Goal: Task Accomplishment & Management: Complete application form

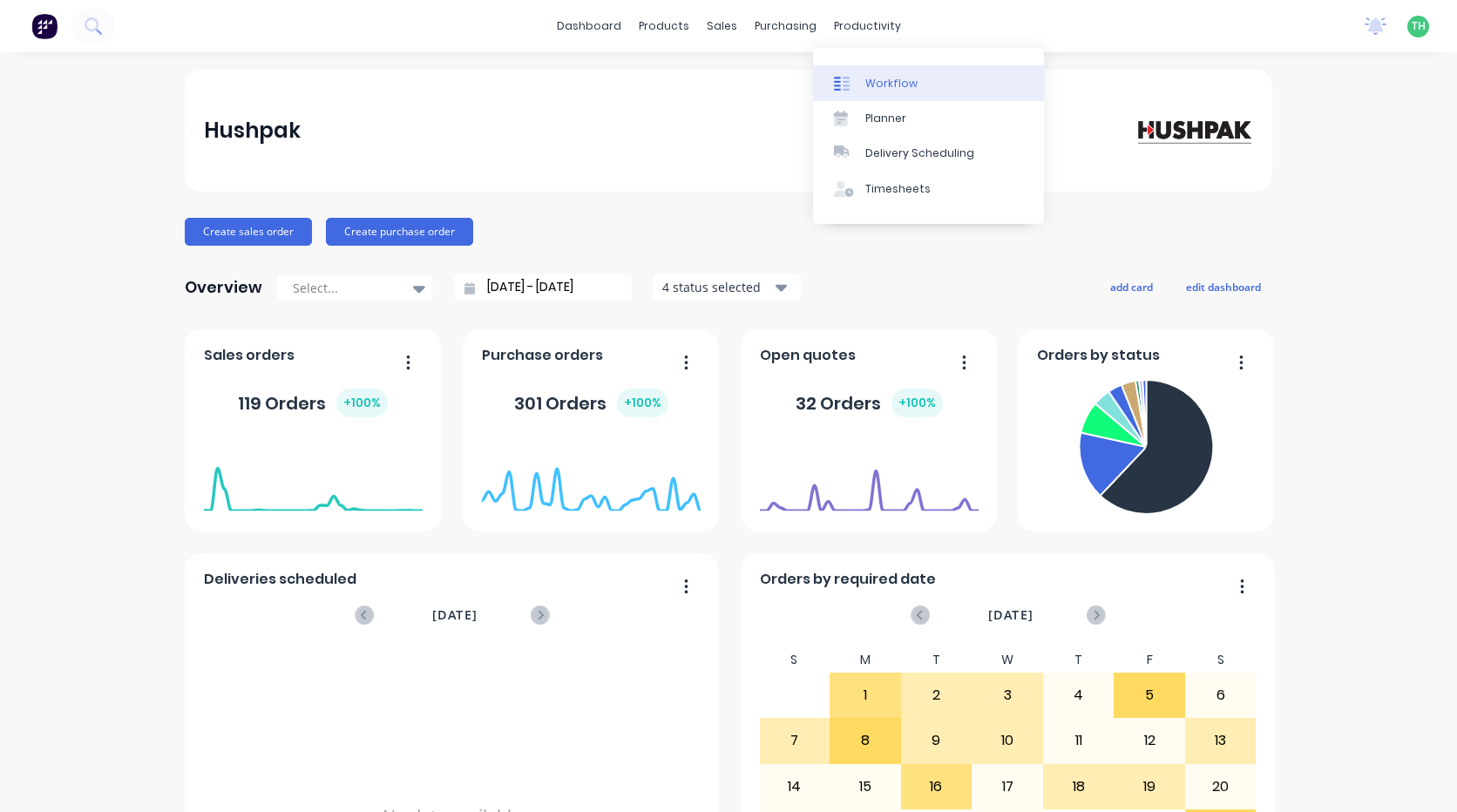
click at [887, 87] on div "Workflow" at bounding box center [891, 83] width 52 height 16
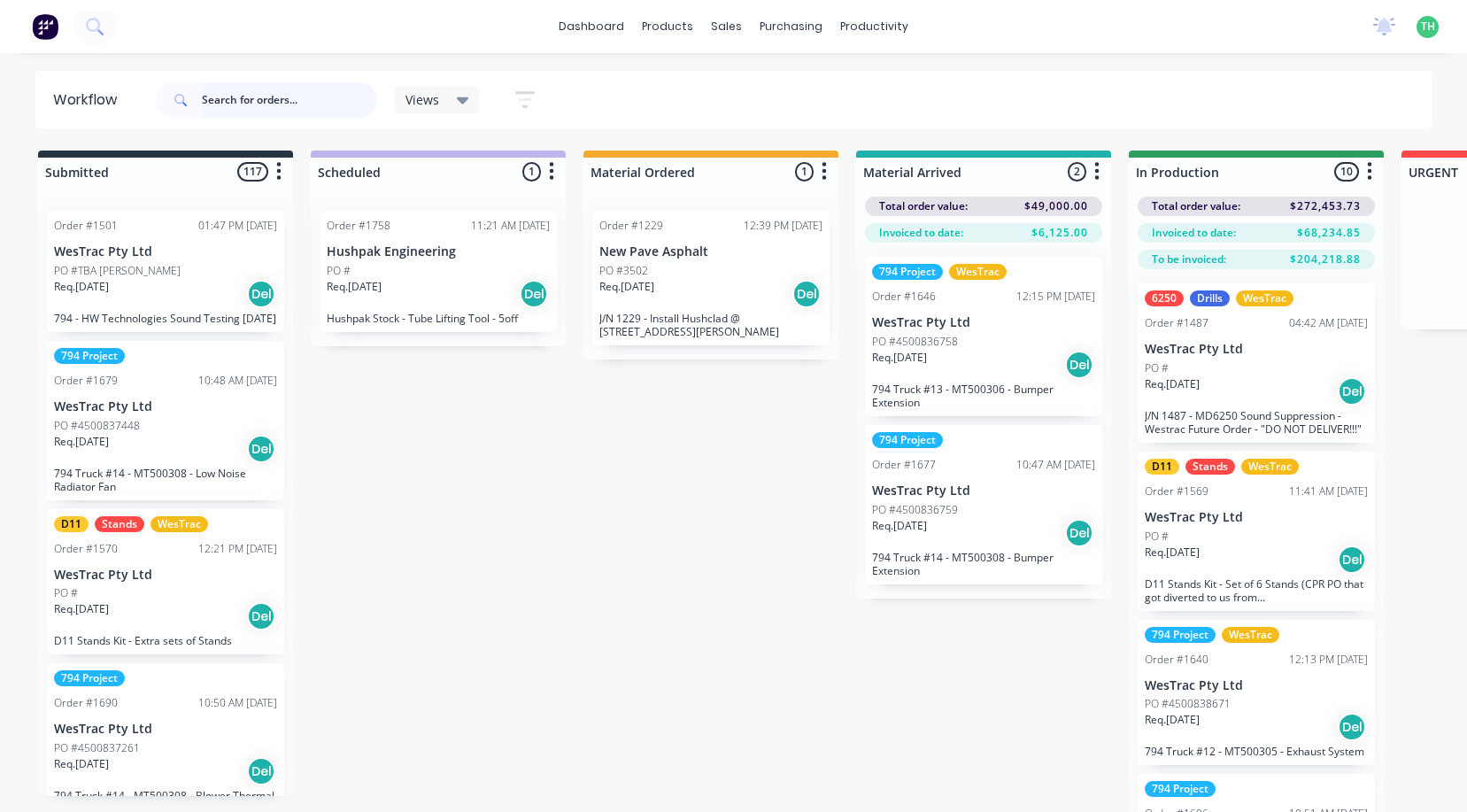
click at [263, 105] on input "text" at bounding box center [289, 99] width 175 height 35
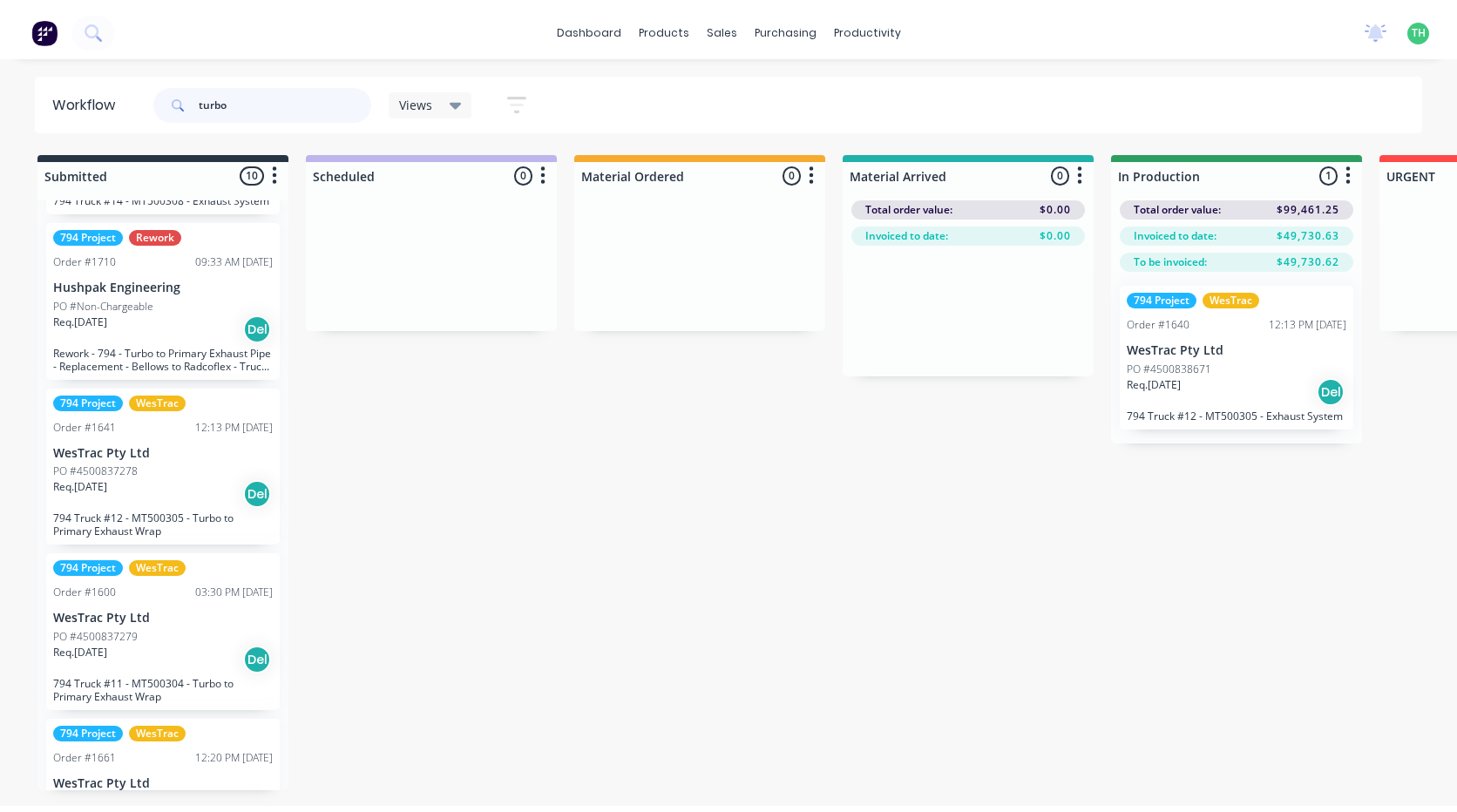
scroll to position [261, 0]
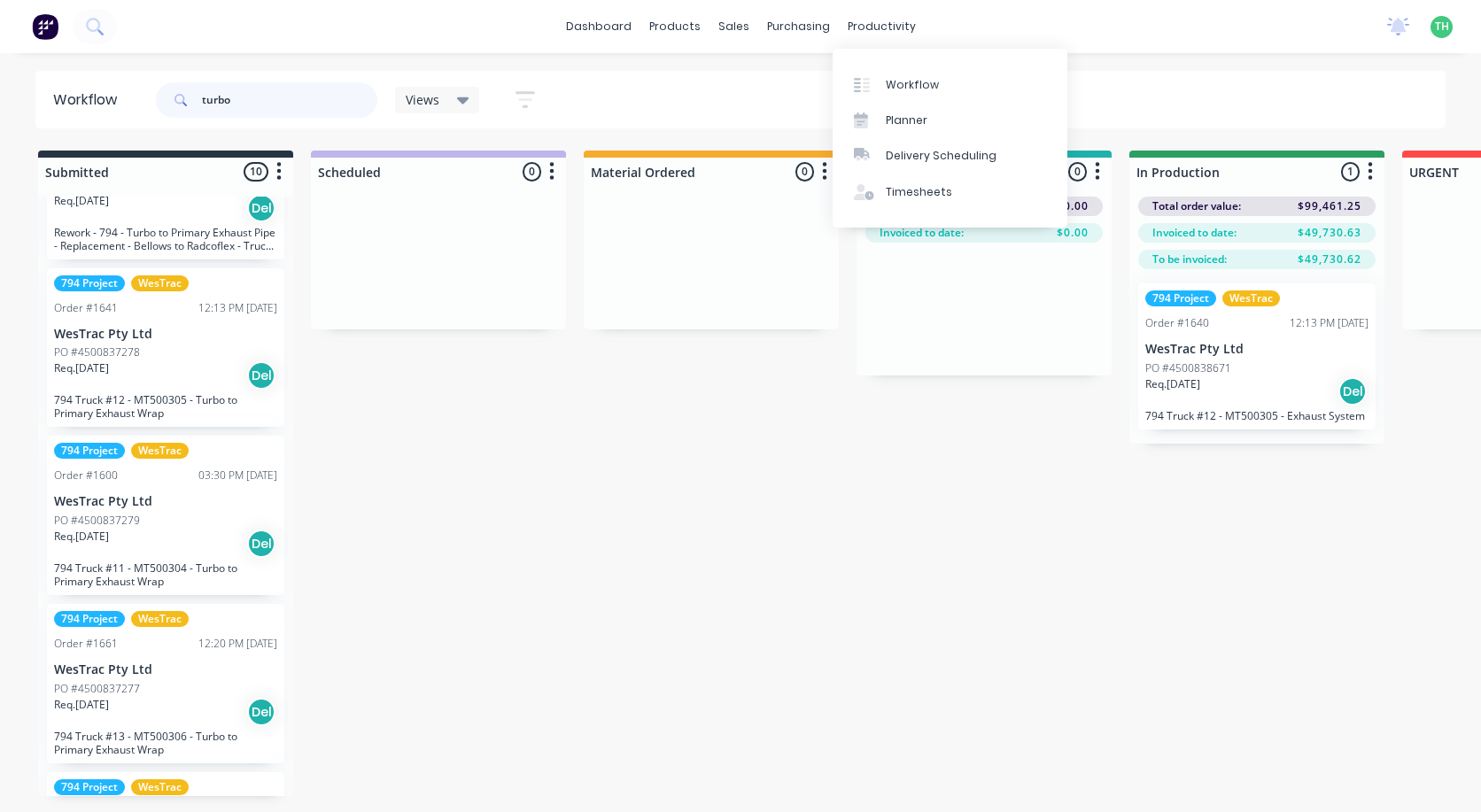
type input "turbo"
click at [862, 10] on div "dashboard products sales purchasing productivity dashboard products Product Cat…" at bounding box center [740, 26] width 1481 height 53
click at [930, 198] on div "Timesheets" at bounding box center [918, 192] width 66 height 16
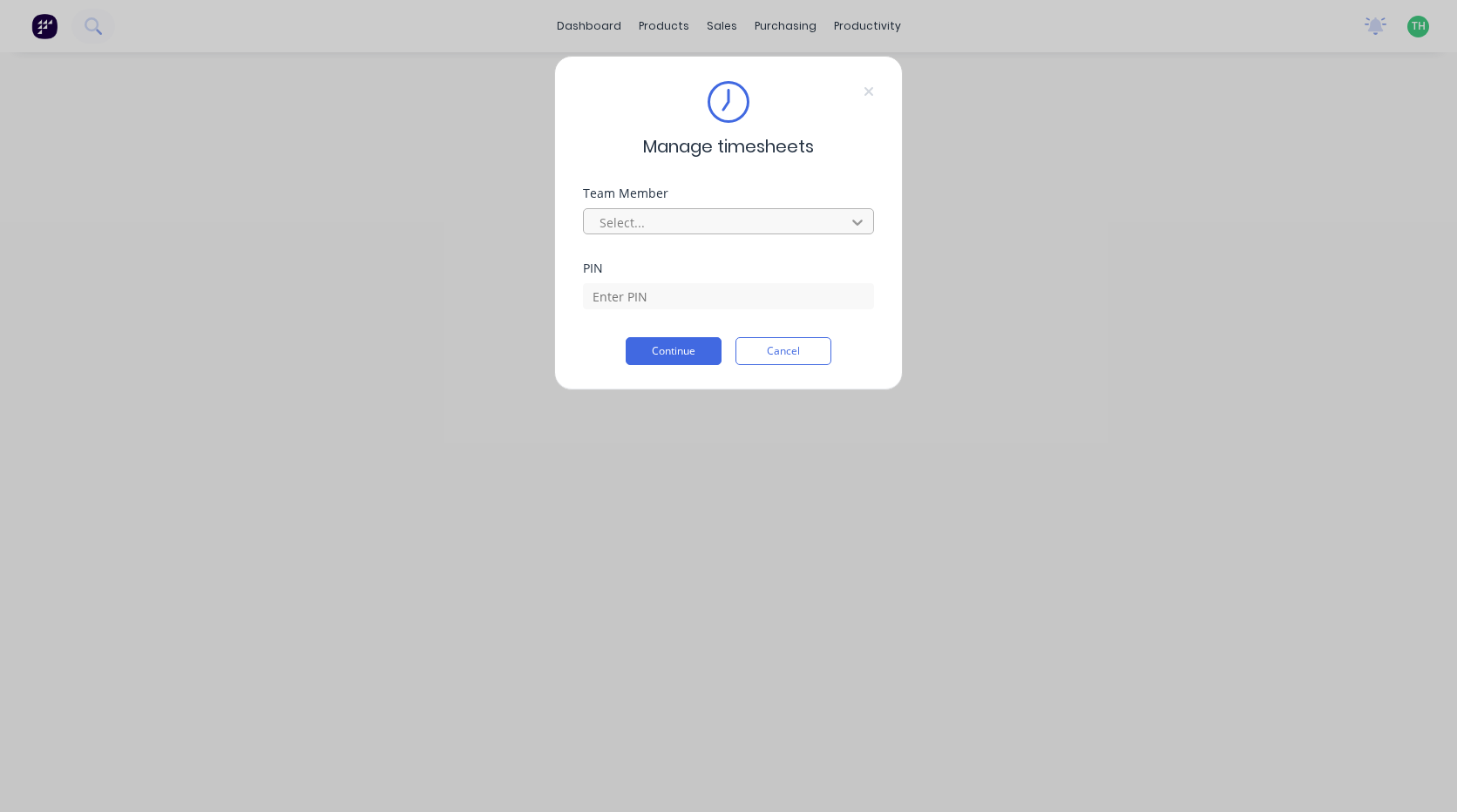
click at [859, 220] on icon at bounding box center [857, 221] width 18 height 18
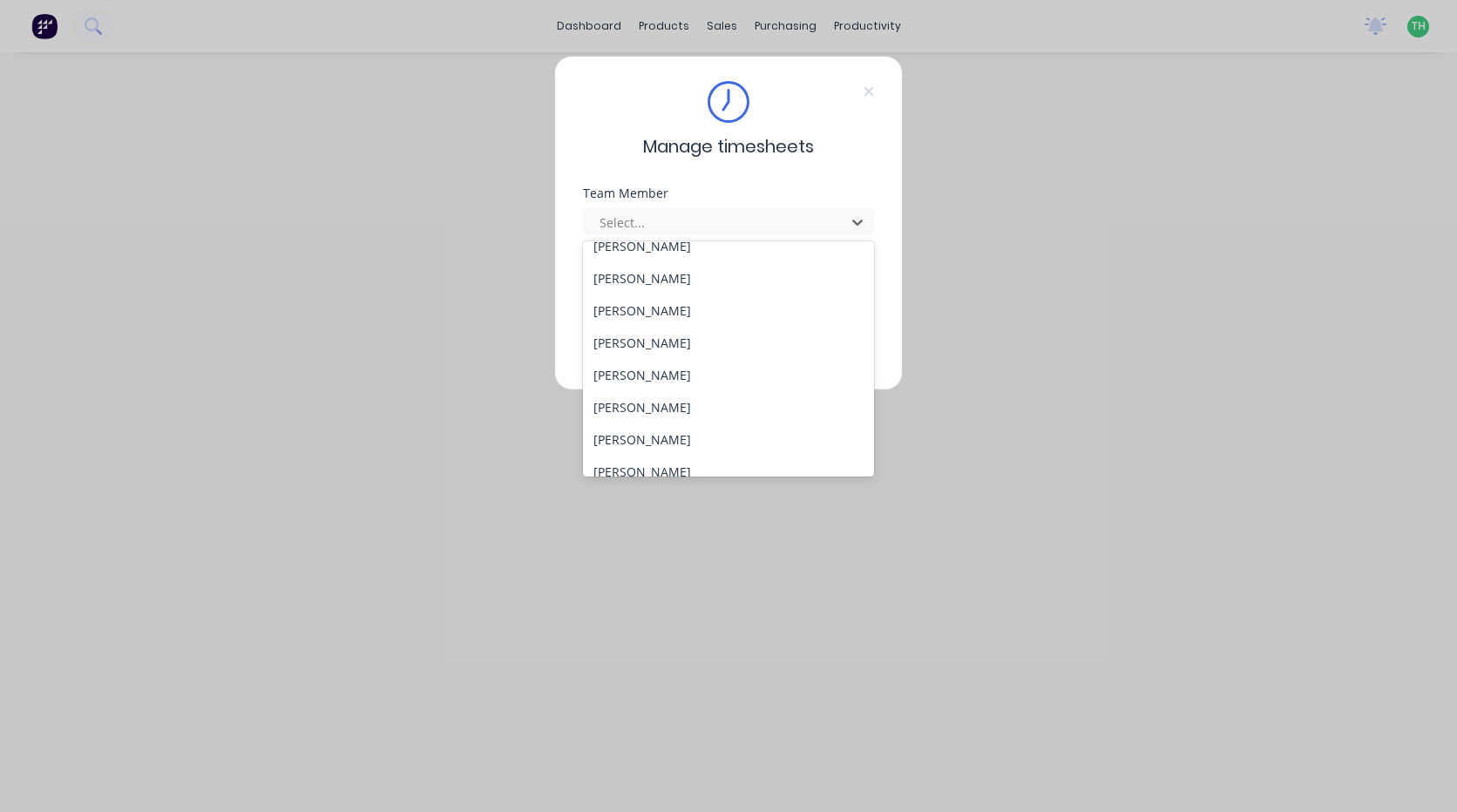
scroll to position [932, 0]
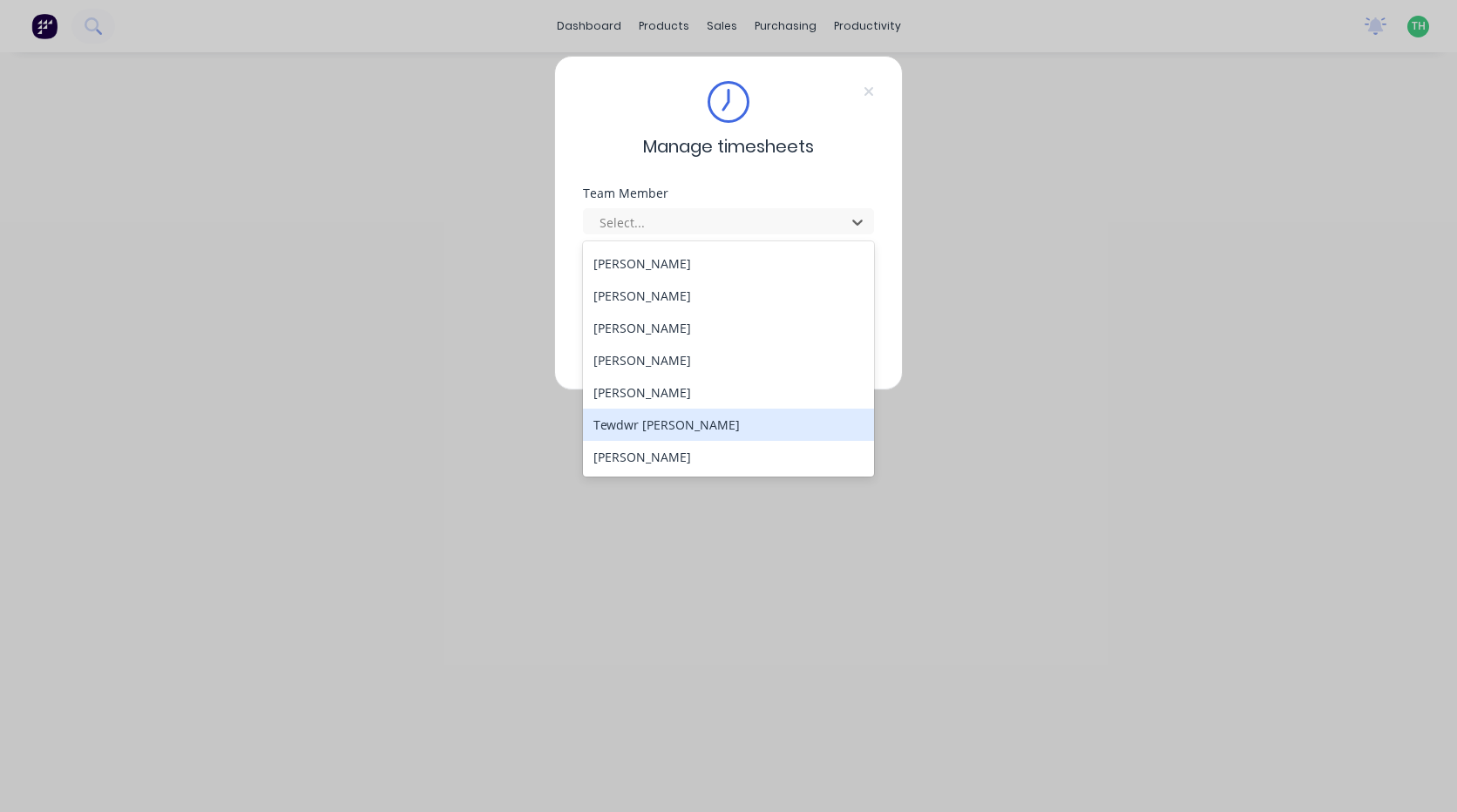
drag, startPoint x: 711, startPoint y: 415, endPoint x: 702, endPoint y: 402, distance: 15.8
click at [711, 416] on div "Tewdwr [PERSON_NAME]" at bounding box center [728, 424] width 291 height 33
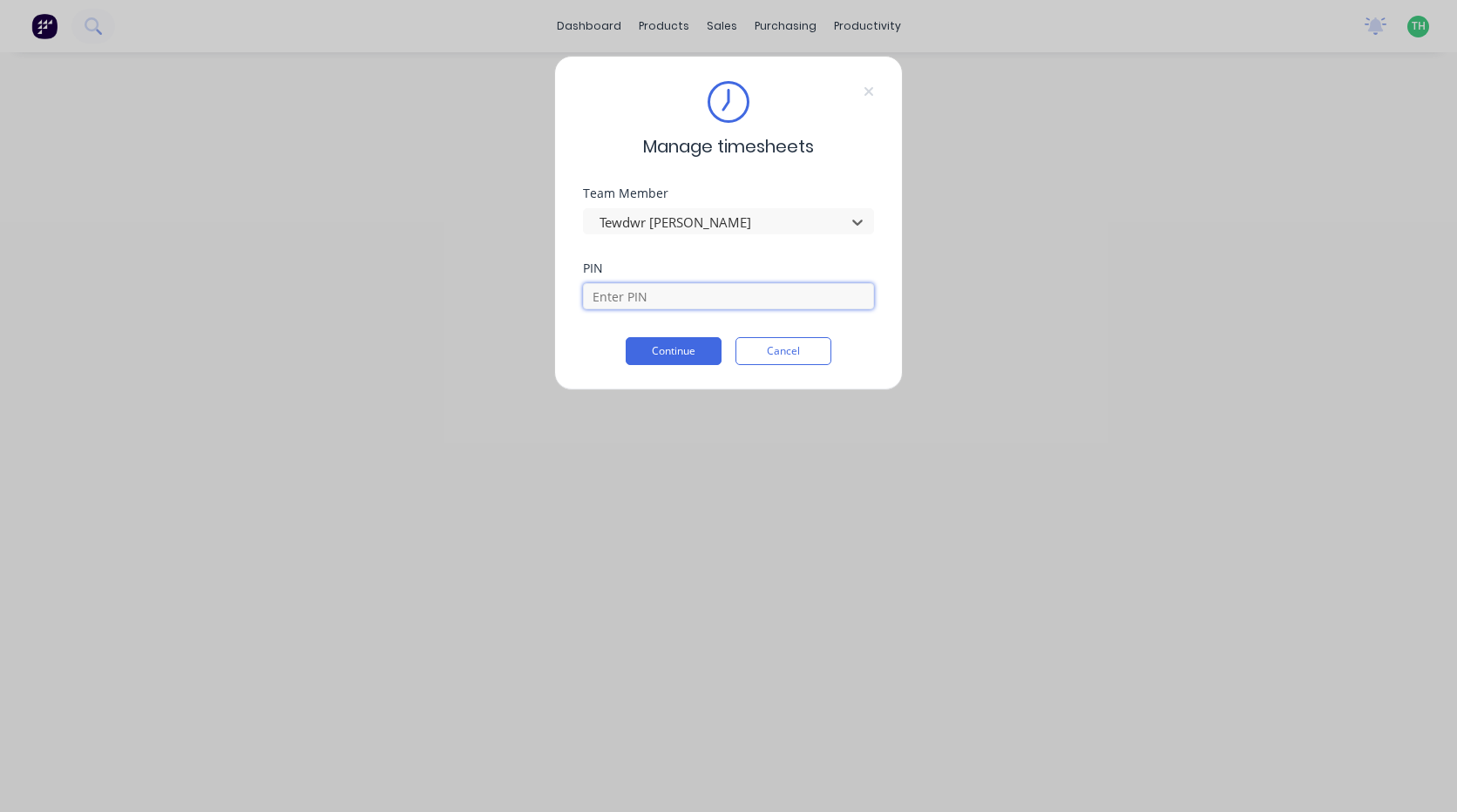
click at [664, 293] on input at bounding box center [728, 296] width 291 height 26
type input "2711"
click at [664, 356] on button "Continue" at bounding box center [673, 351] width 96 height 28
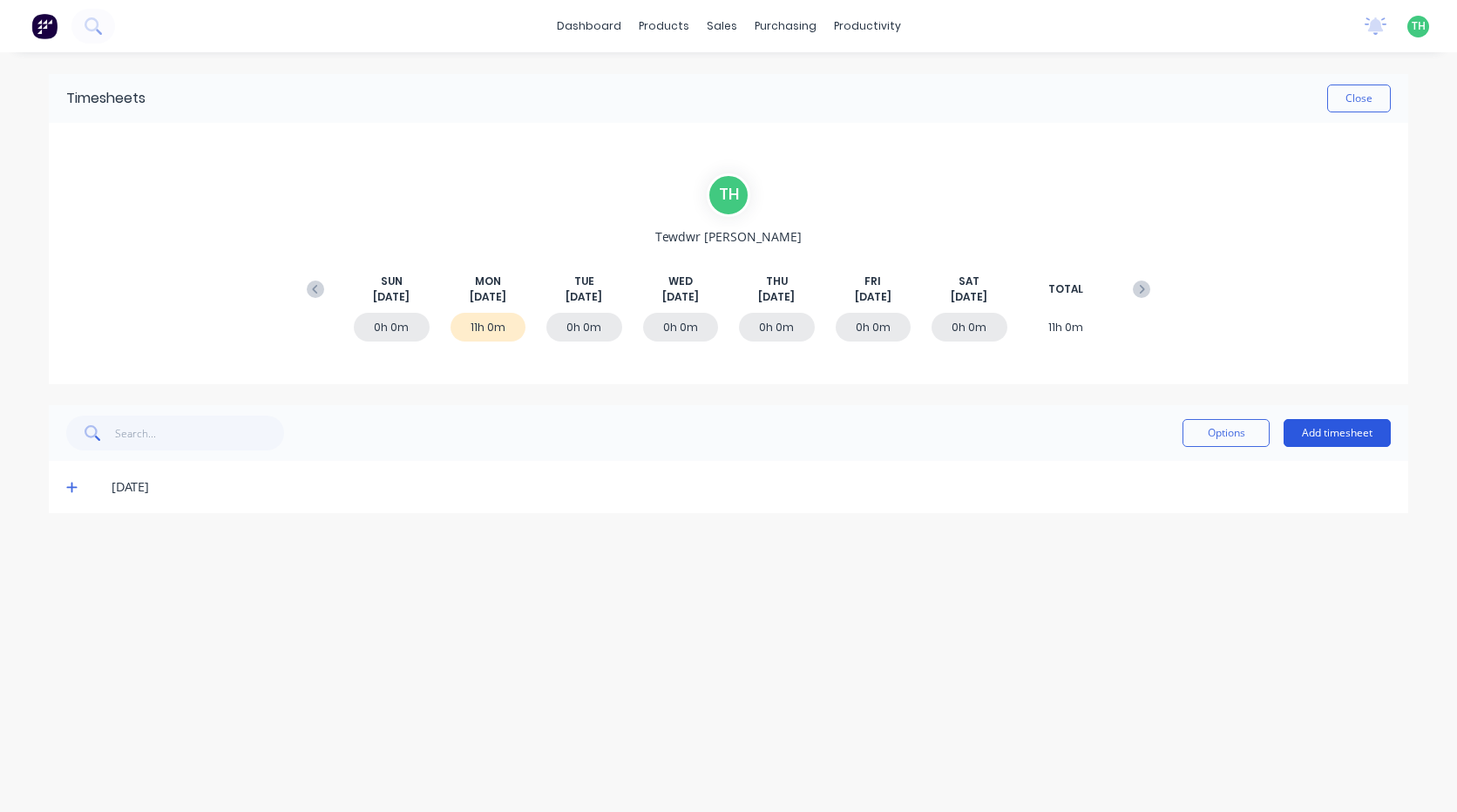
click at [1351, 431] on button "Add timesheet" at bounding box center [1336, 433] width 107 height 28
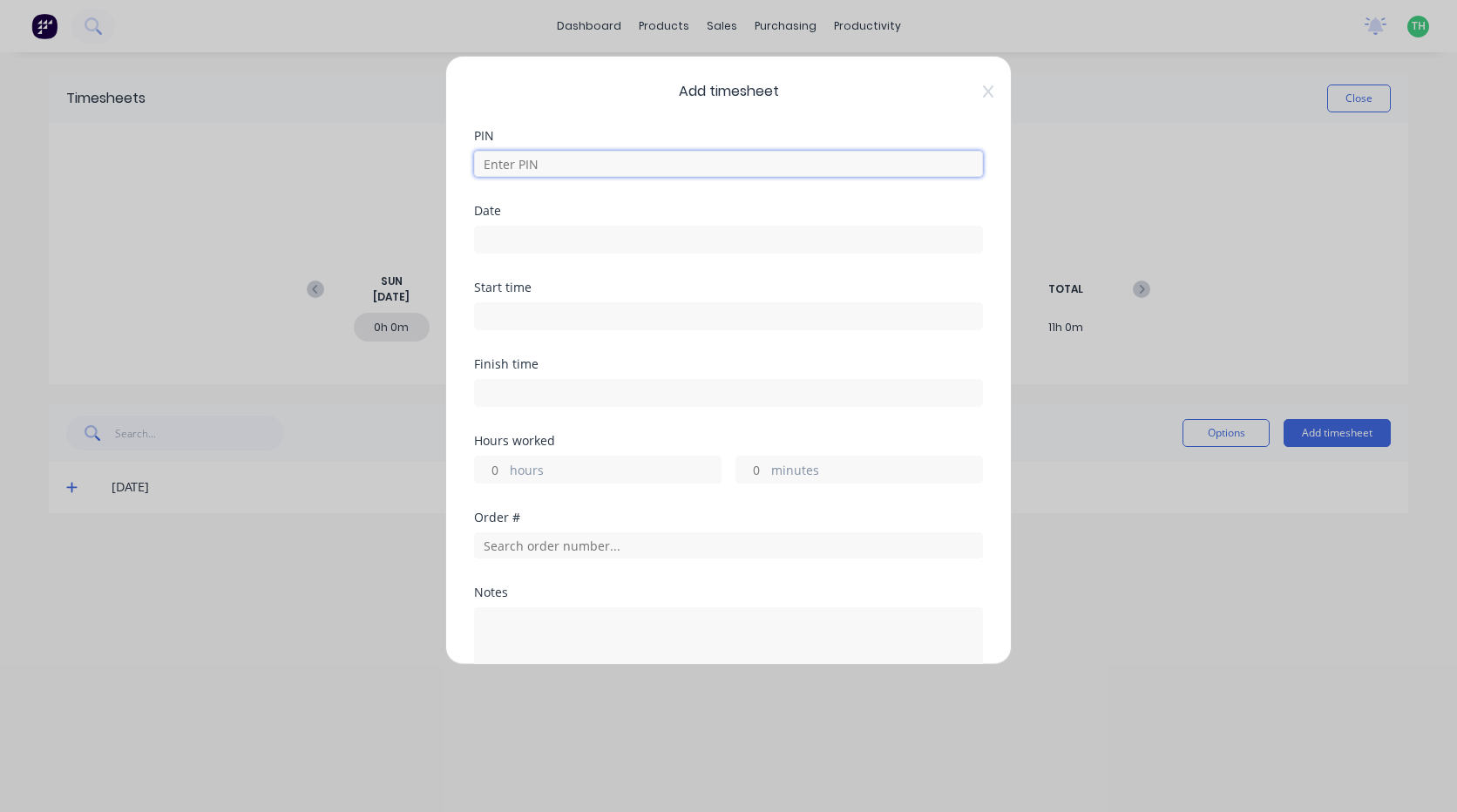
click at [610, 176] on input at bounding box center [728, 164] width 509 height 26
type input "2711"
type input "[DATE]"
type input "06:00 AM"
type input "03:00 PM"
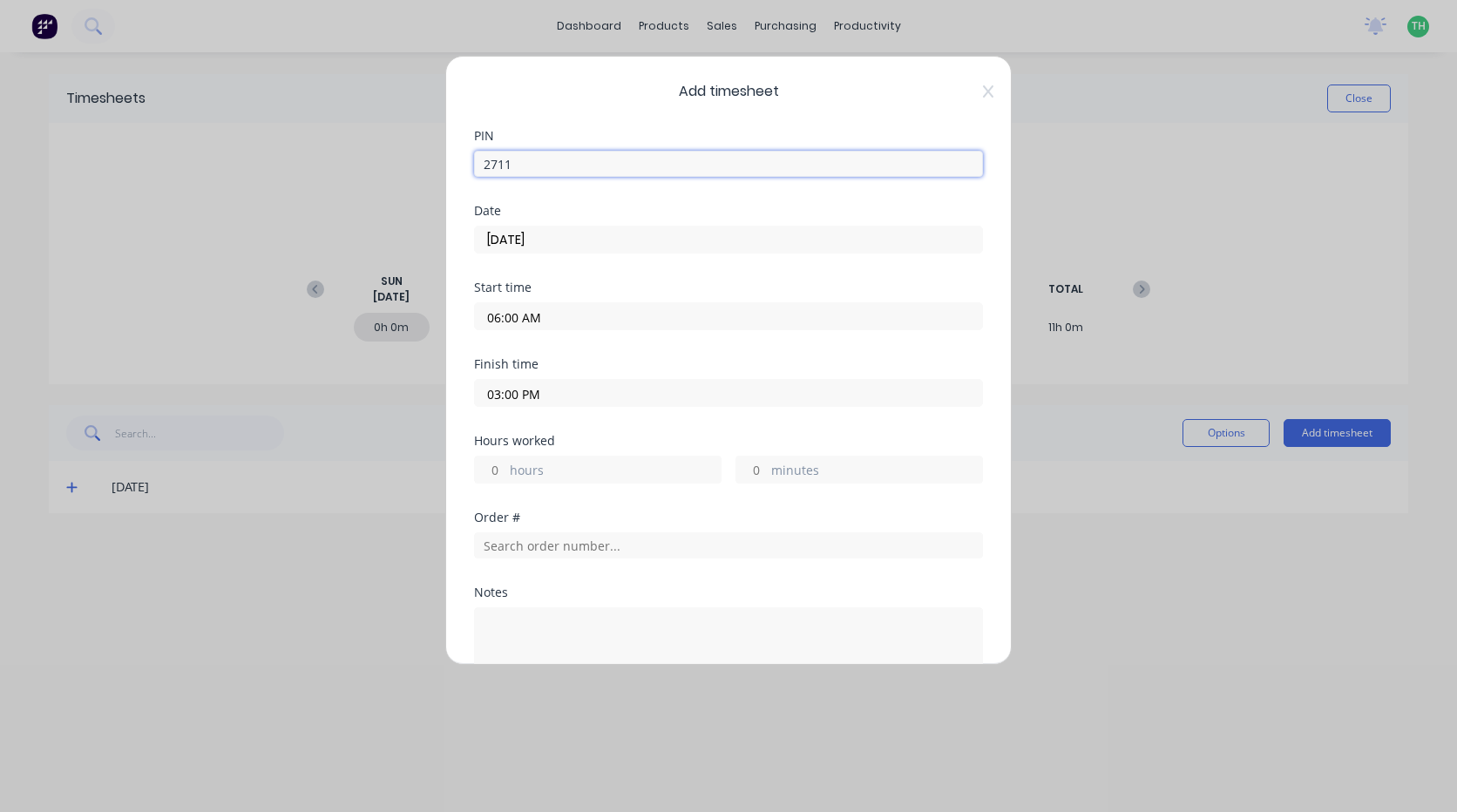
type input "9"
type input "0"
click at [560, 244] on input "[DATE]" at bounding box center [728, 239] width 507 height 26
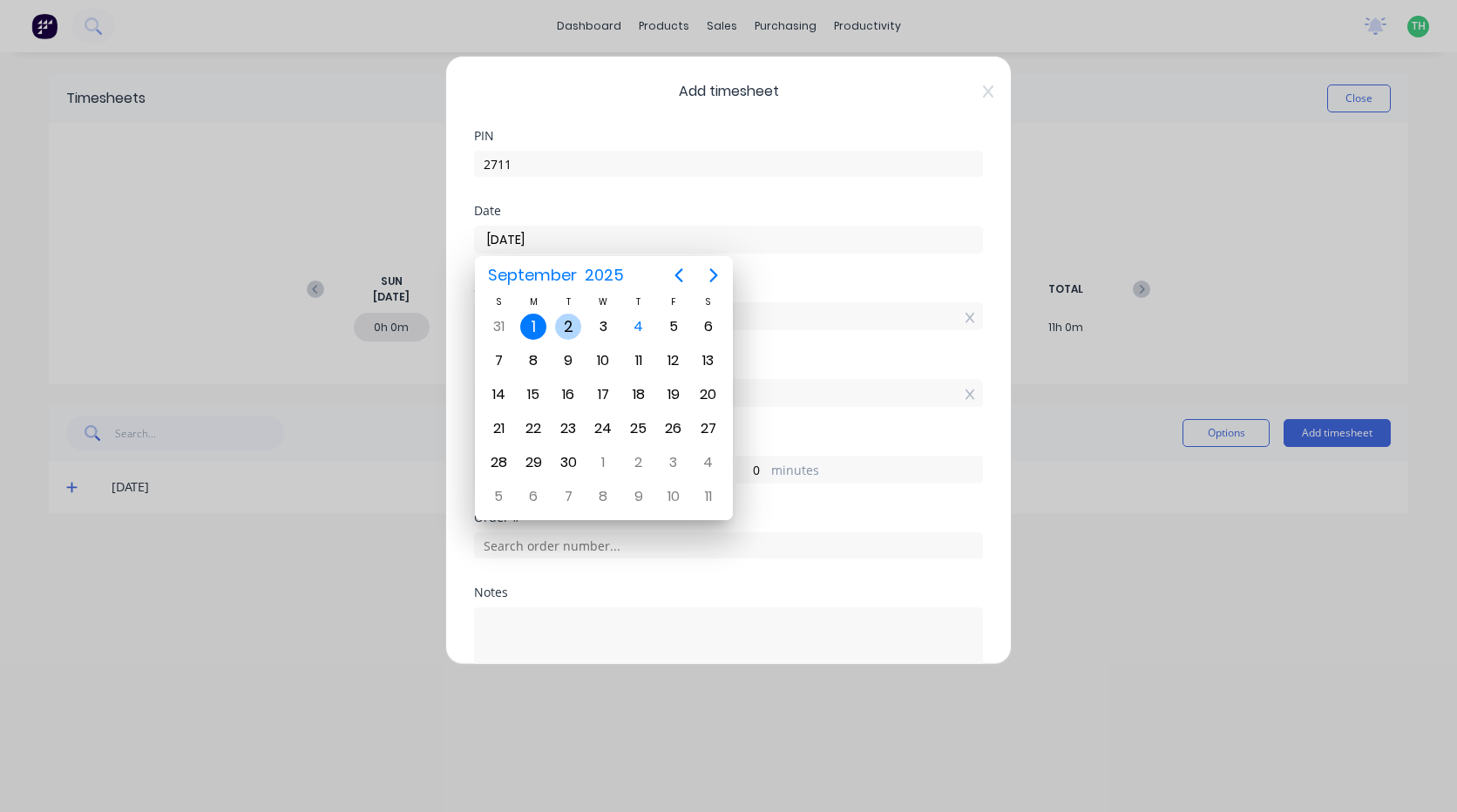
click at [577, 327] on div "2" at bounding box center [568, 326] width 26 height 26
type input "[DATE]"
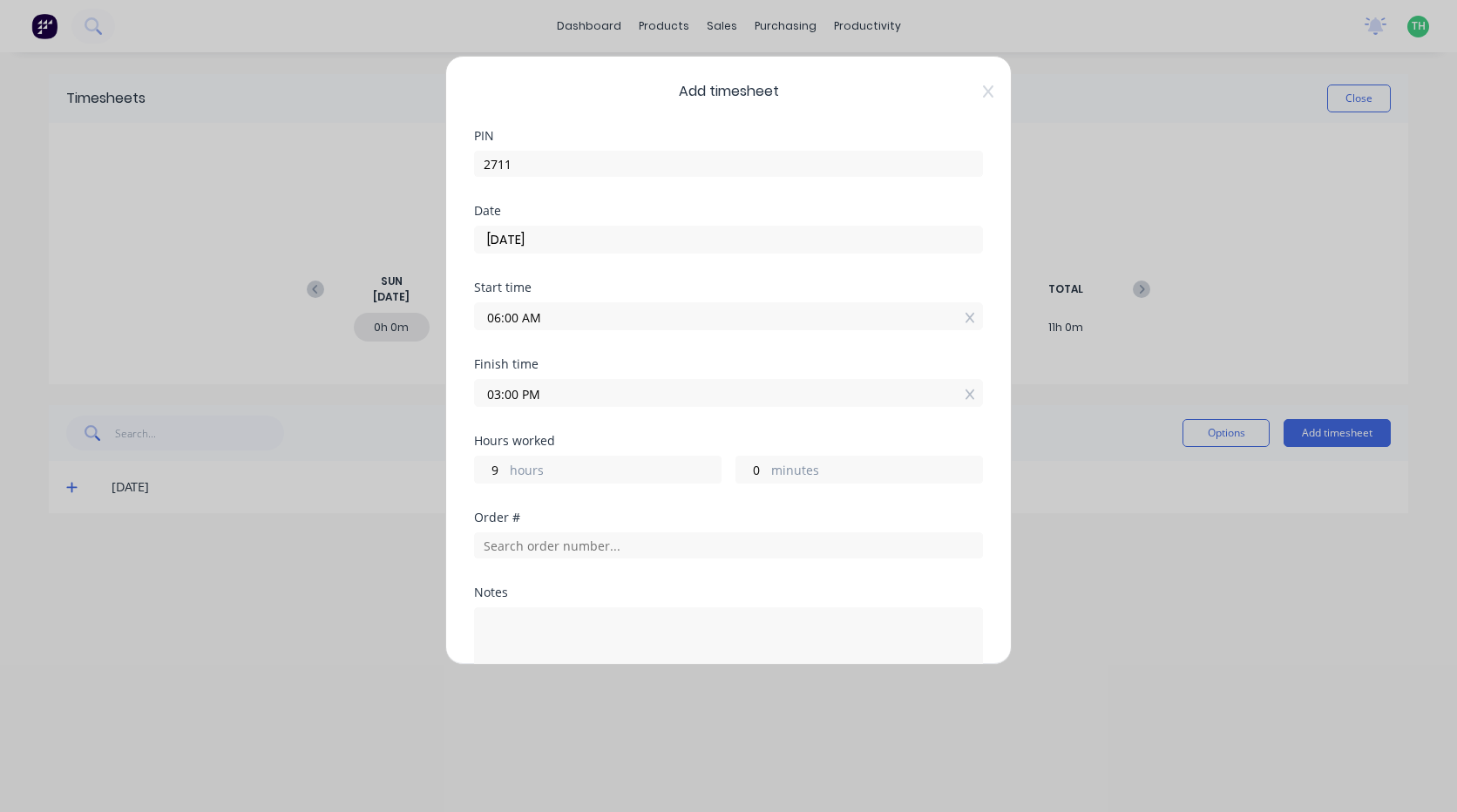
click at [571, 322] on input "06:00 AM" at bounding box center [728, 316] width 507 height 26
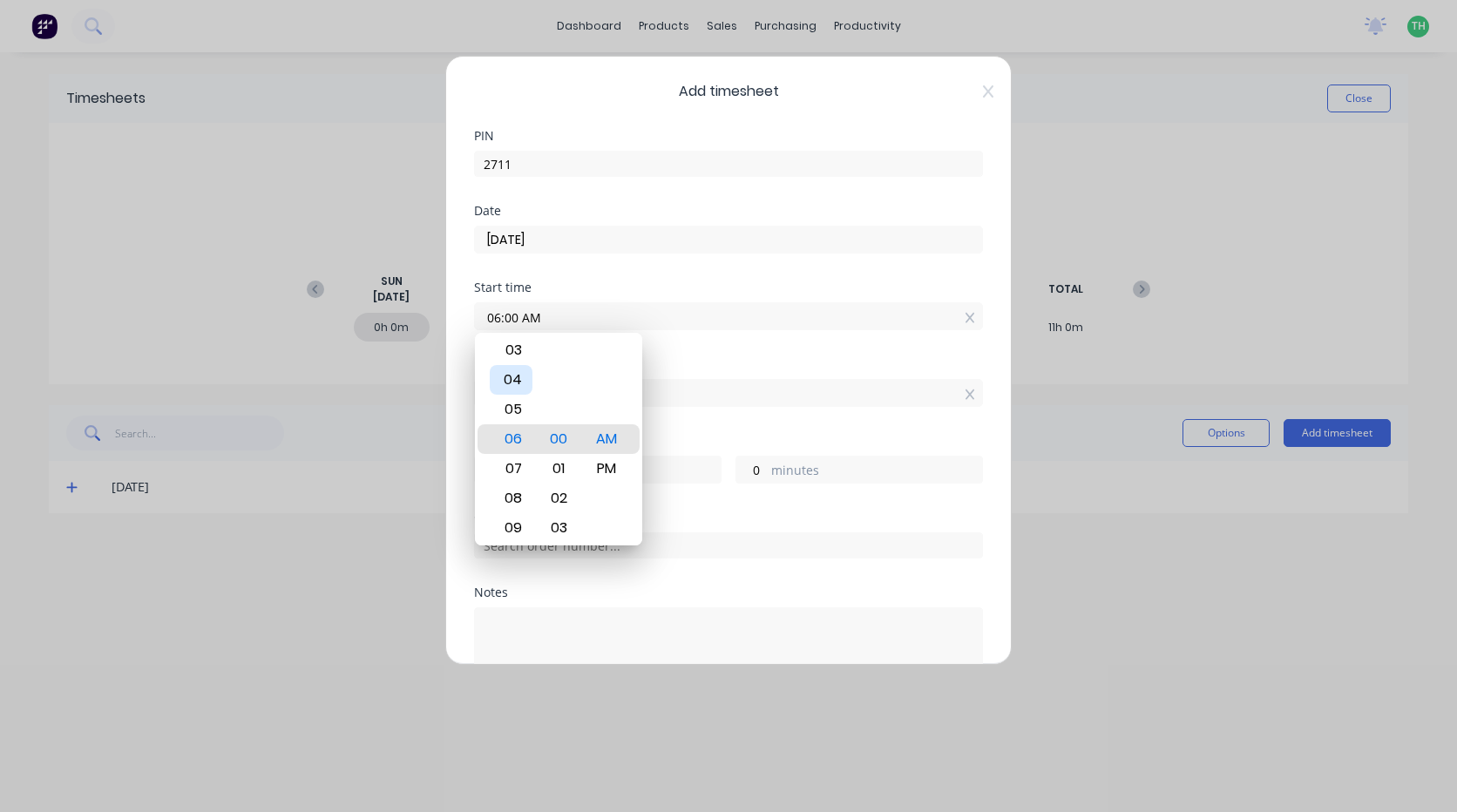
click at [525, 379] on div "04" at bounding box center [511, 379] width 43 height 30
type input "04:00 AM"
type input "11"
click at [741, 379] on label "03:00 PM" at bounding box center [728, 393] width 509 height 28
click at [741, 379] on input "03:00 PM" at bounding box center [728, 393] width 507 height 26
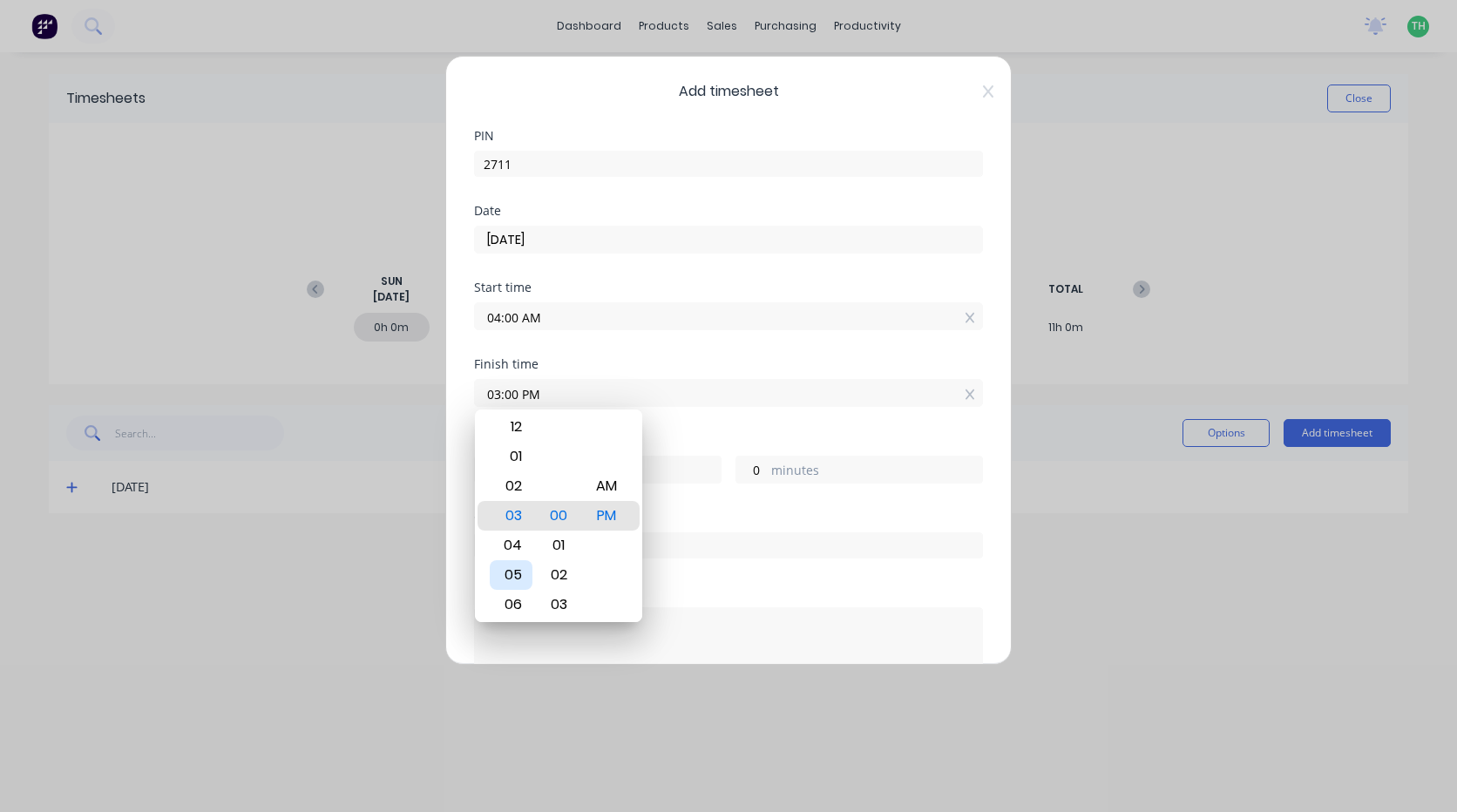
click at [526, 573] on div "05" at bounding box center [511, 575] width 43 height 30
type input "05:00 PM"
type input "13"
click at [604, 485] on div "AM" at bounding box center [607, 486] width 43 height 30
type input "05:00 AM"
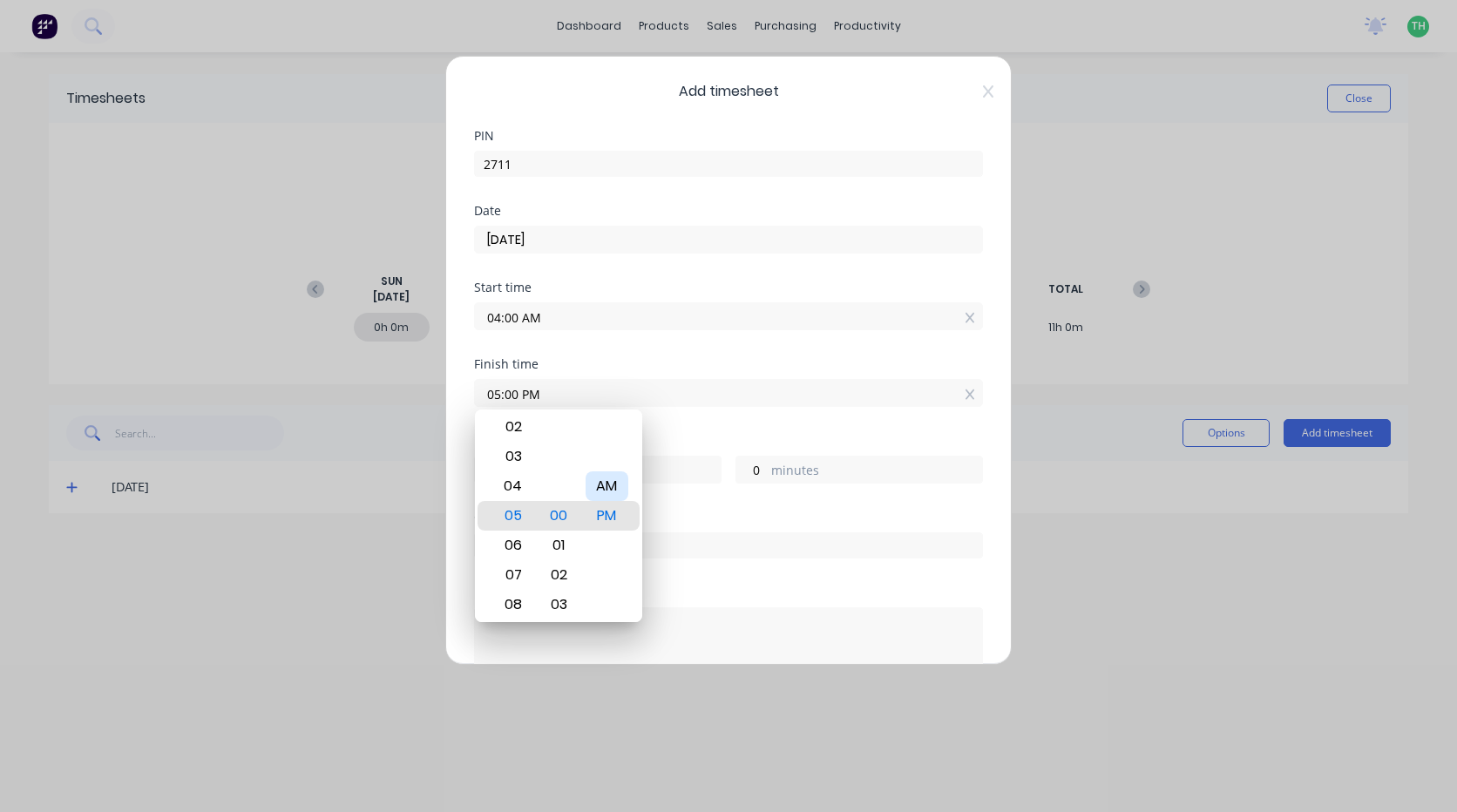
type input "1"
click at [688, 362] on div "Finish time" at bounding box center [728, 364] width 509 height 12
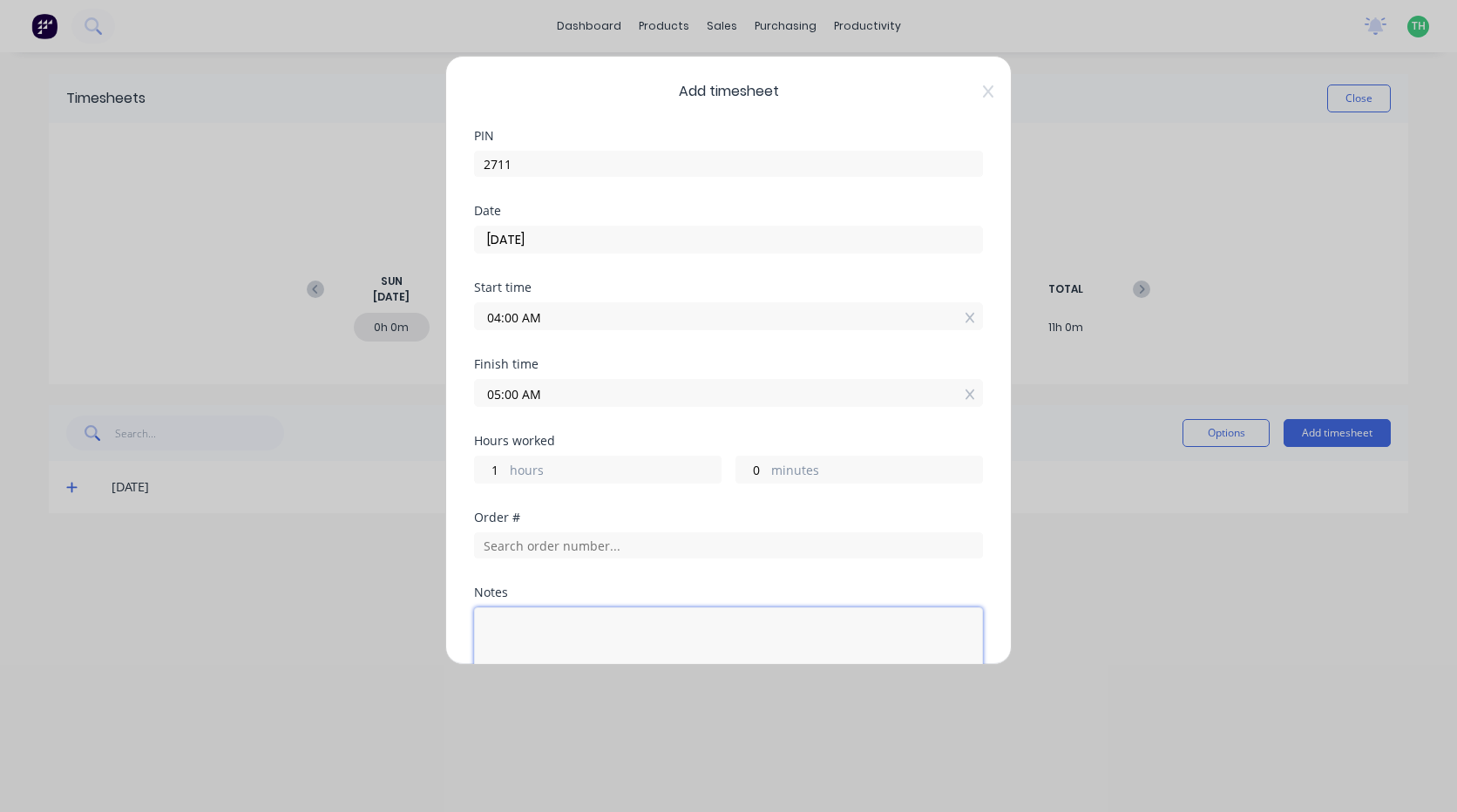
click at [579, 624] on textarea at bounding box center [728, 653] width 509 height 92
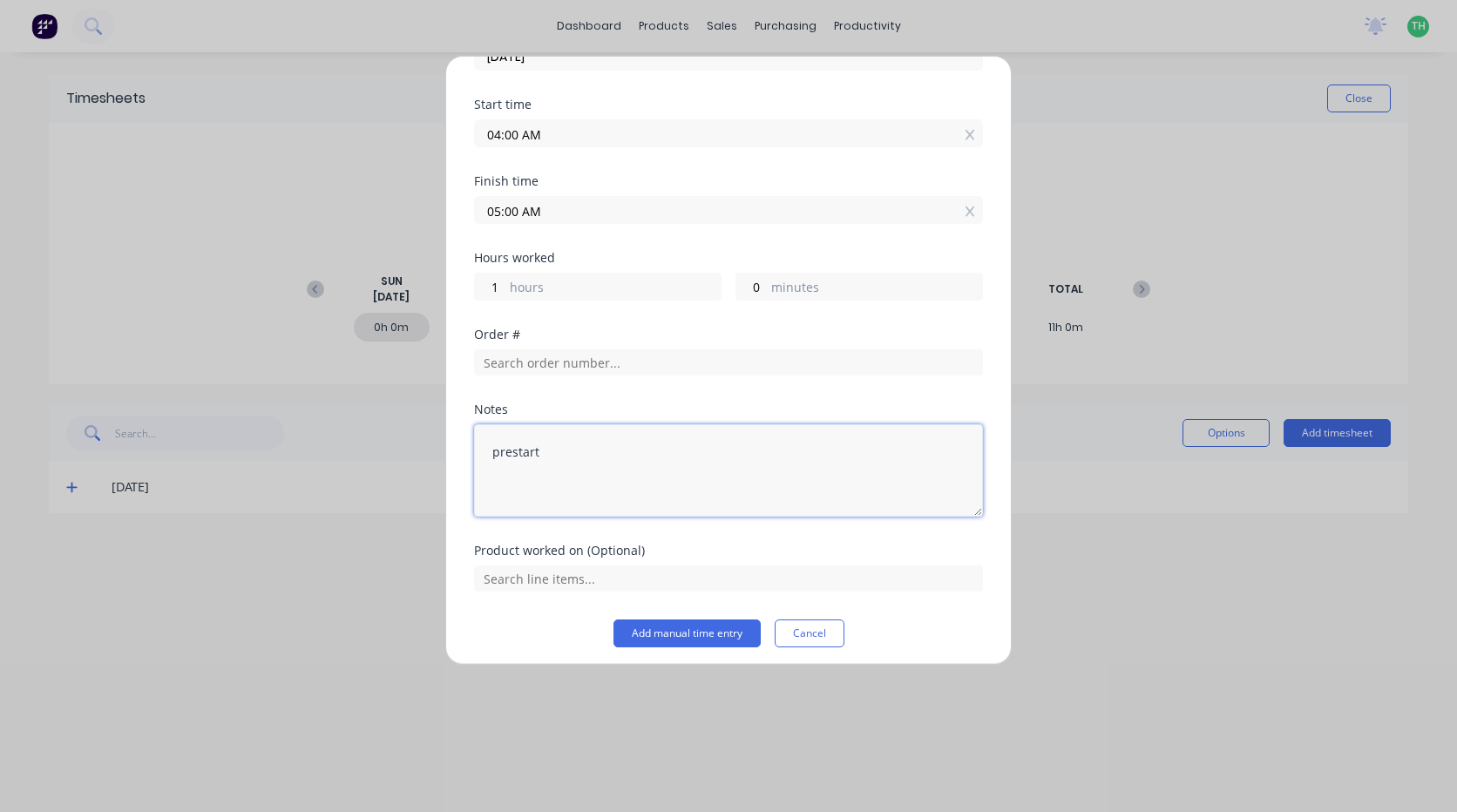
scroll to position [191, 0]
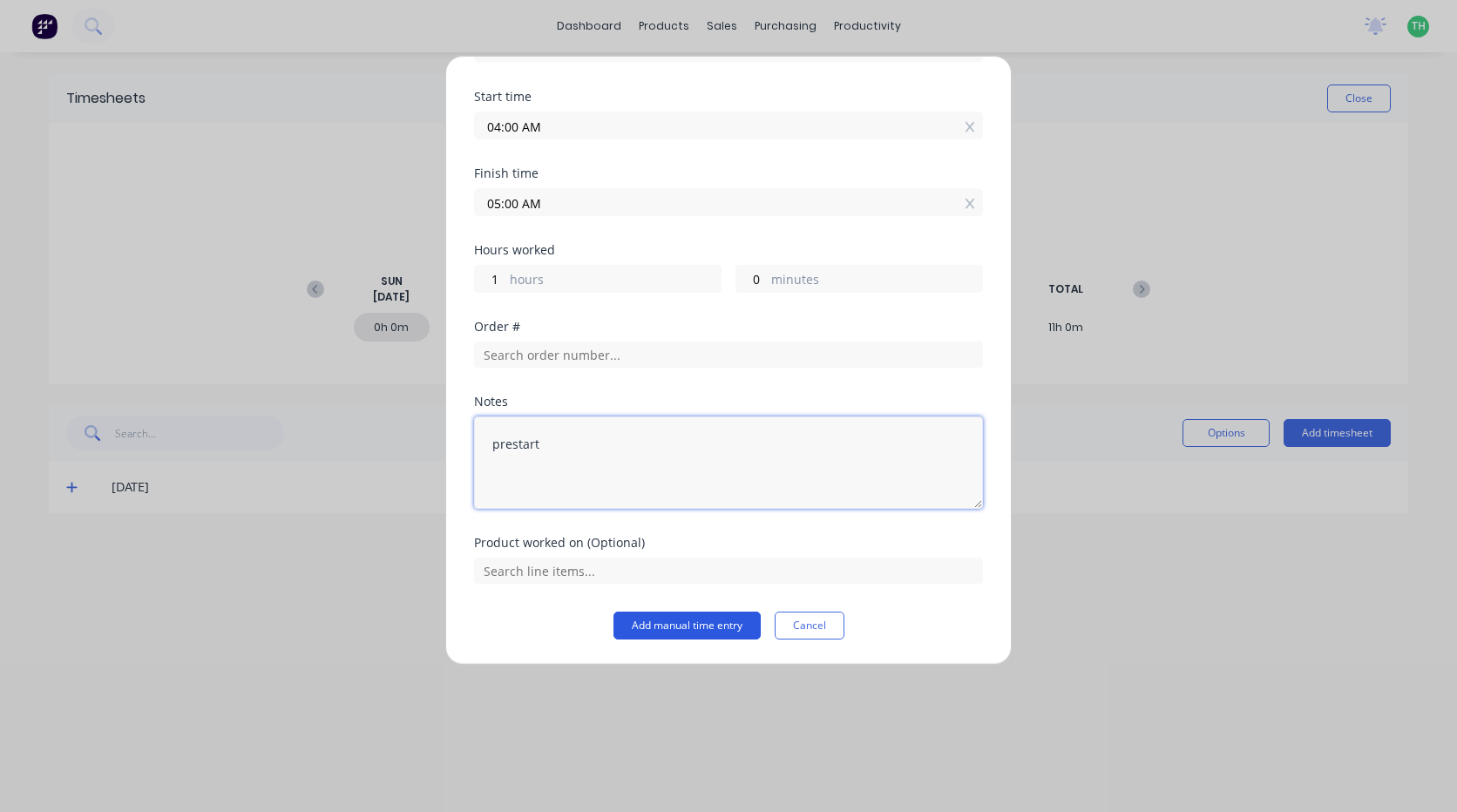
type textarea "prestart"
click at [683, 619] on button "Add manual time entry" at bounding box center [687, 625] width 147 height 28
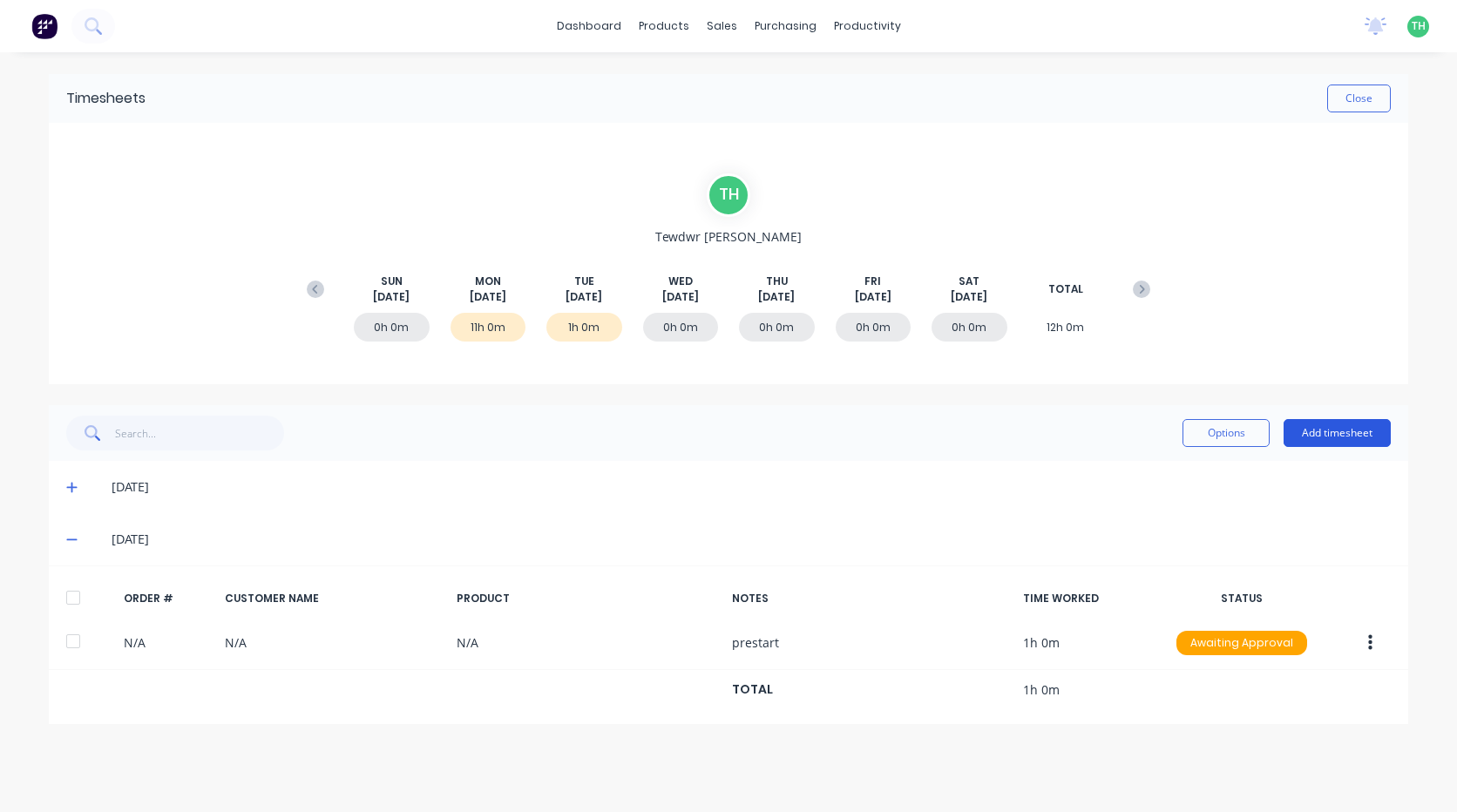
click at [1347, 441] on button "Add timesheet" at bounding box center [1336, 433] width 107 height 28
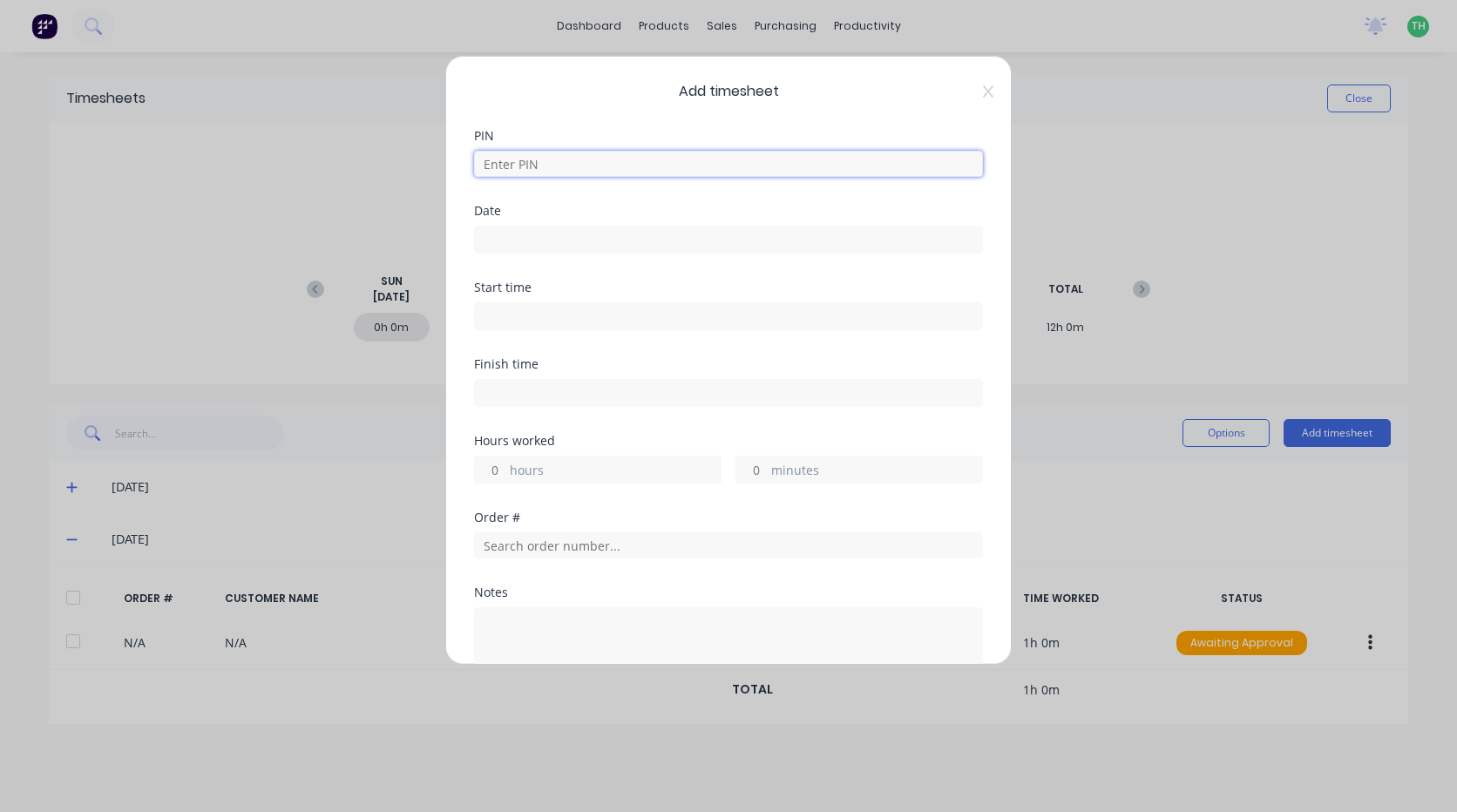
click at [552, 172] on input at bounding box center [728, 164] width 509 height 26
type input "2711"
type input "[DATE]"
type input "04:00 AM"
type input "05:00 AM"
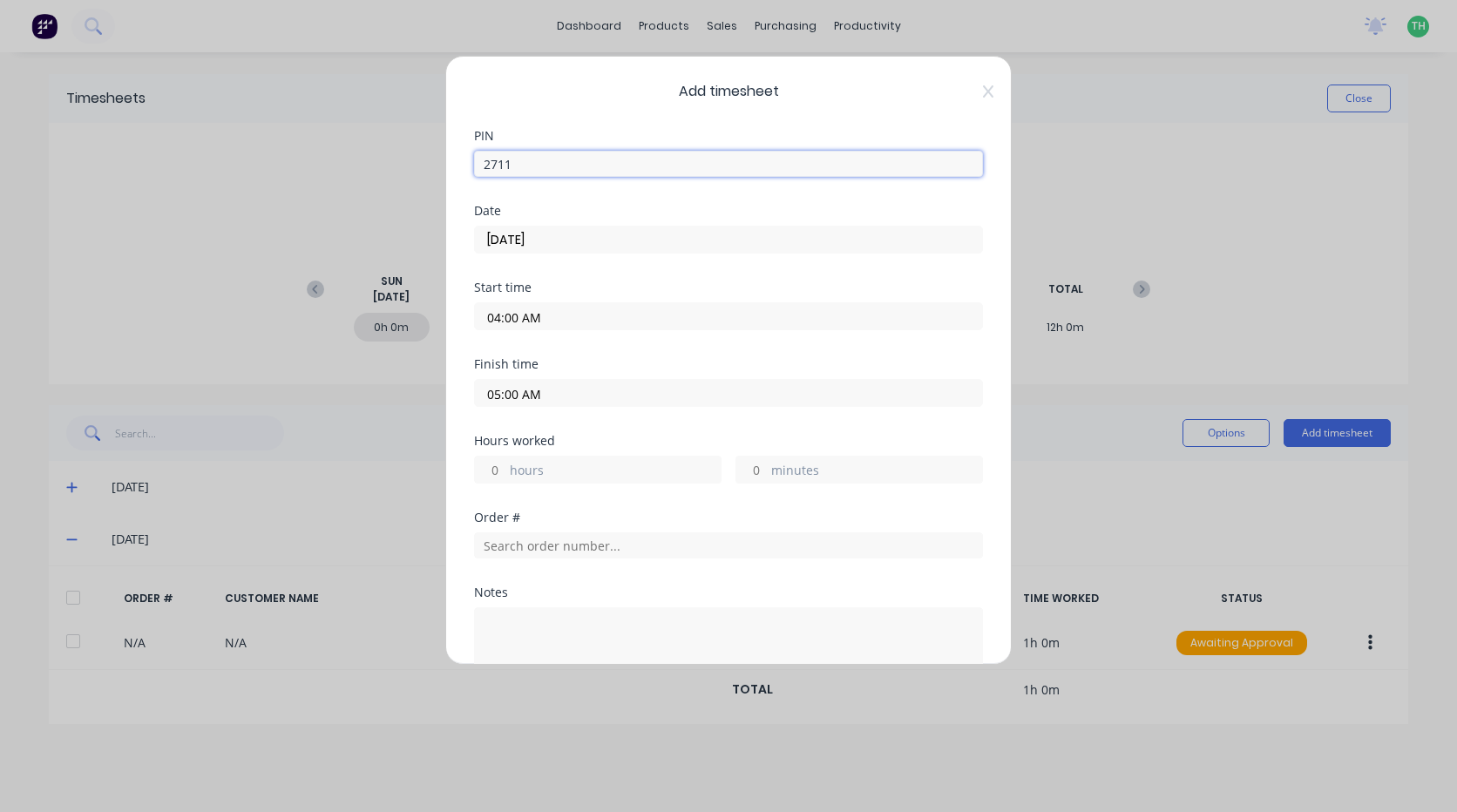
type input "1"
type input "0"
click at [555, 244] on input "[DATE]" at bounding box center [728, 239] width 507 height 26
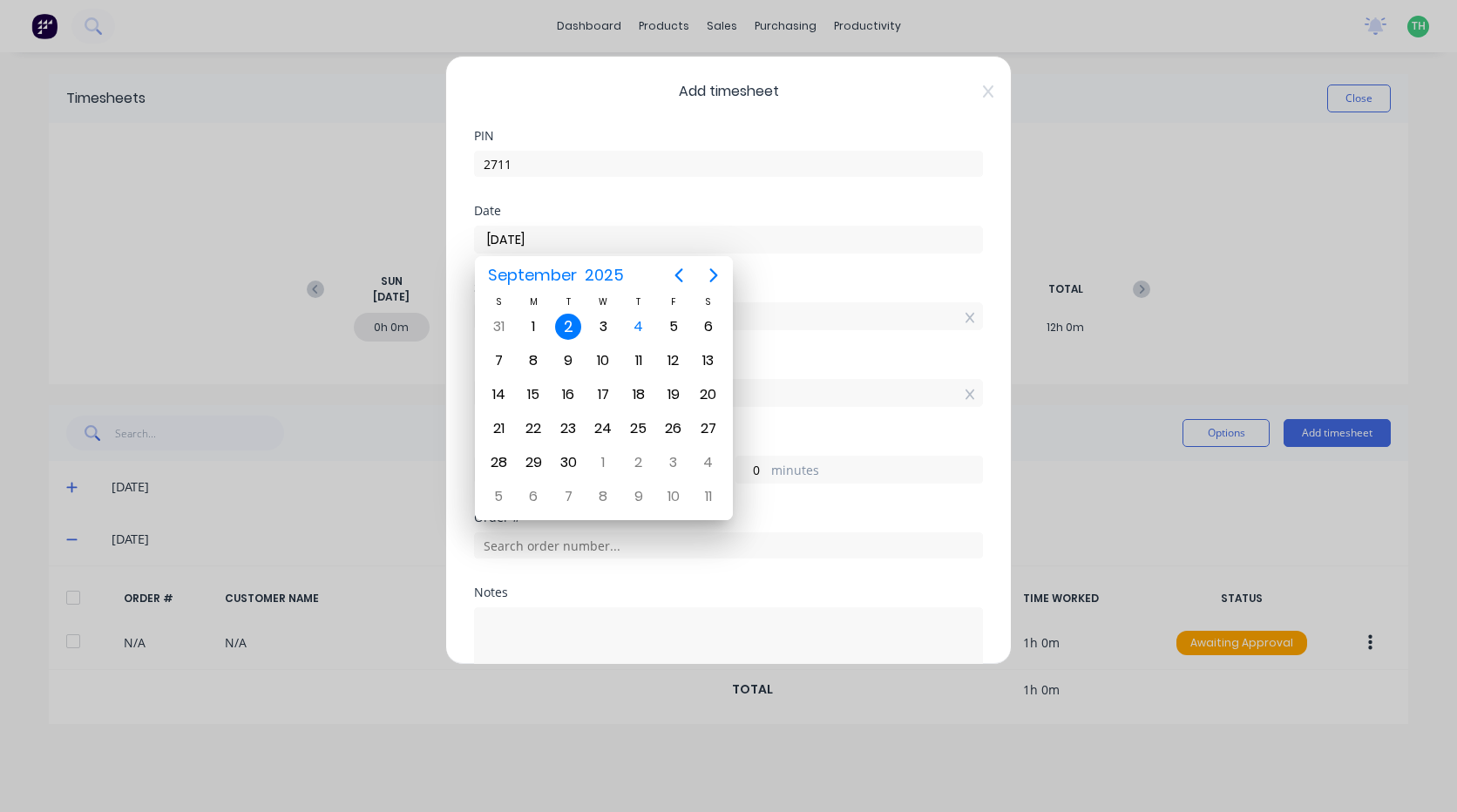
click at [569, 328] on div "2" at bounding box center [568, 326] width 26 height 26
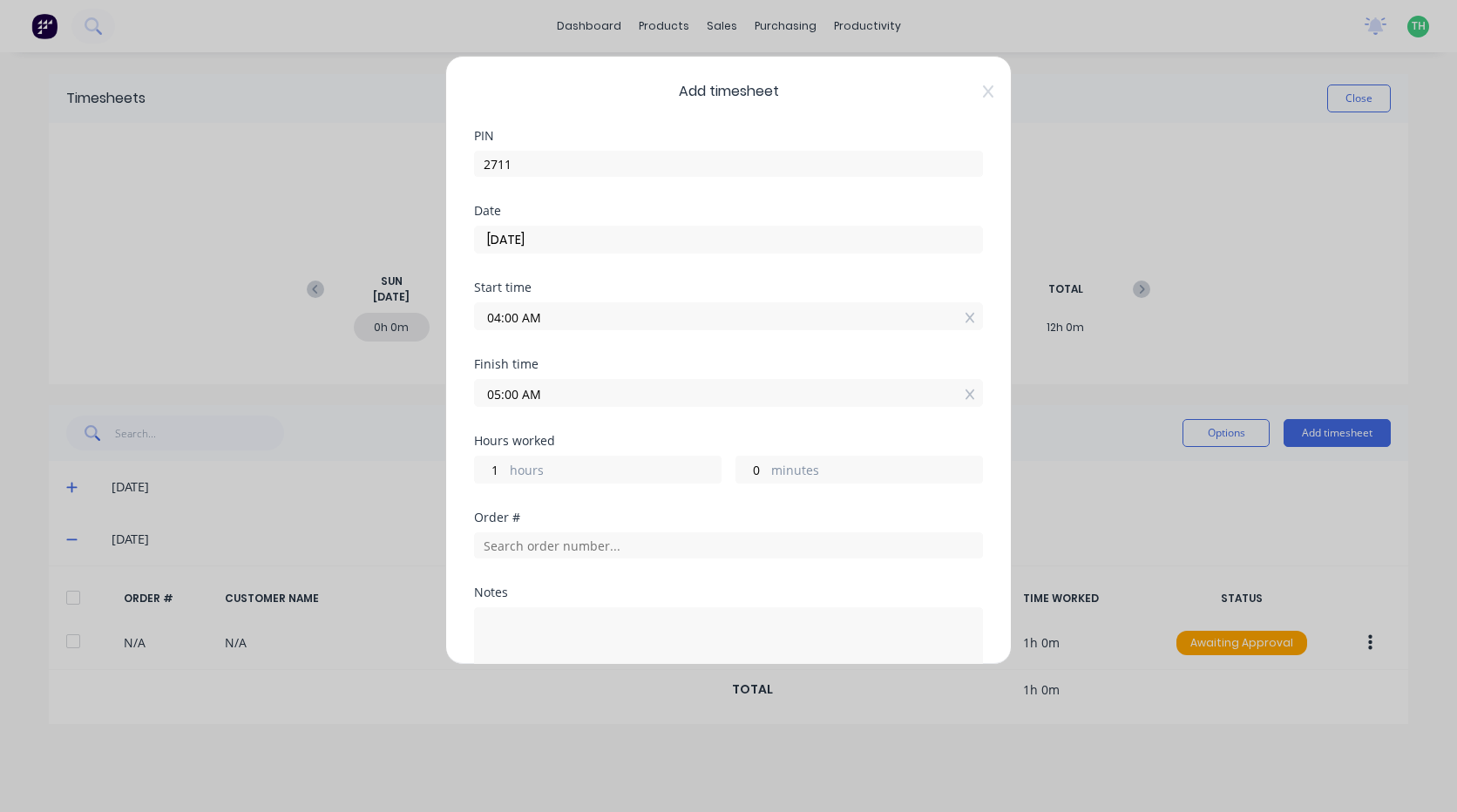
click at [555, 321] on input "04:00 AM" at bounding box center [728, 316] width 507 height 26
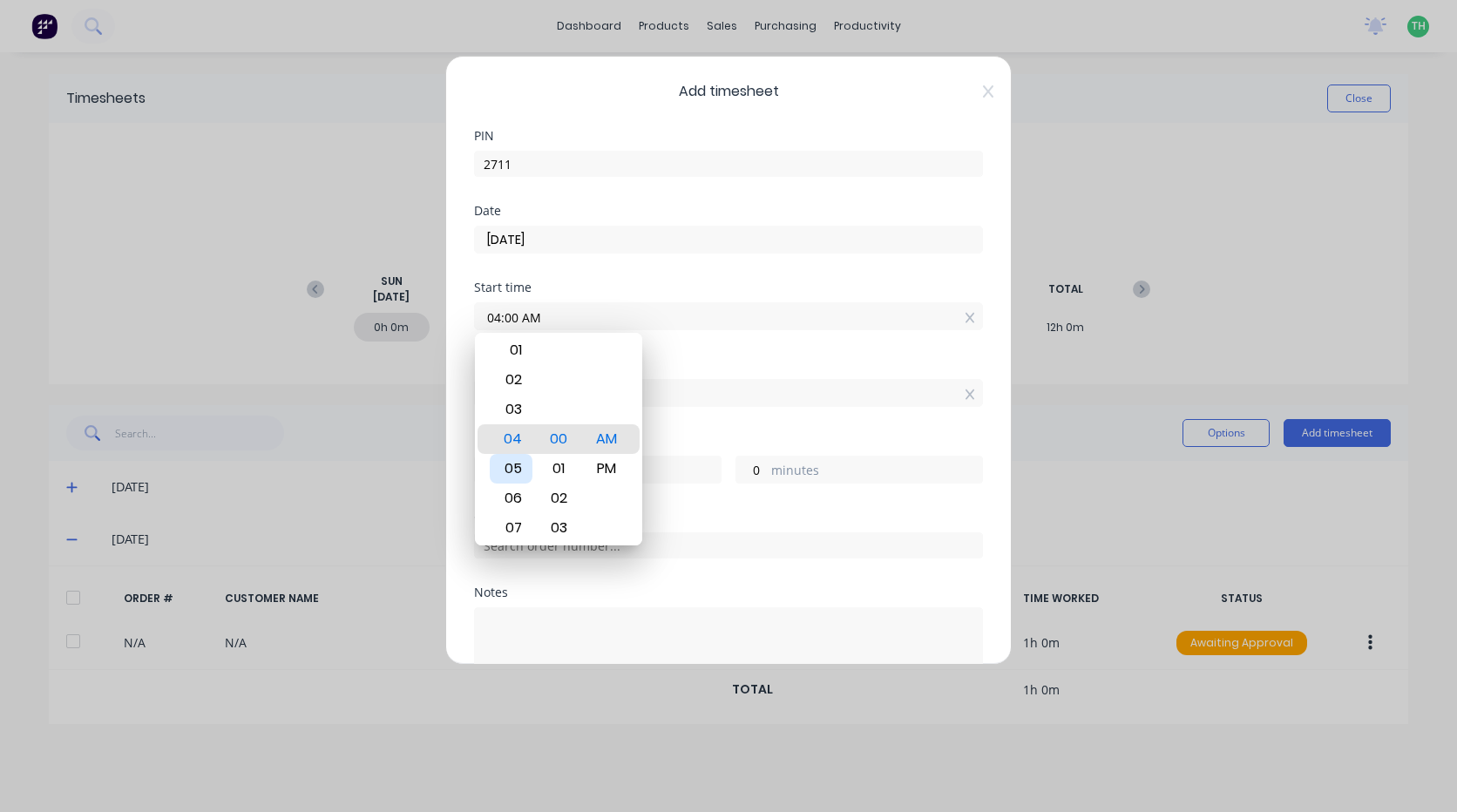
click at [508, 470] on div "05" at bounding box center [511, 469] width 43 height 30
type input "05:00 AM"
type input "0"
click at [682, 350] on div "Start time 05:00 AM" at bounding box center [728, 319] width 509 height 76
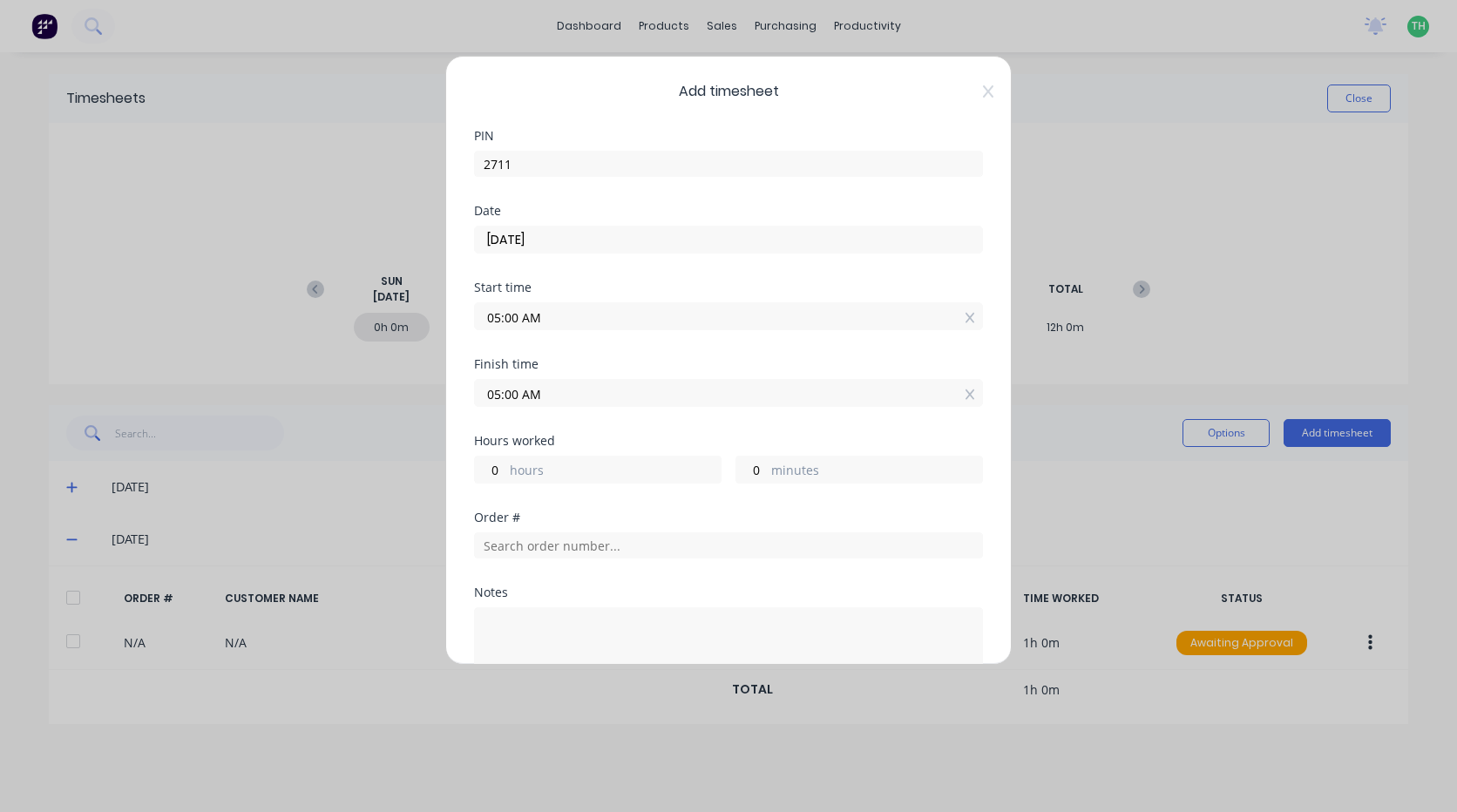
click at [555, 392] on input "05:00 AM" at bounding box center [728, 393] width 507 height 26
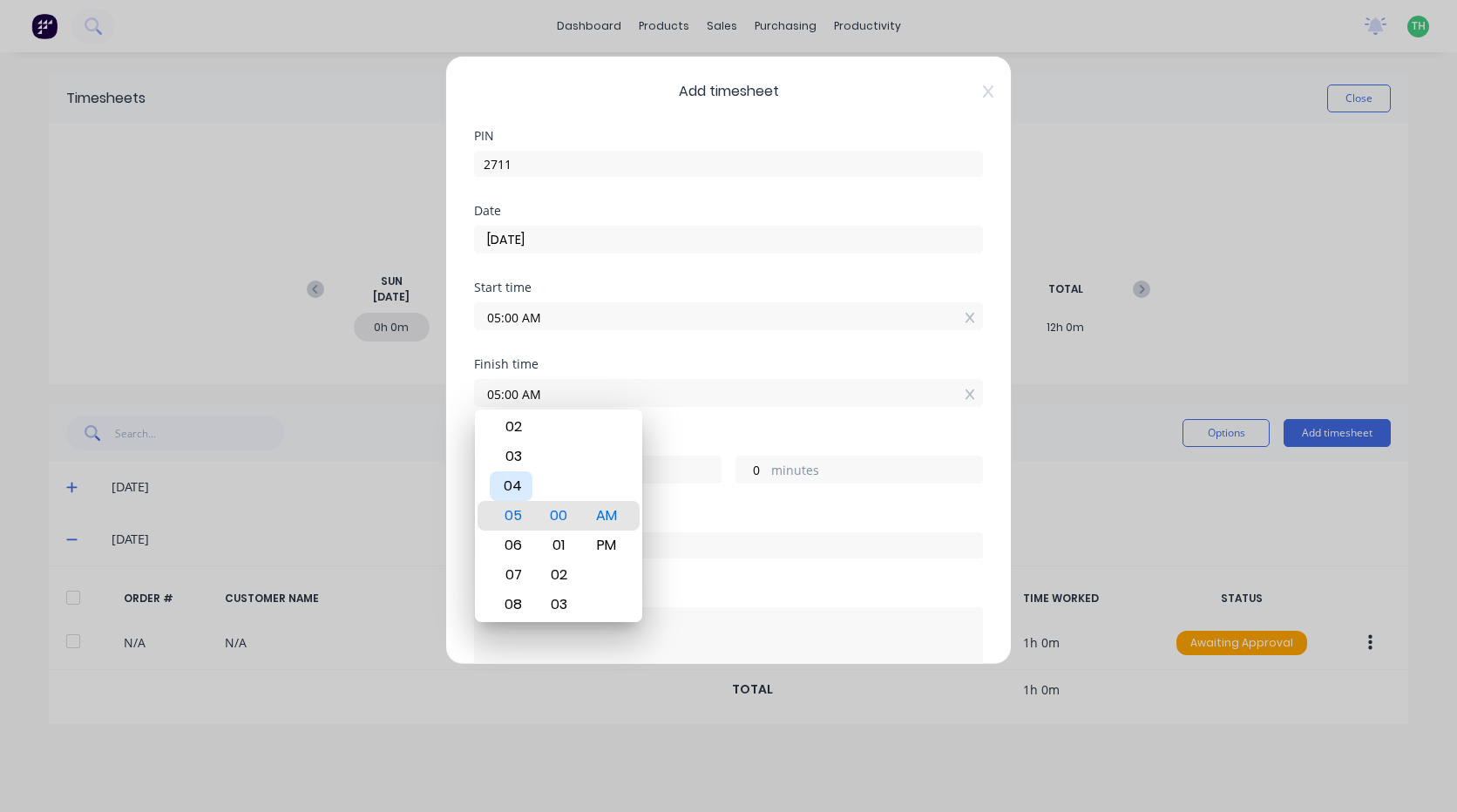
click at [512, 477] on div "04" at bounding box center [511, 486] width 43 height 30
type input "04:00 AM"
type input "23"
click at [608, 539] on div "PM" at bounding box center [607, 545] width 43 height 30
type input "04:00 PM"
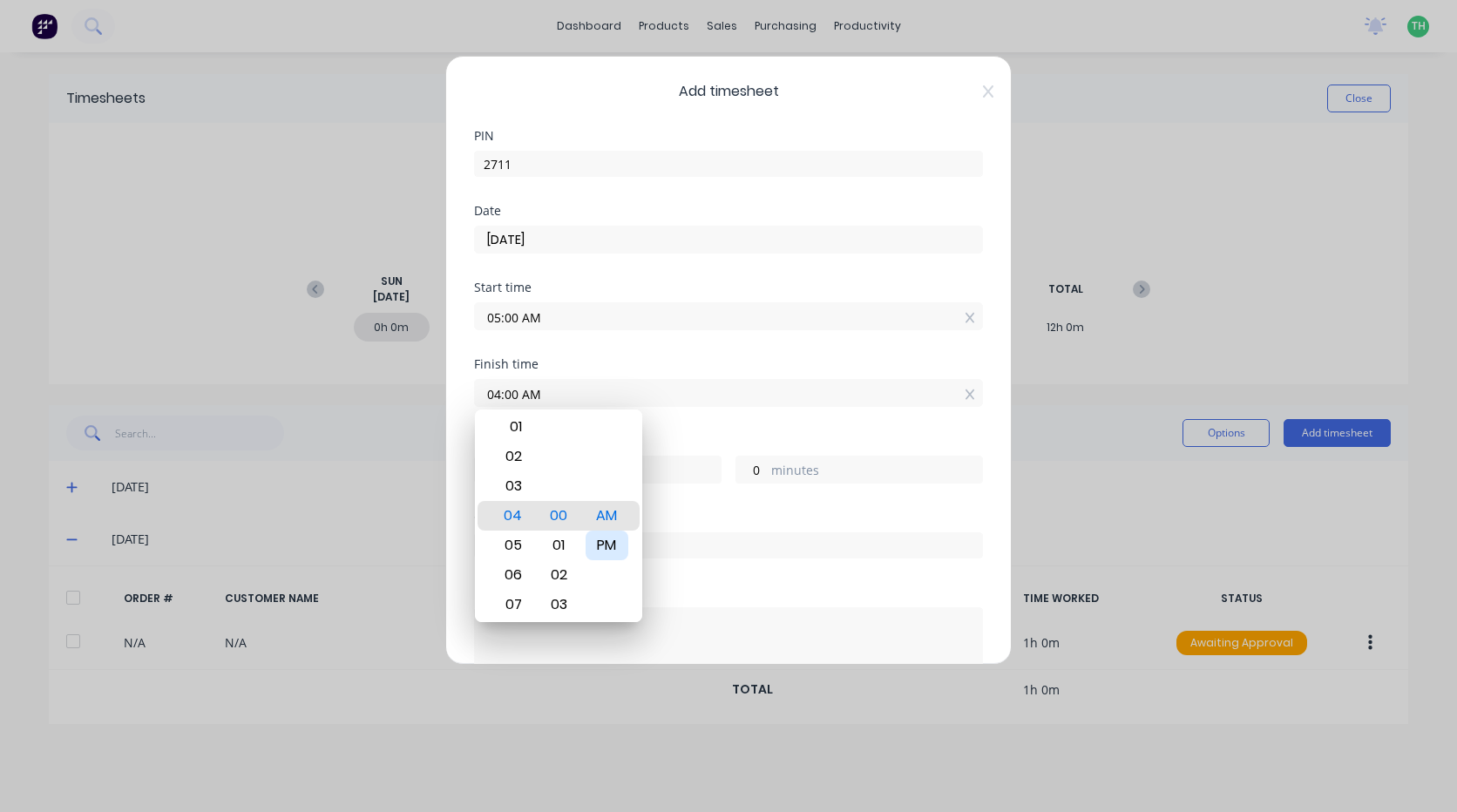
type input "11"
click at [697, 418] on div "Finish time 04:00 PM" at bounding box center [728, 396] width 509 height 76
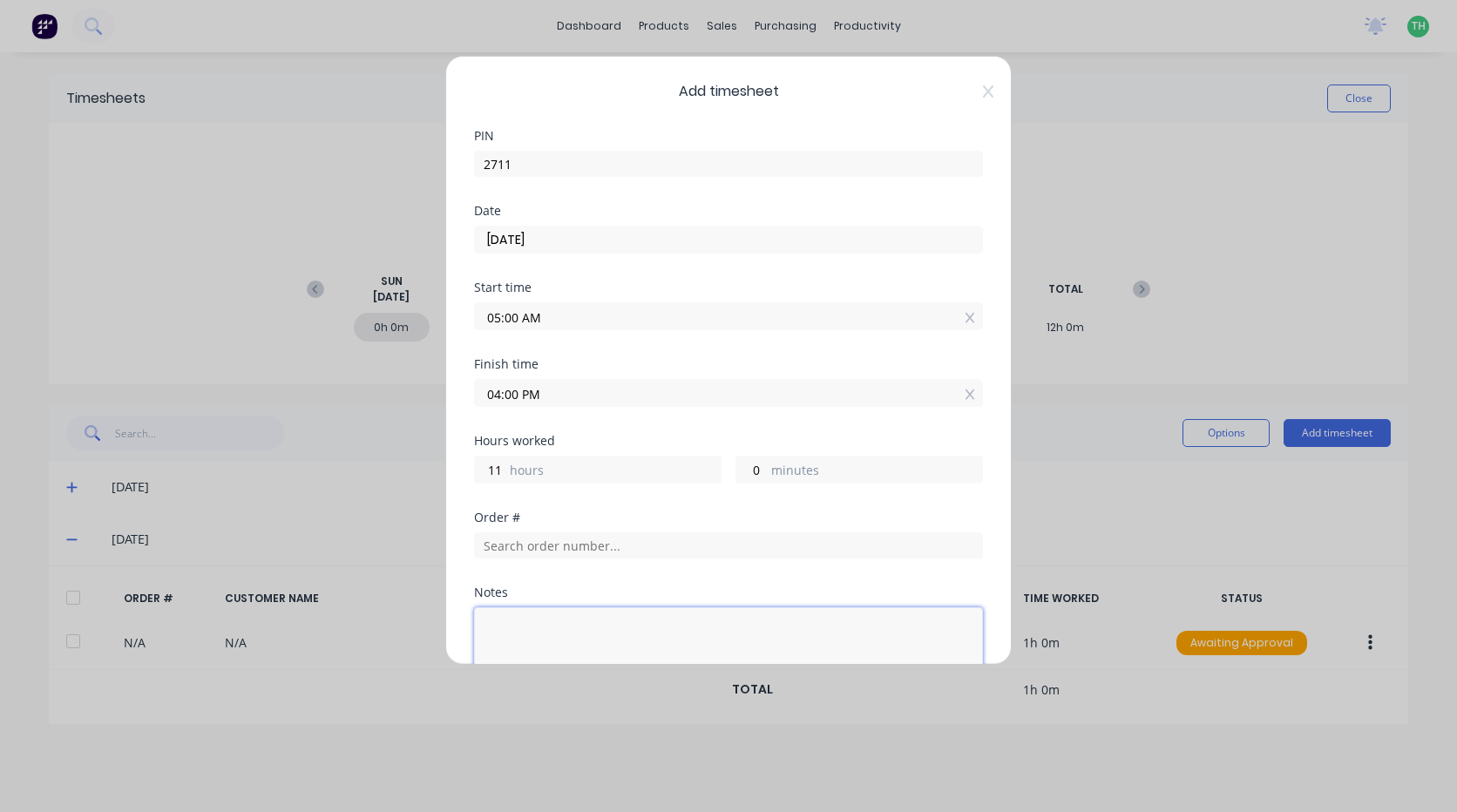
click at [566, 624] on textarea at bounding box center [728, 653] width 509 height 92
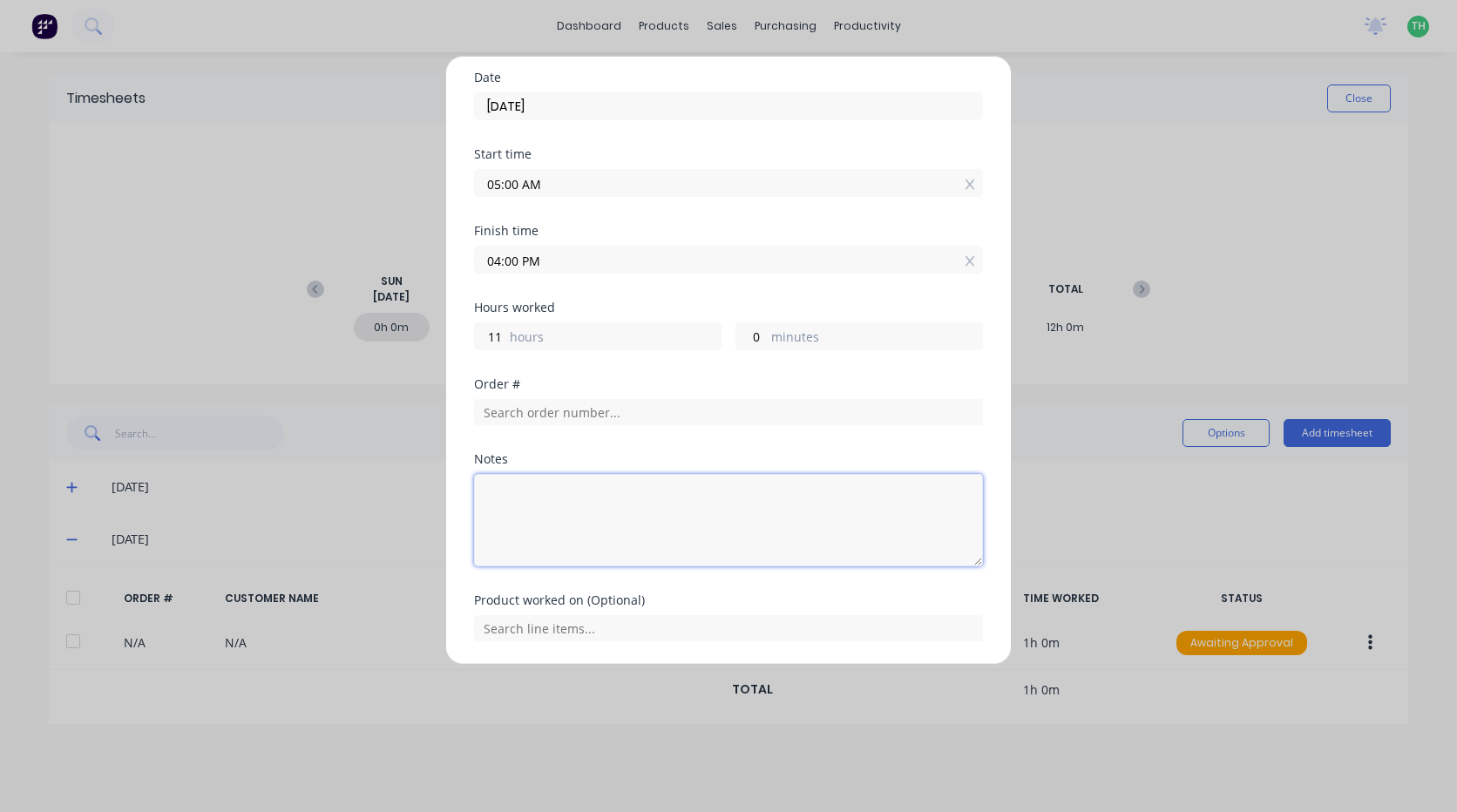
scroll to position [174, 0]
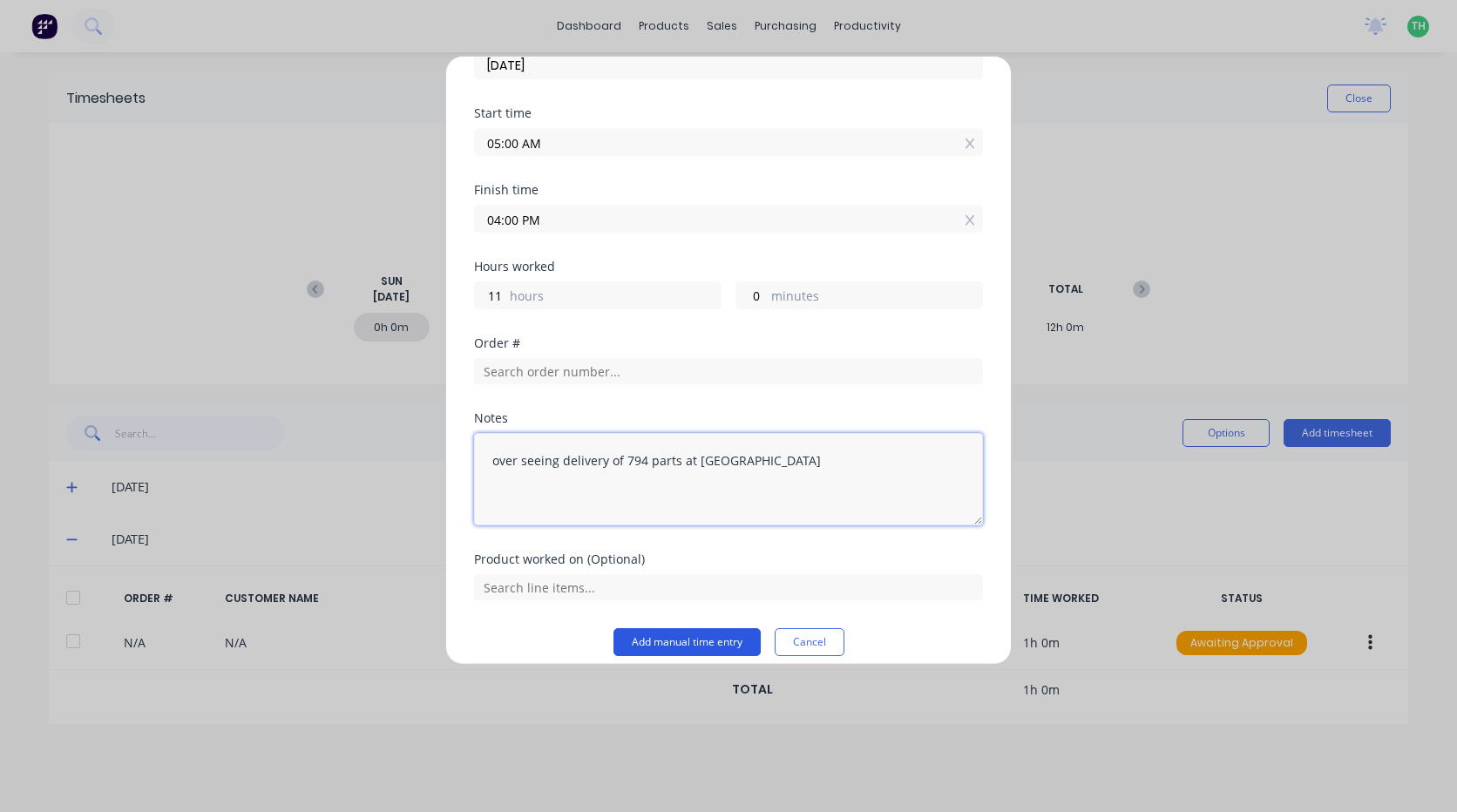
type textarea "over seeing delivery of 794 parts at [GEOGRAPHIC_DATA]"
click at [674, 646] on button "Add manual time entry" at bounding box center [687, 642] width 147 height 28
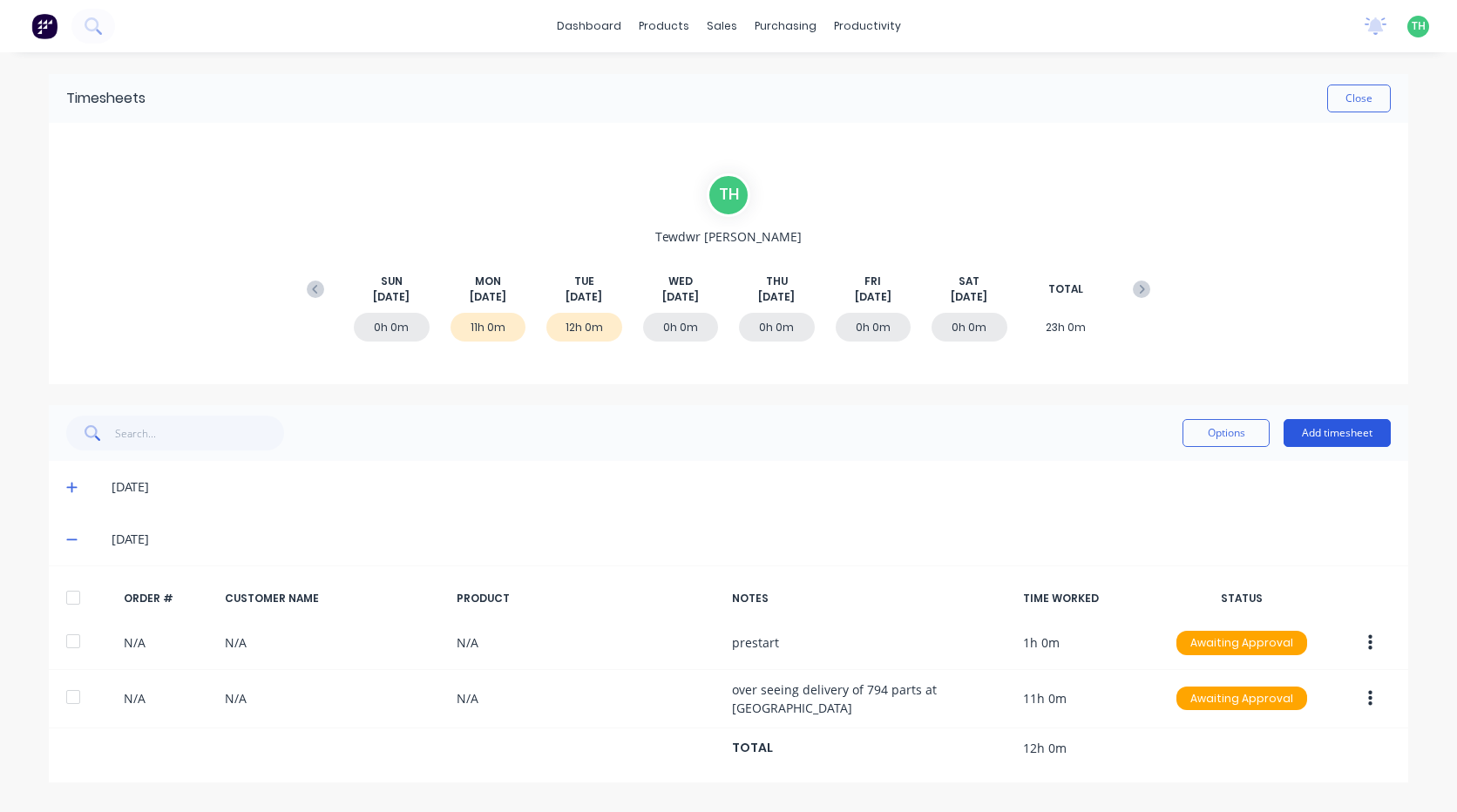
click at [1334, 437] on button "Add timesheet" at bounding box center [1336, 433] width 107 height 28
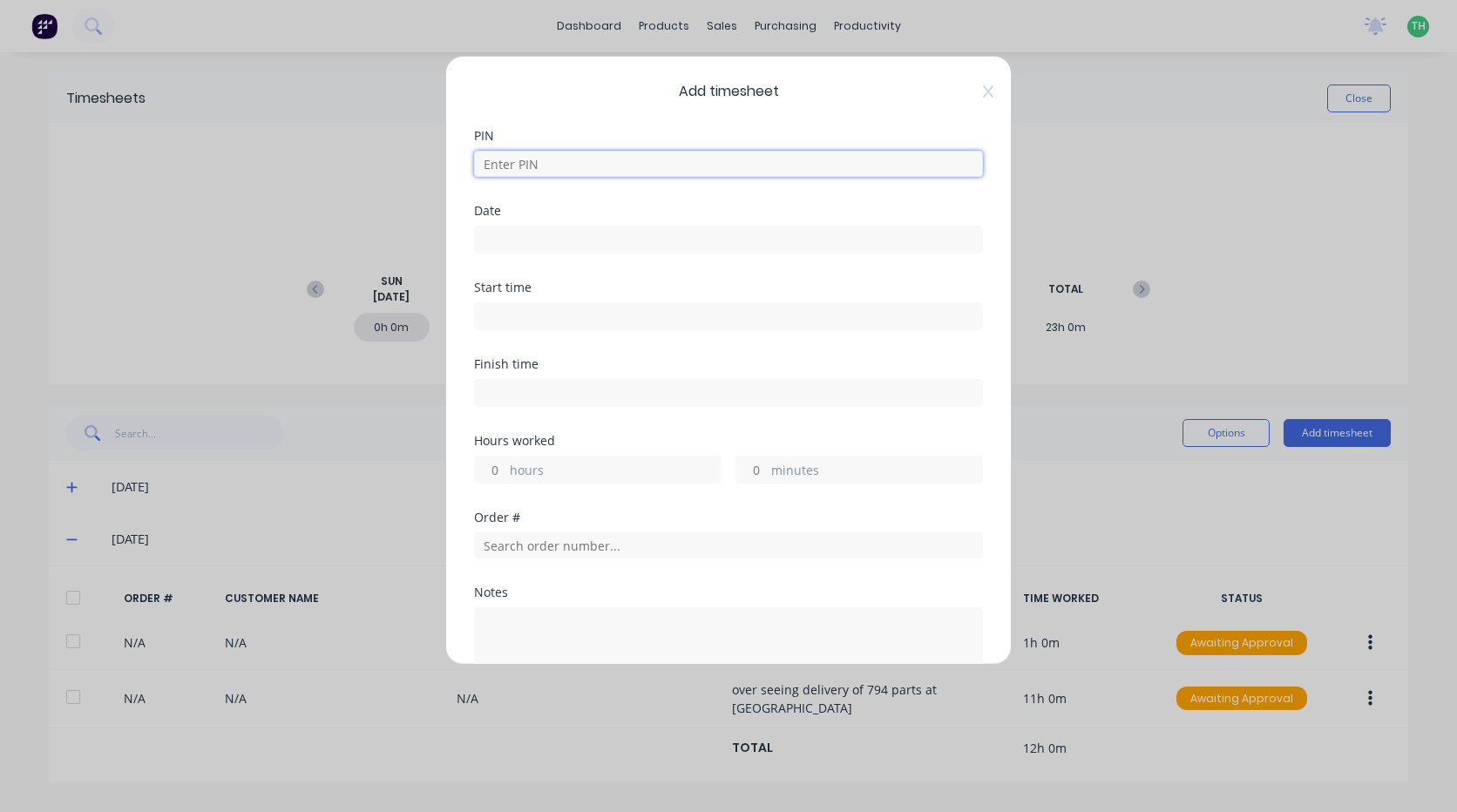
click at [566, 164] on input at bounding box center [728, 164] width 509 height 26
type input "2711"
type input "[DATE]"
type input "05:00 AM"
type input "04:00 PM"
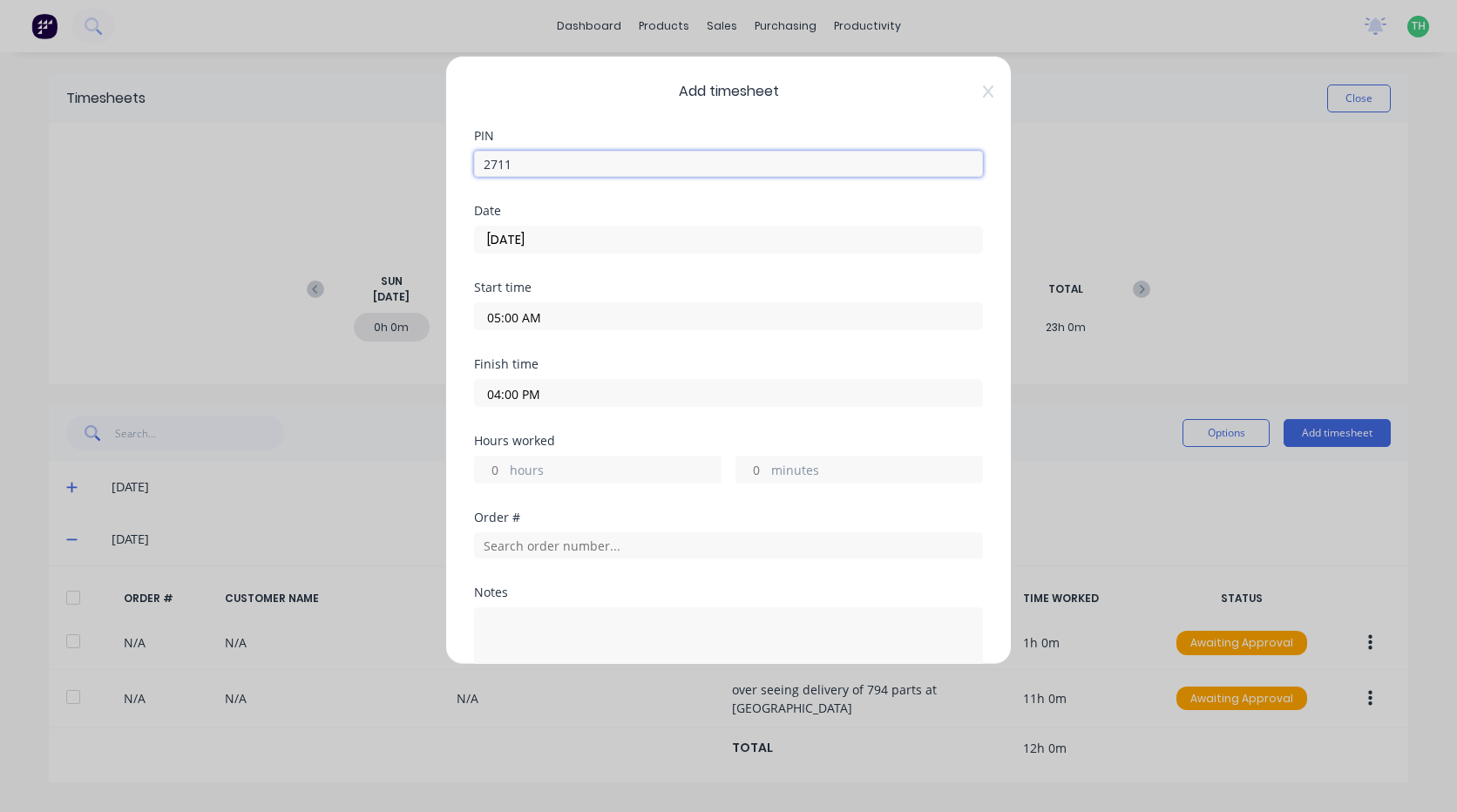
type input "11"
type input "0"
click at [558, 237] on input "[DATE]" at bounding box center [728, 239] width 507 height 26
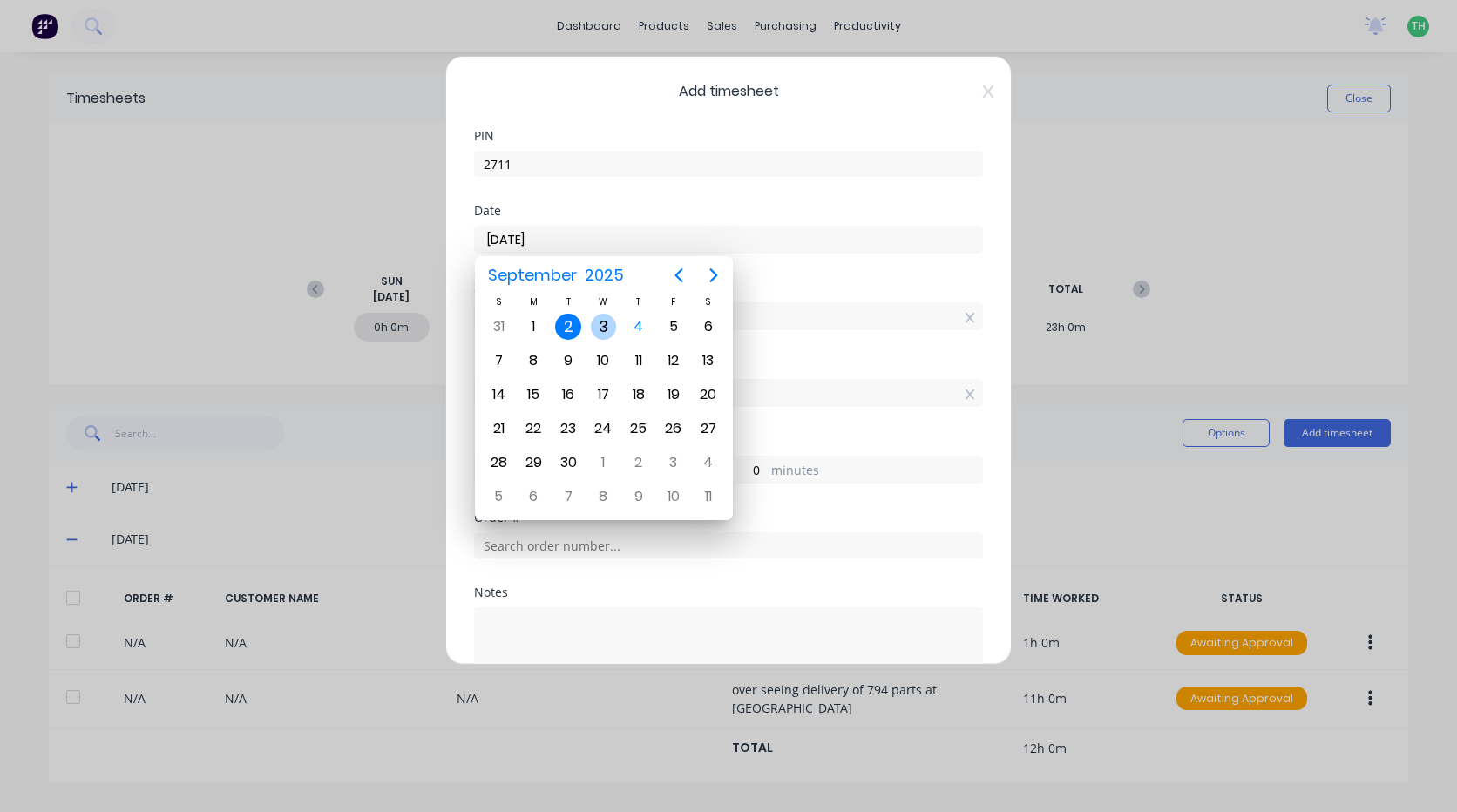
click at [606, 329] on div "3" at bounding box center [604, 326] width 26 height 26
type input "[DATE]"
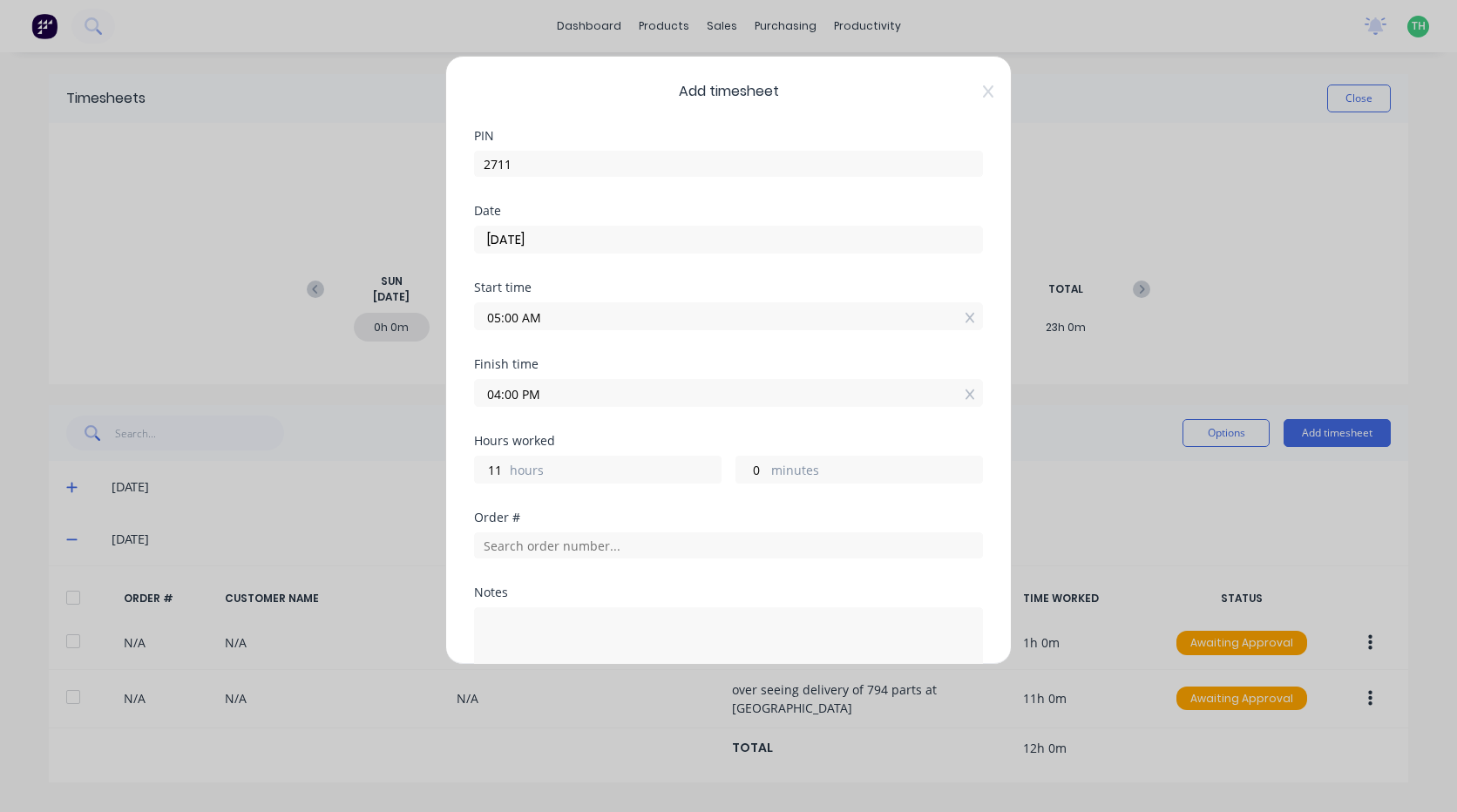
click at [555, 317] on input "05:00 AM" at bounding box center [728, 316] width 507 height 26
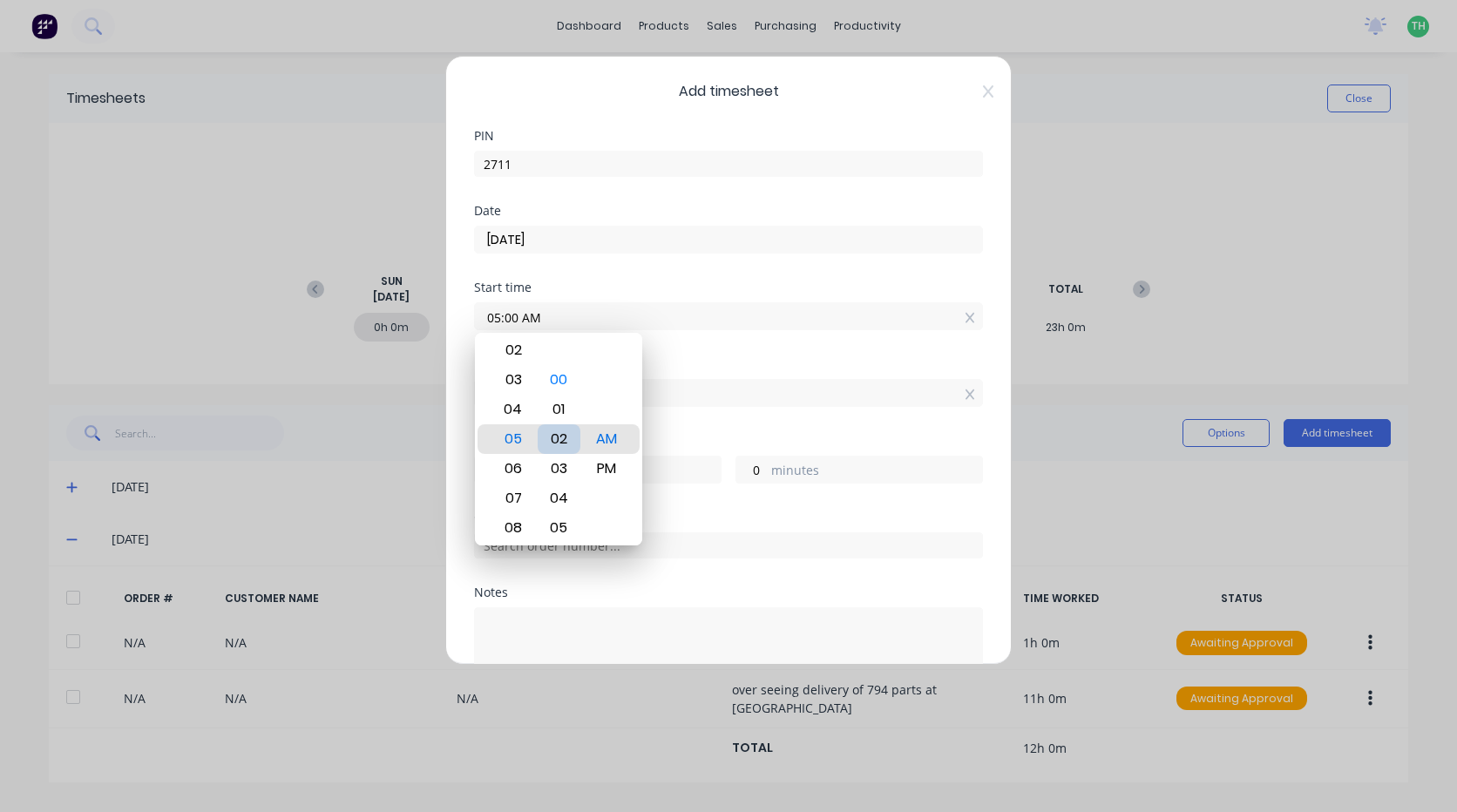
type input "05:02 AM"
type input "10"
type input "58"
type input "05:05 AM"
type input "55"
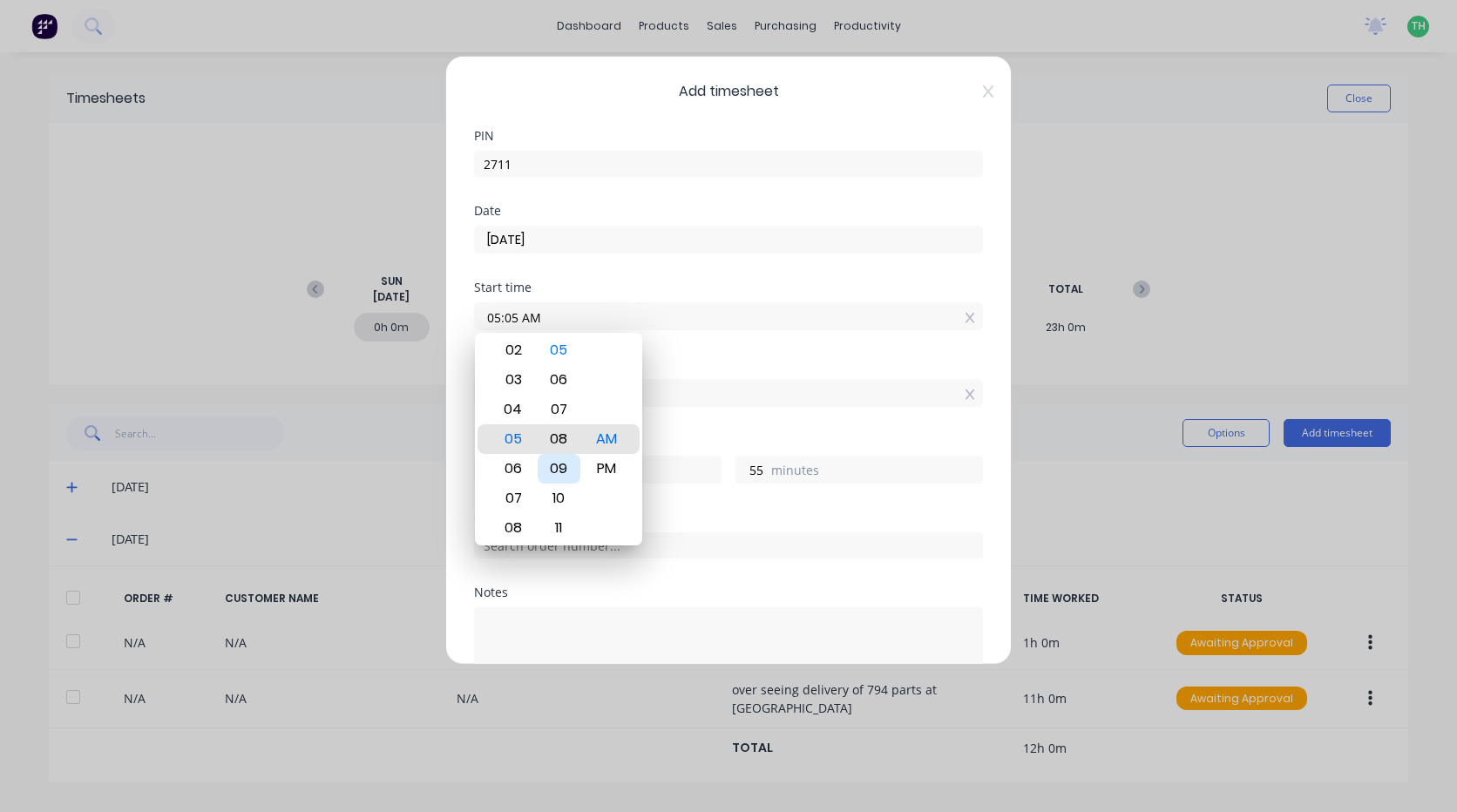
type input "05:08 AM"
type input "52"
type input "05:11 AM"
type input "49"
type input "05:14 AM"
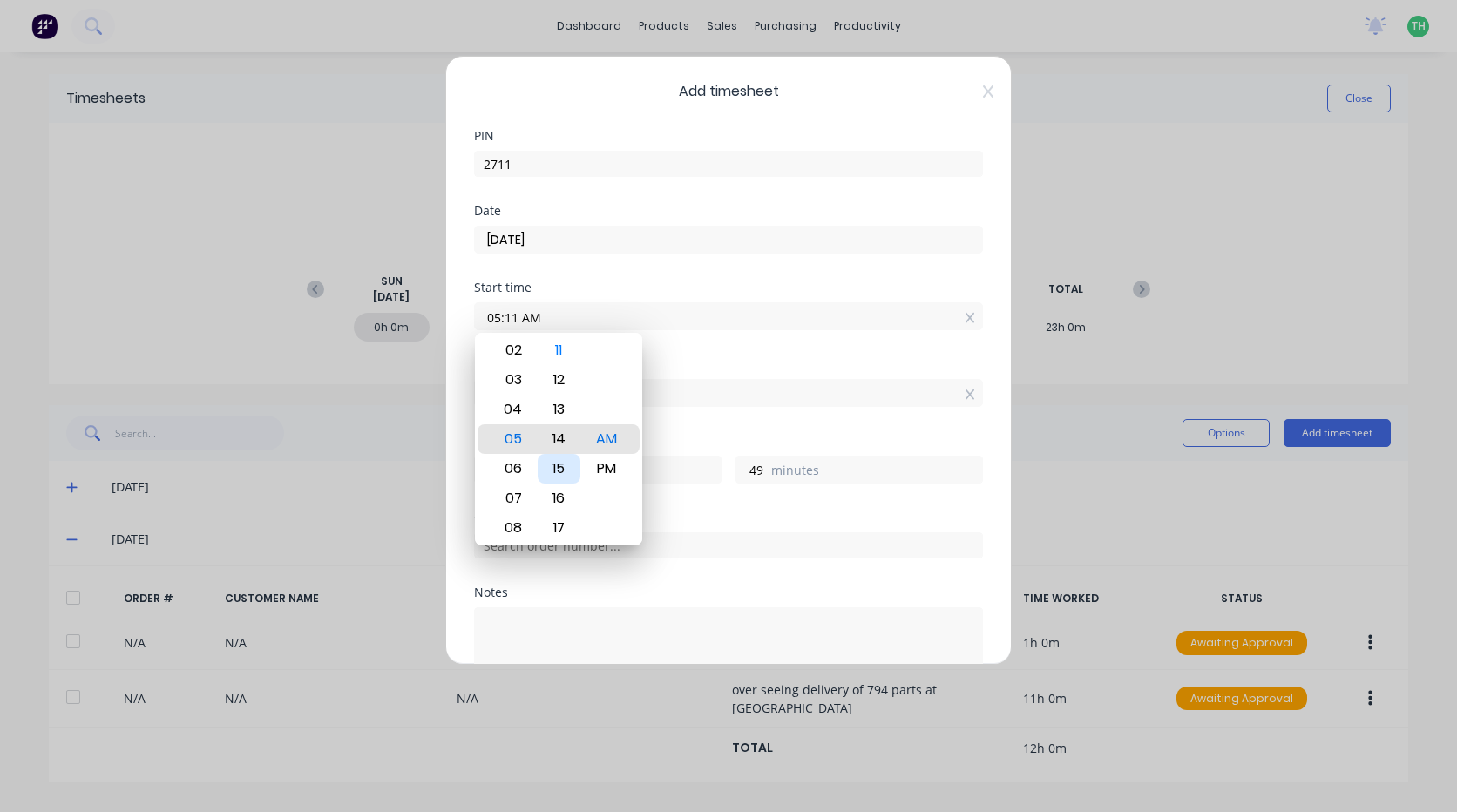
type input "46"
type input "05:16 AM"
type input "44"
type input "05:18 AM"
type input "42"
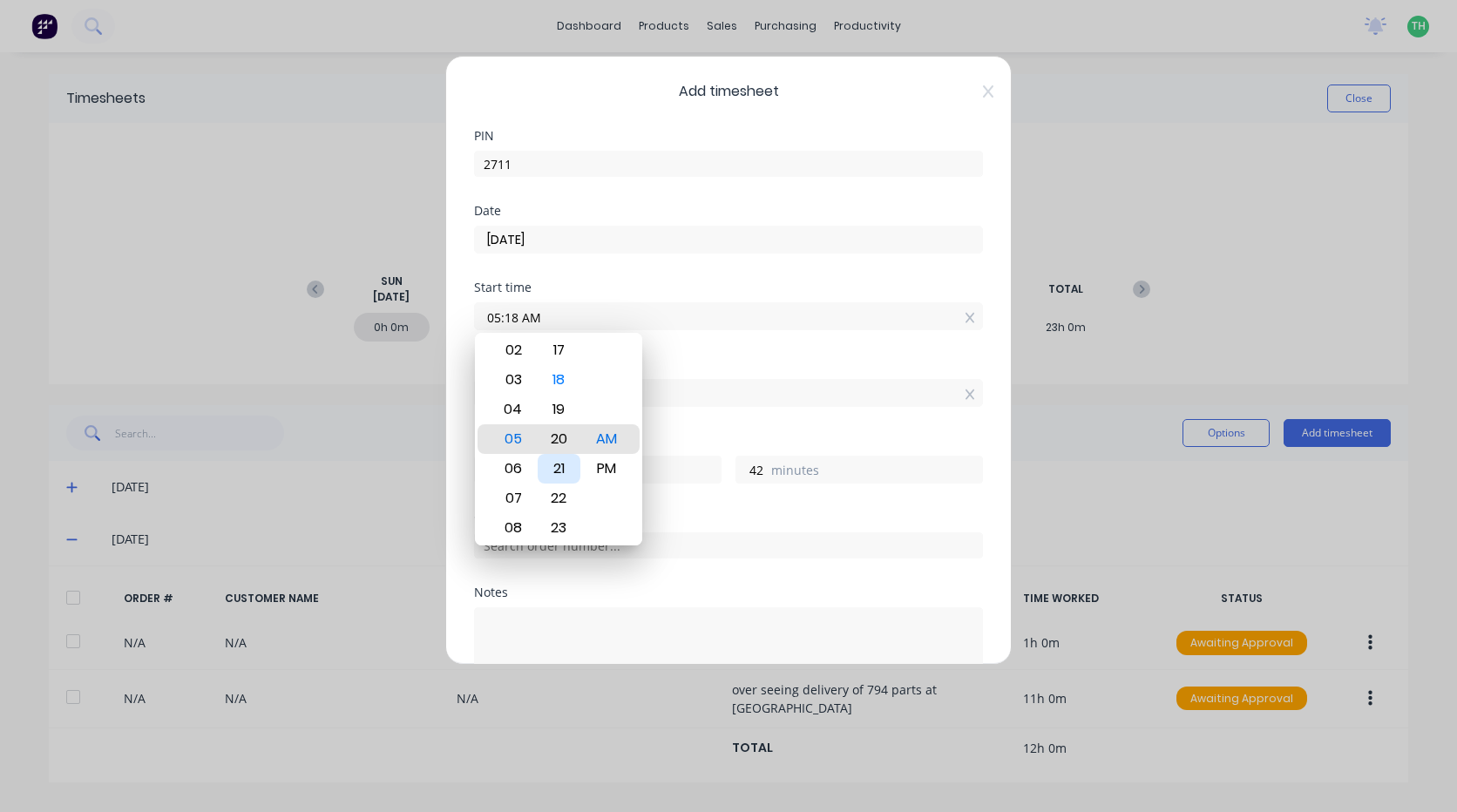
type input "05:20 AM"
type input "40"
type input "05:23 AM"
type input "37"
type input "05:26 AM"
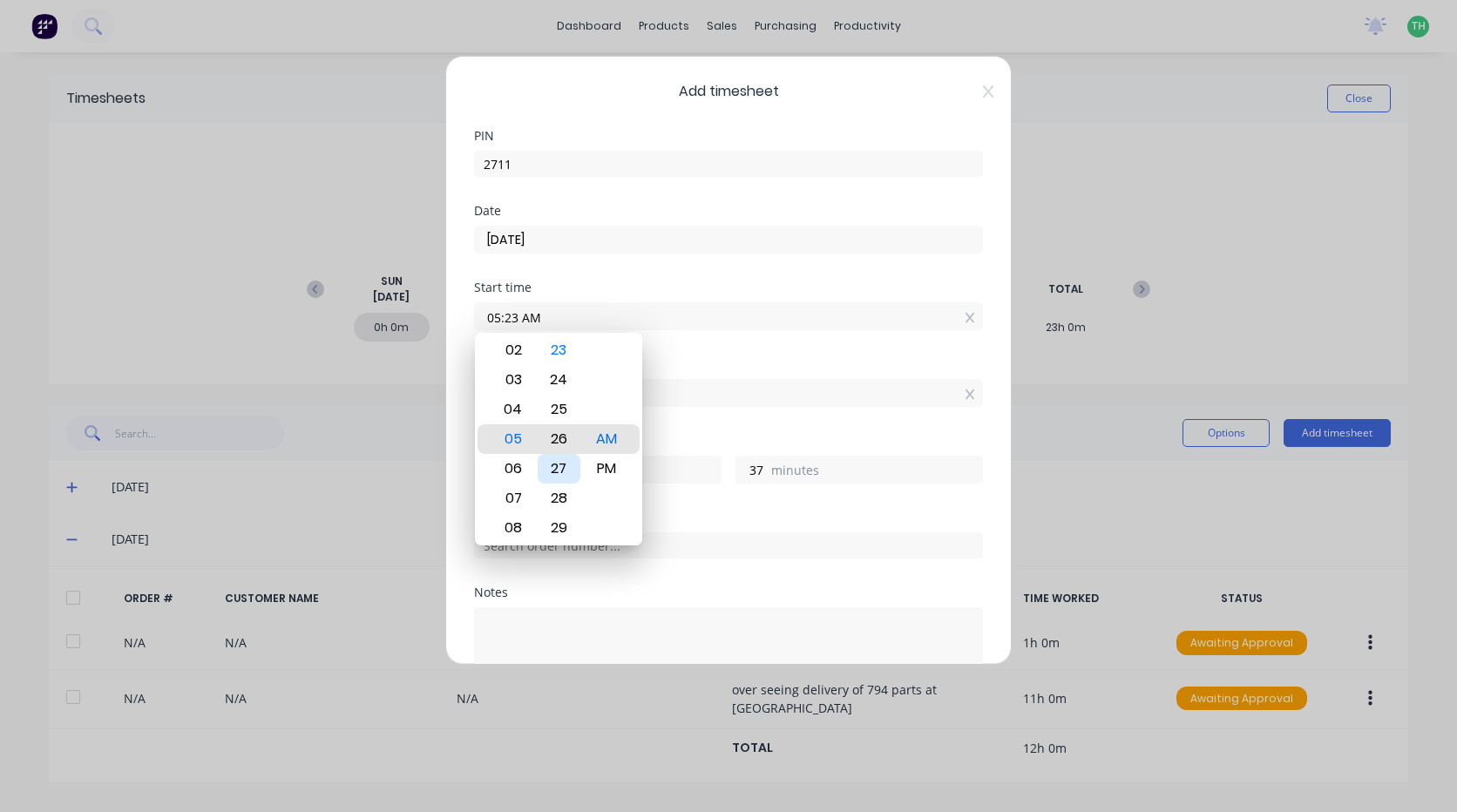
type input "34"
type input "05:29 AM"
type input "31"
type input "05:30 AM"
type input "30"
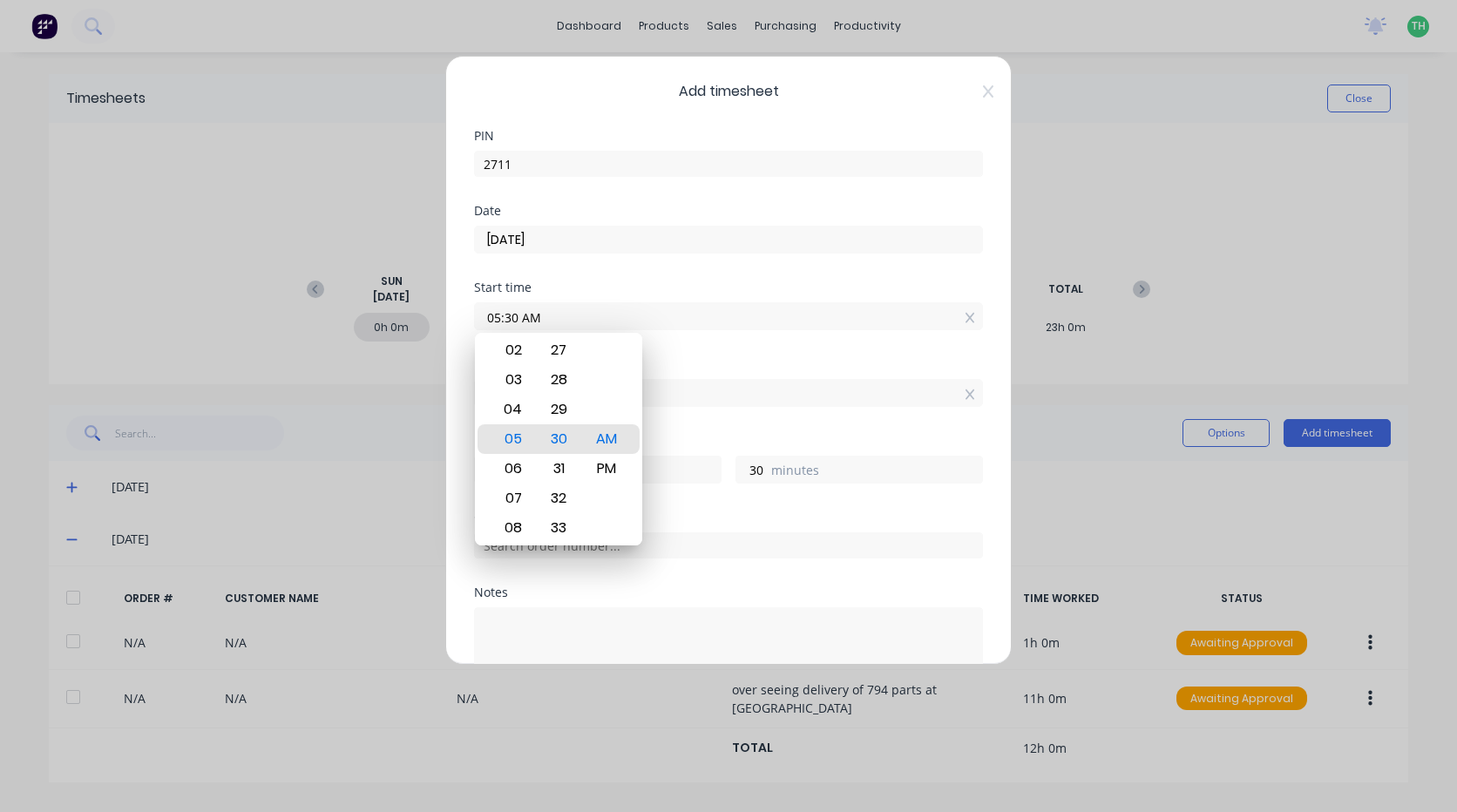
click at [712, 420] on div "Finish time 04:00 PM" at bounding box center [728, 396] width 509 height 76
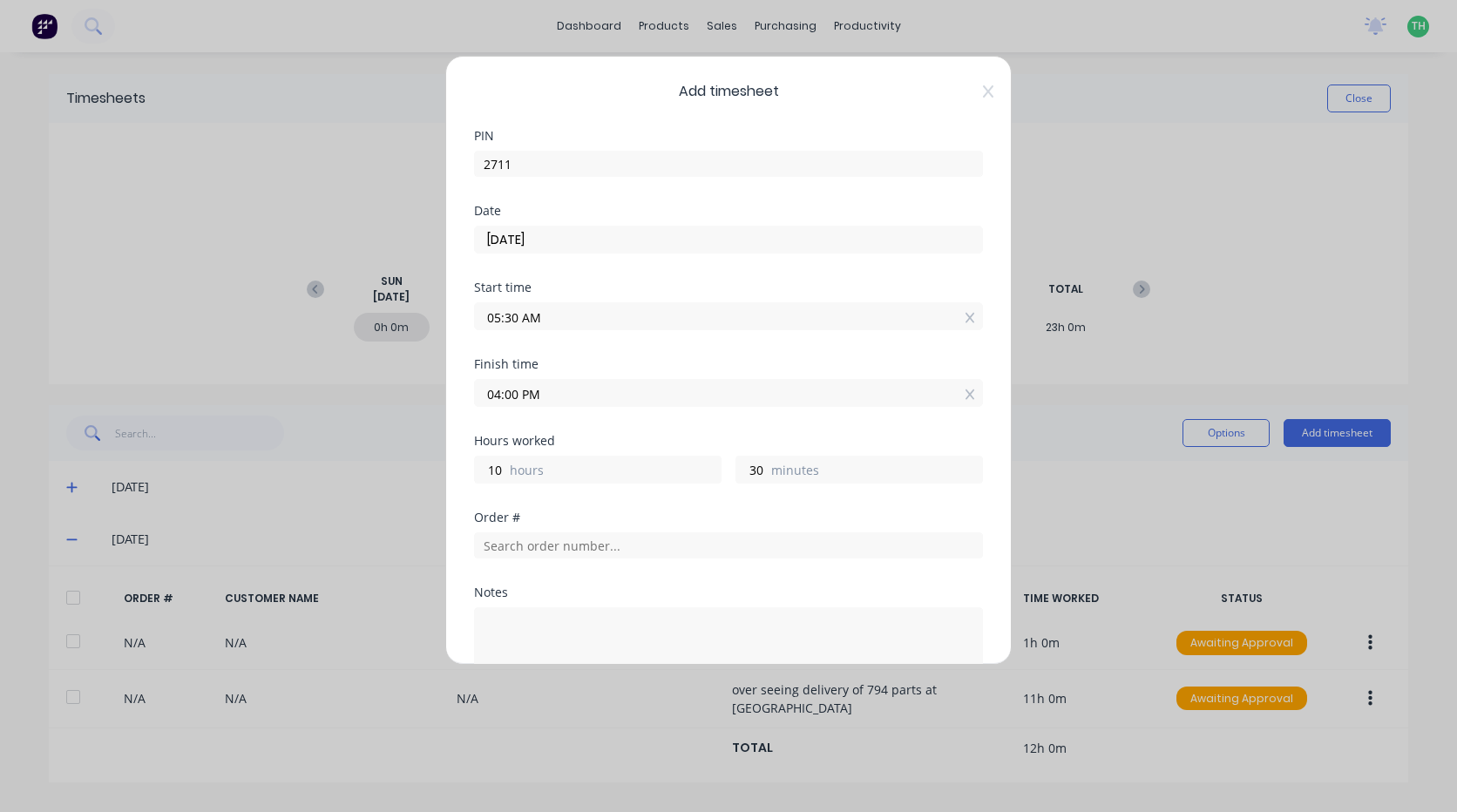
click at [559, 394] on input "04:00 PM" at bounding box center [728, 393] width 507 height 26
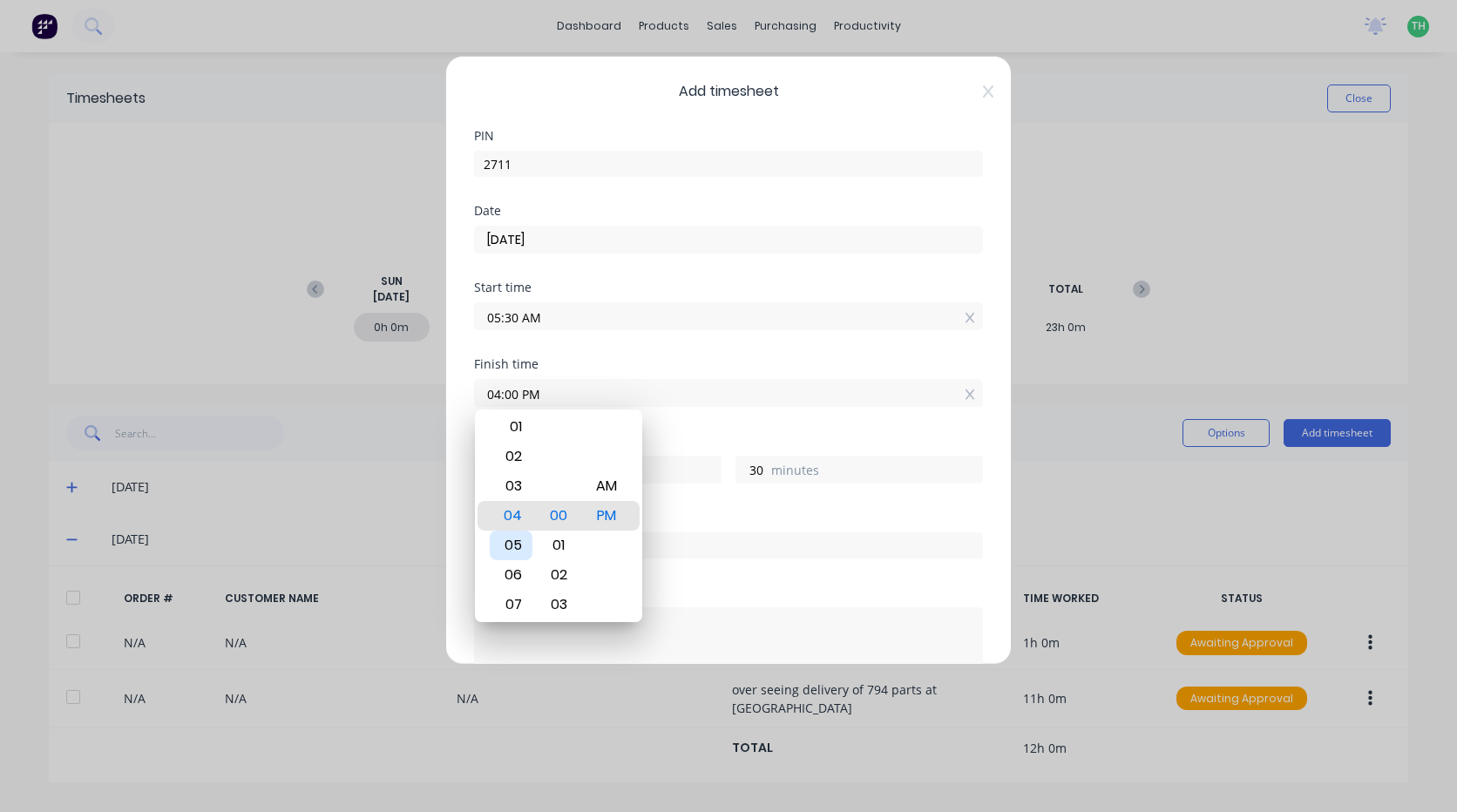
type input "05:00 PM"
type input "11"
type input "06:00 PM"
type input "12"
type input "06:02 PM"
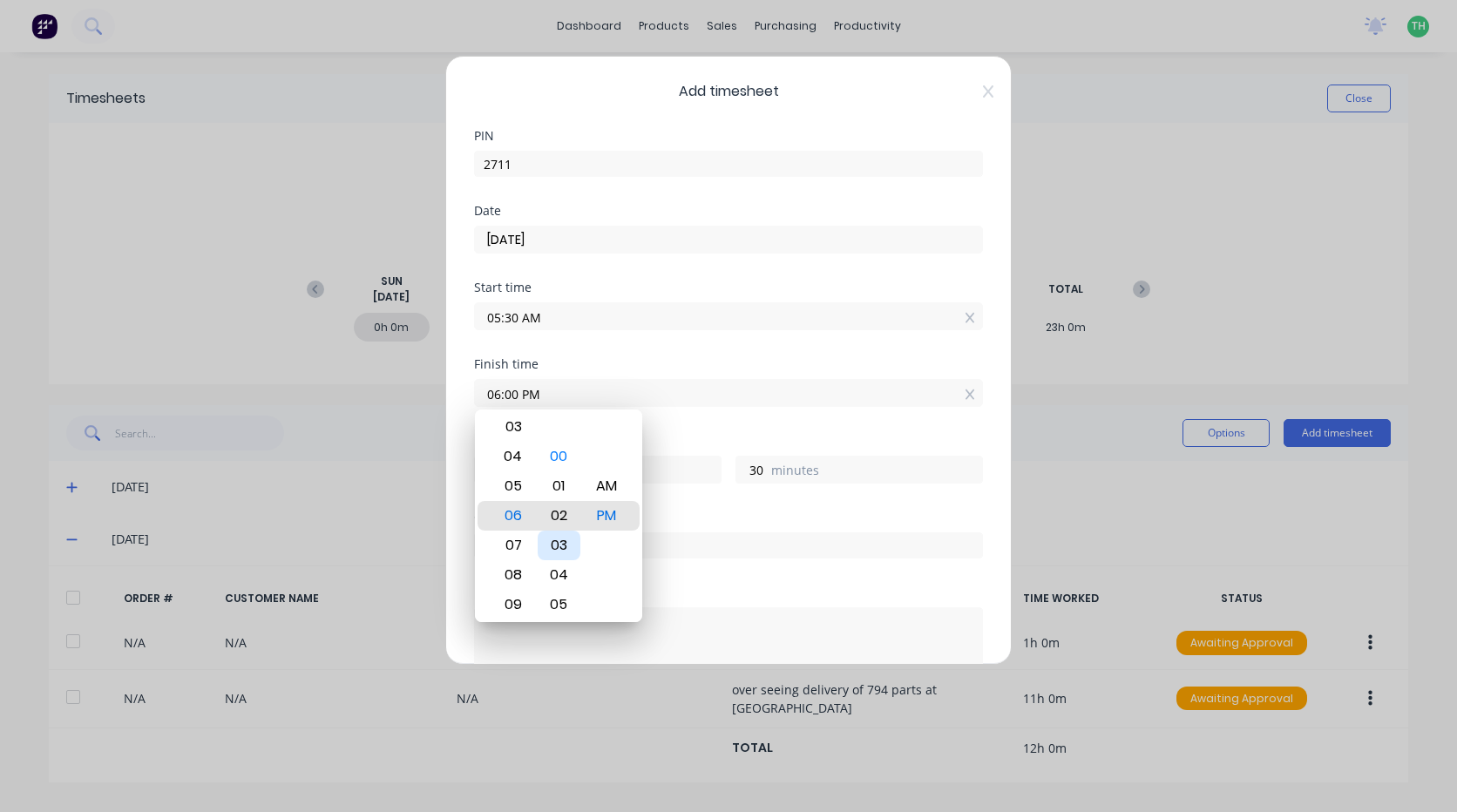
type input "32"
type input "06:04 PM"
type input "34"
type input "06:06 PM"
type input "36"
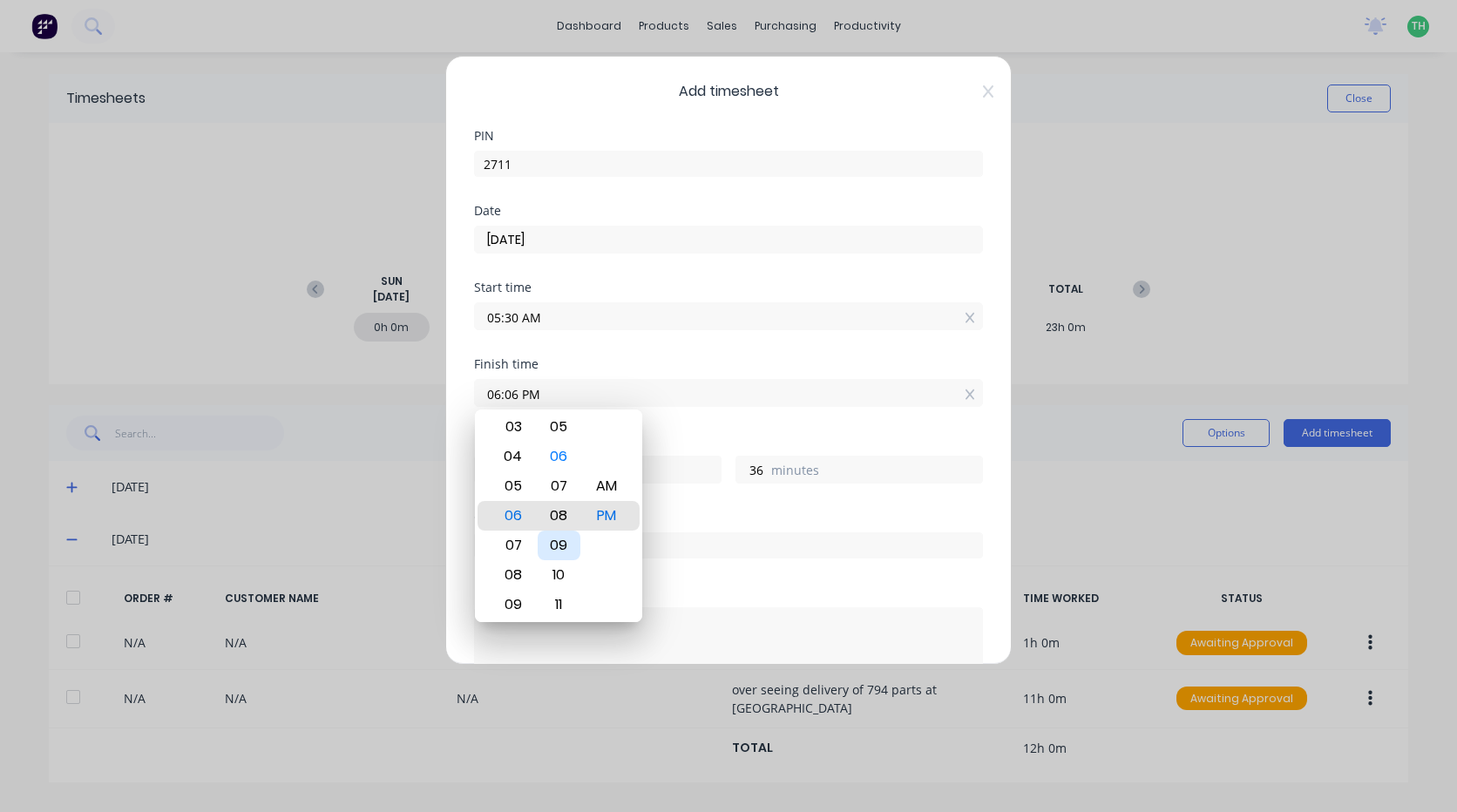
type input "06:08 PM"
type input "38"
type input "06:11 PM"
type input "41"
type input "06:13 PM"
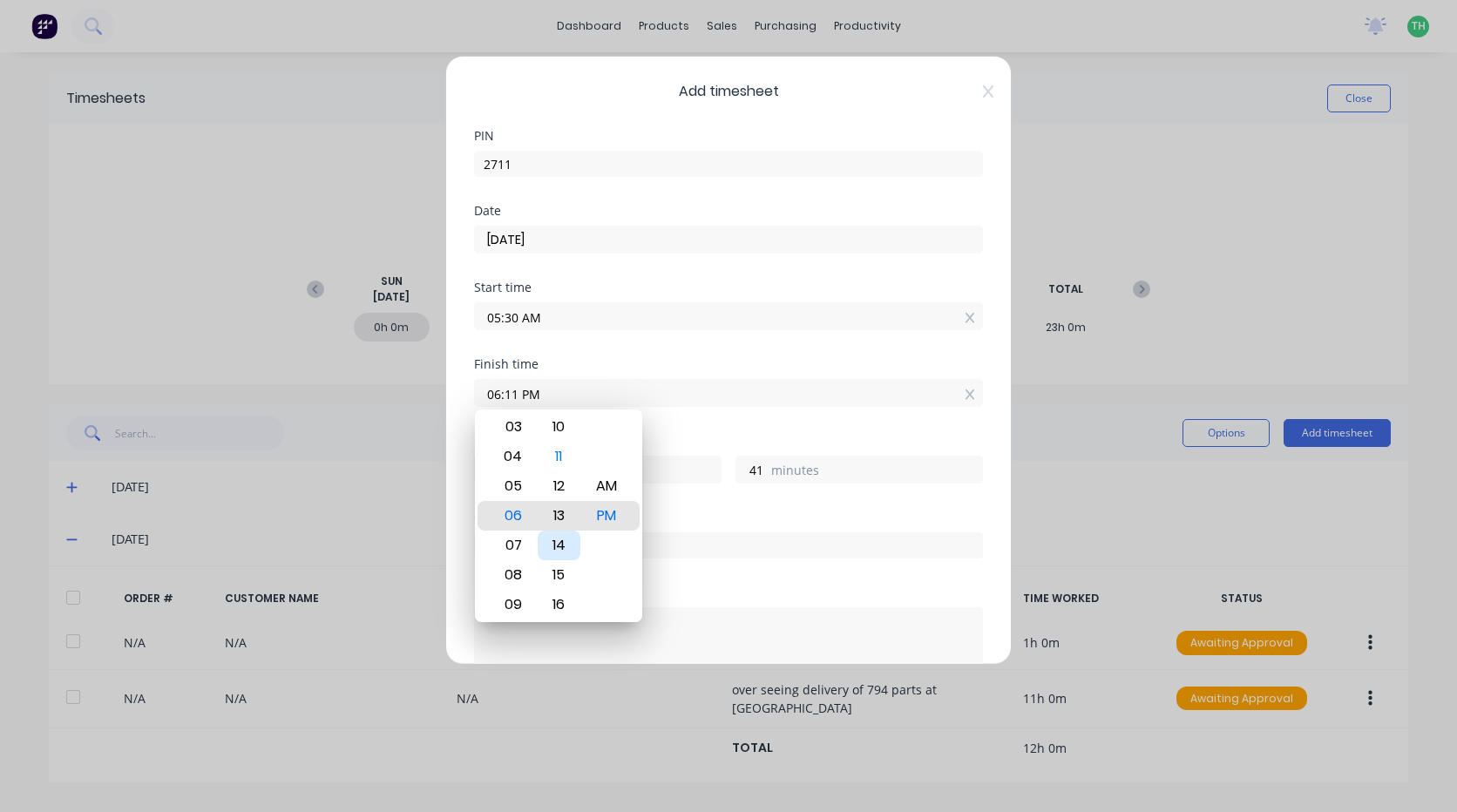
type input "43"
type input "06:15 PM"
type input "45"
type input "06:18 PM"
type input "48"
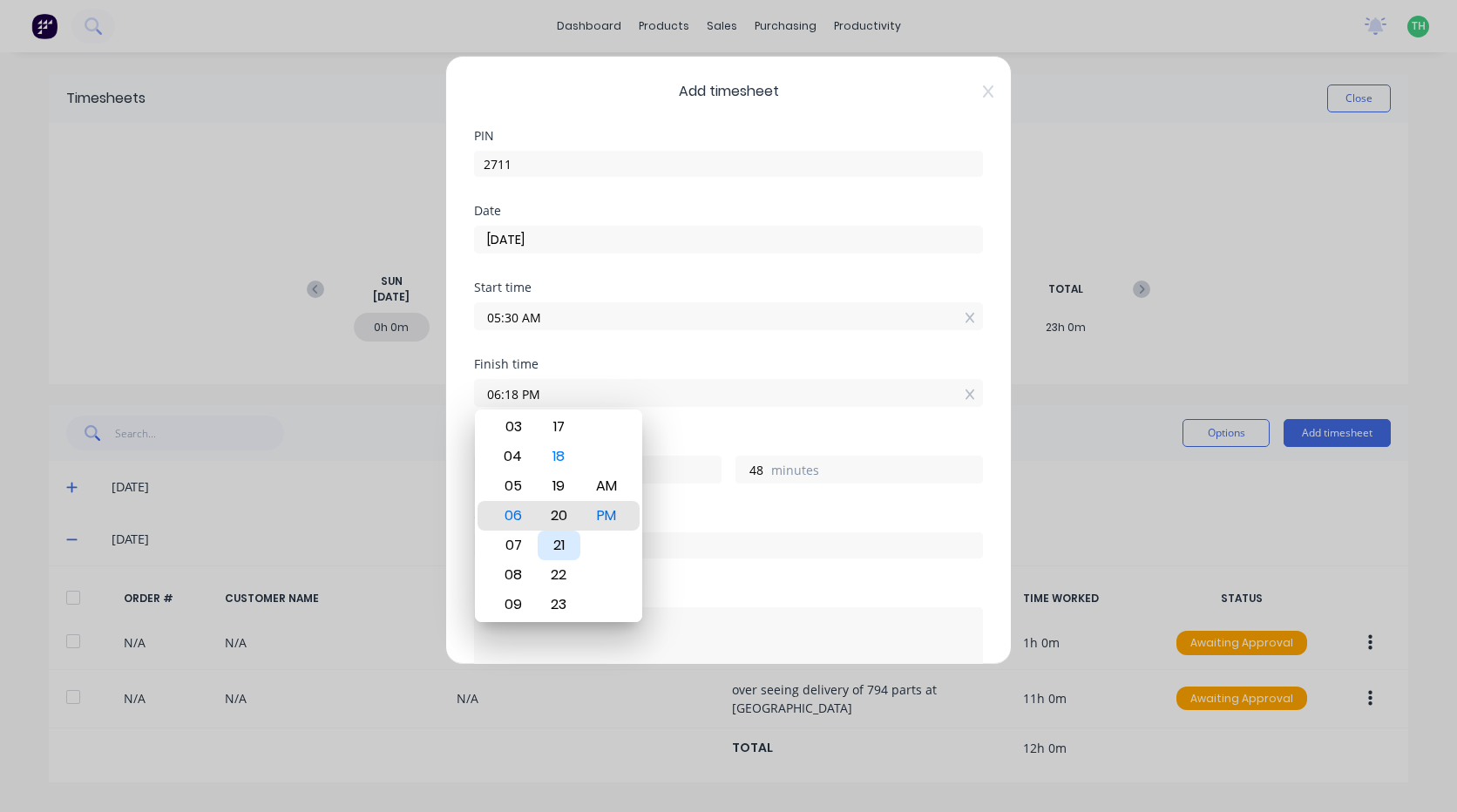
type input "06:20 PM"
type input "50"
type input "06:22 PM"
type input "52"
type input "06:24 PM"
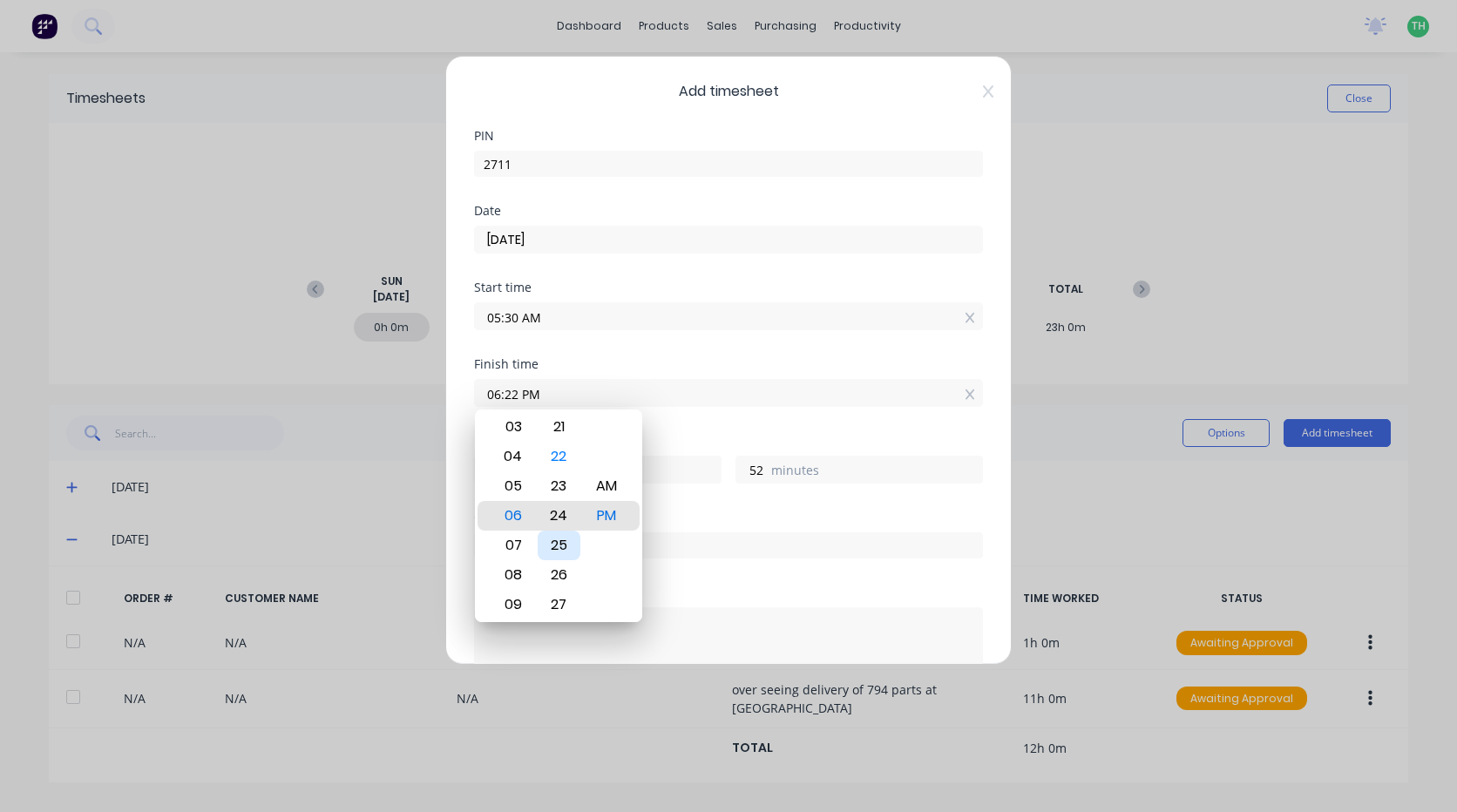
type input "54"
type input "06:26 PM"
type input "56"
type input "06:28 PM"
type input "58"
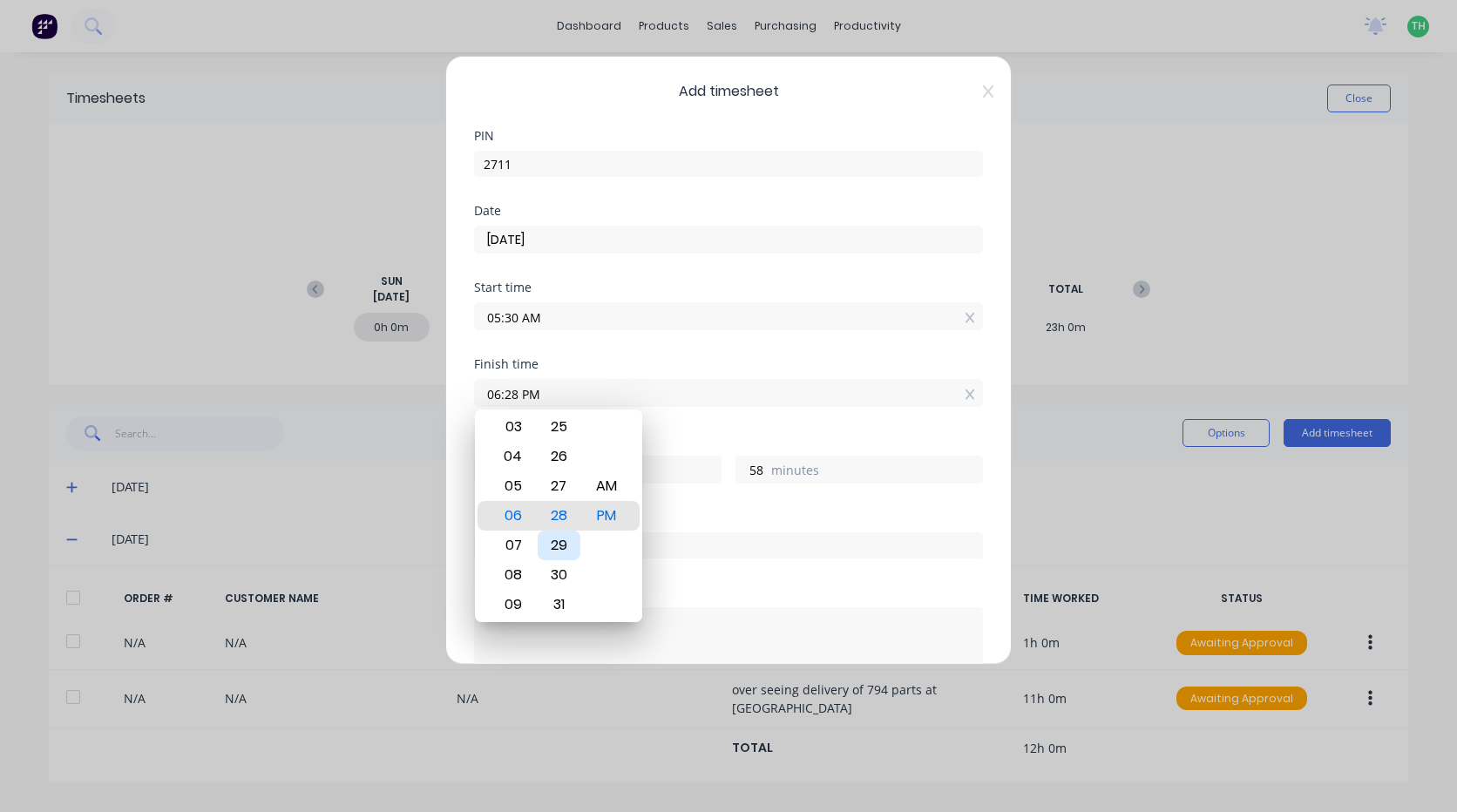
type input "06:29 PM"
type input "59"
type input "06:30 PM"
type input "13"
type input "0"
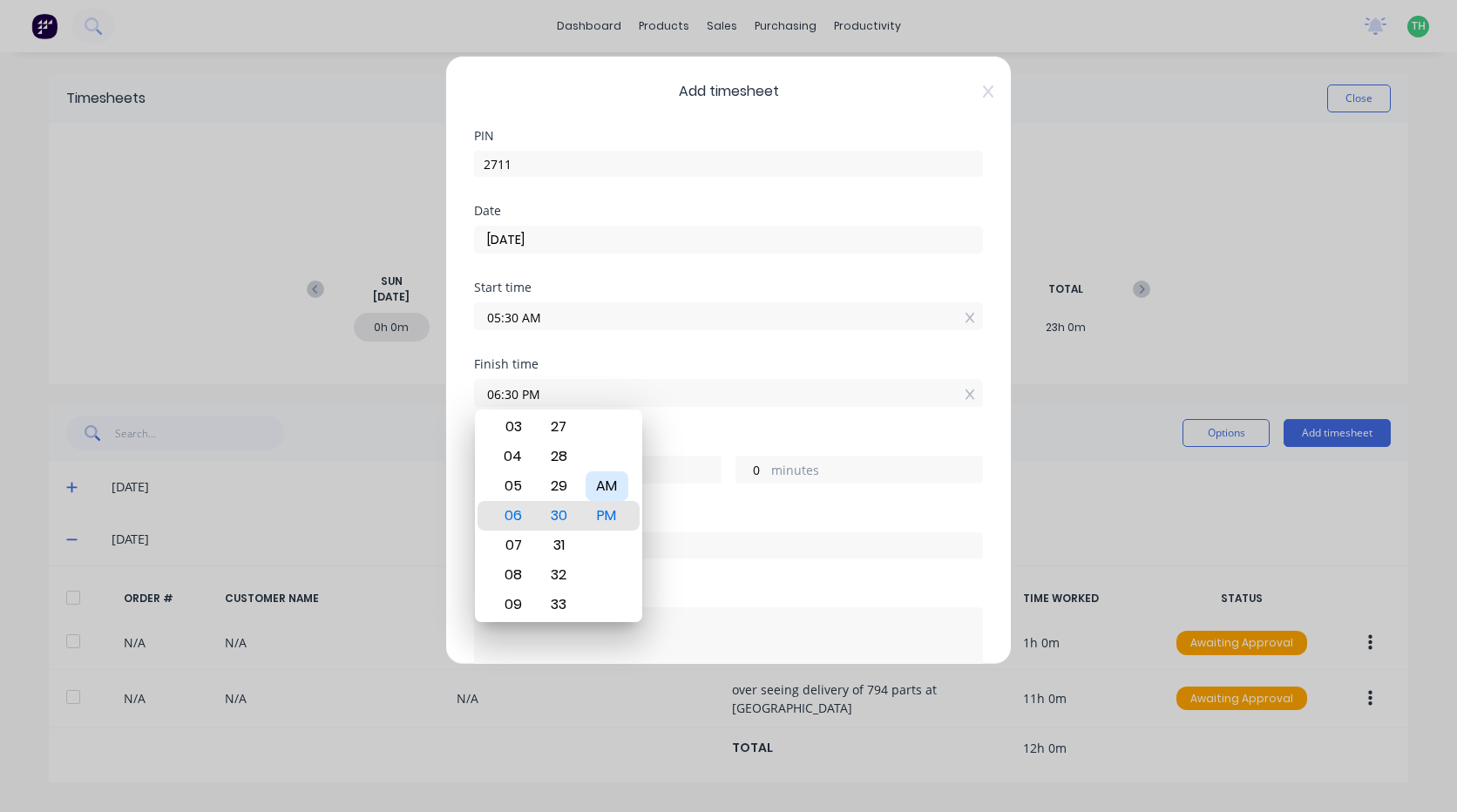
click at [605, 484] on div "AM" at bounding box center [607, 486] width 43 height 30
type input "06:30 AM"
type input "1"
click at [683, 421] on div "Finish time 06:30 AM" at bounding box center [728, 396] width 509 height 76
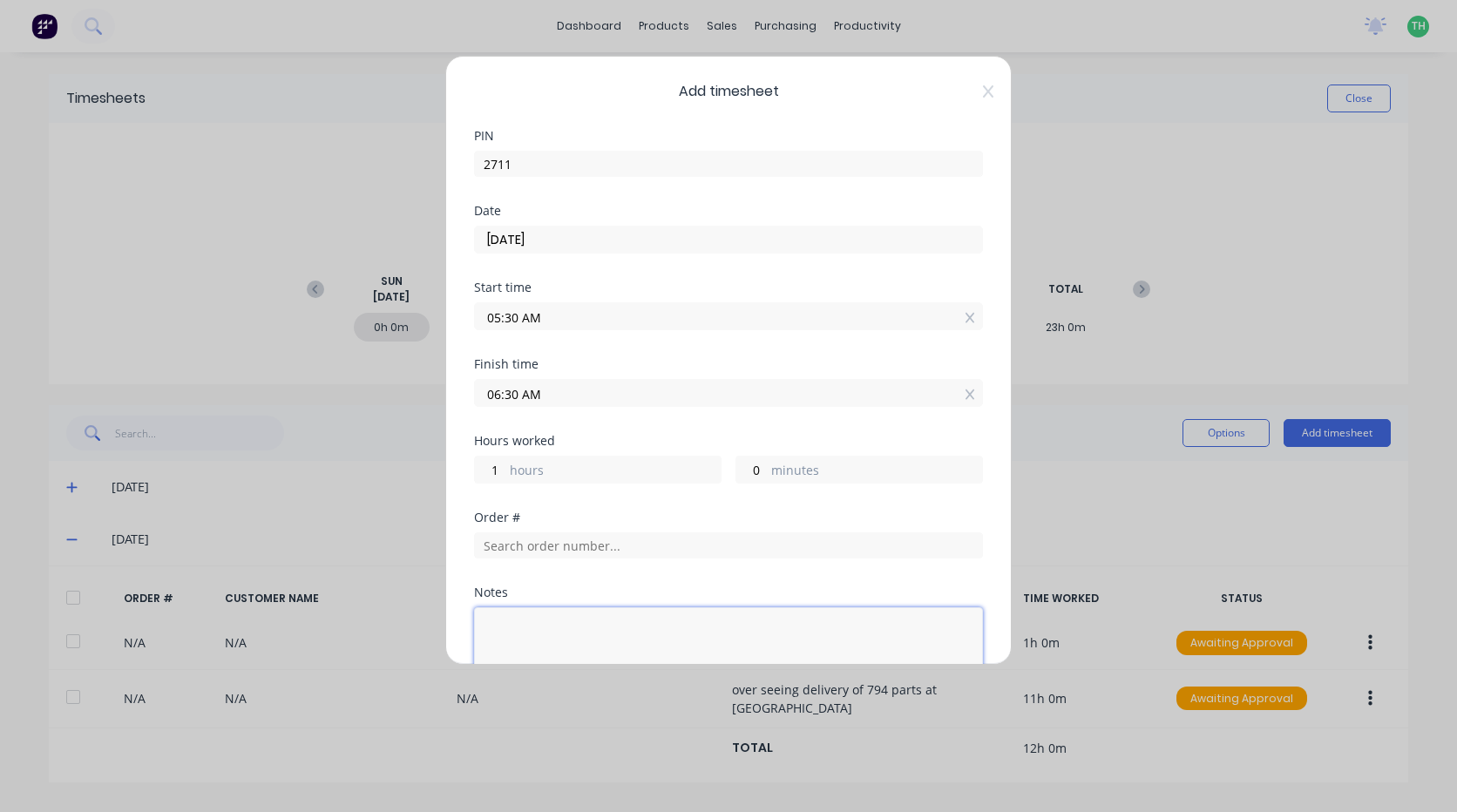
click at [565, 623] on textarea at bounding box center [728, 653] width 509 height 92
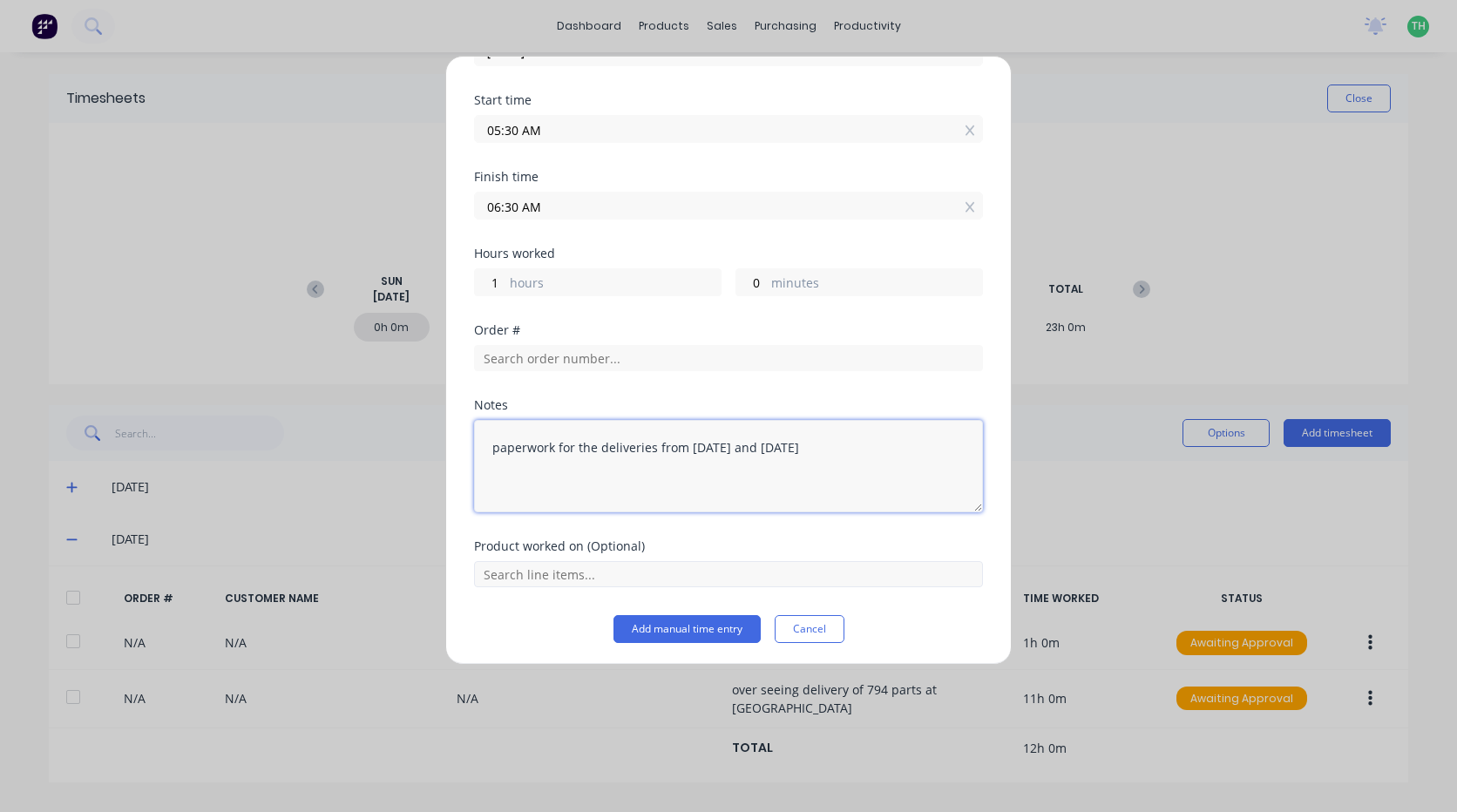
scroll to position [191, 0]
type textarea "paperwork for the deliveries from [DATE] and [DATE]"
click at [702, 623] on button "Add manual time entry" at bounding box center [687, 625] width 147 height 28
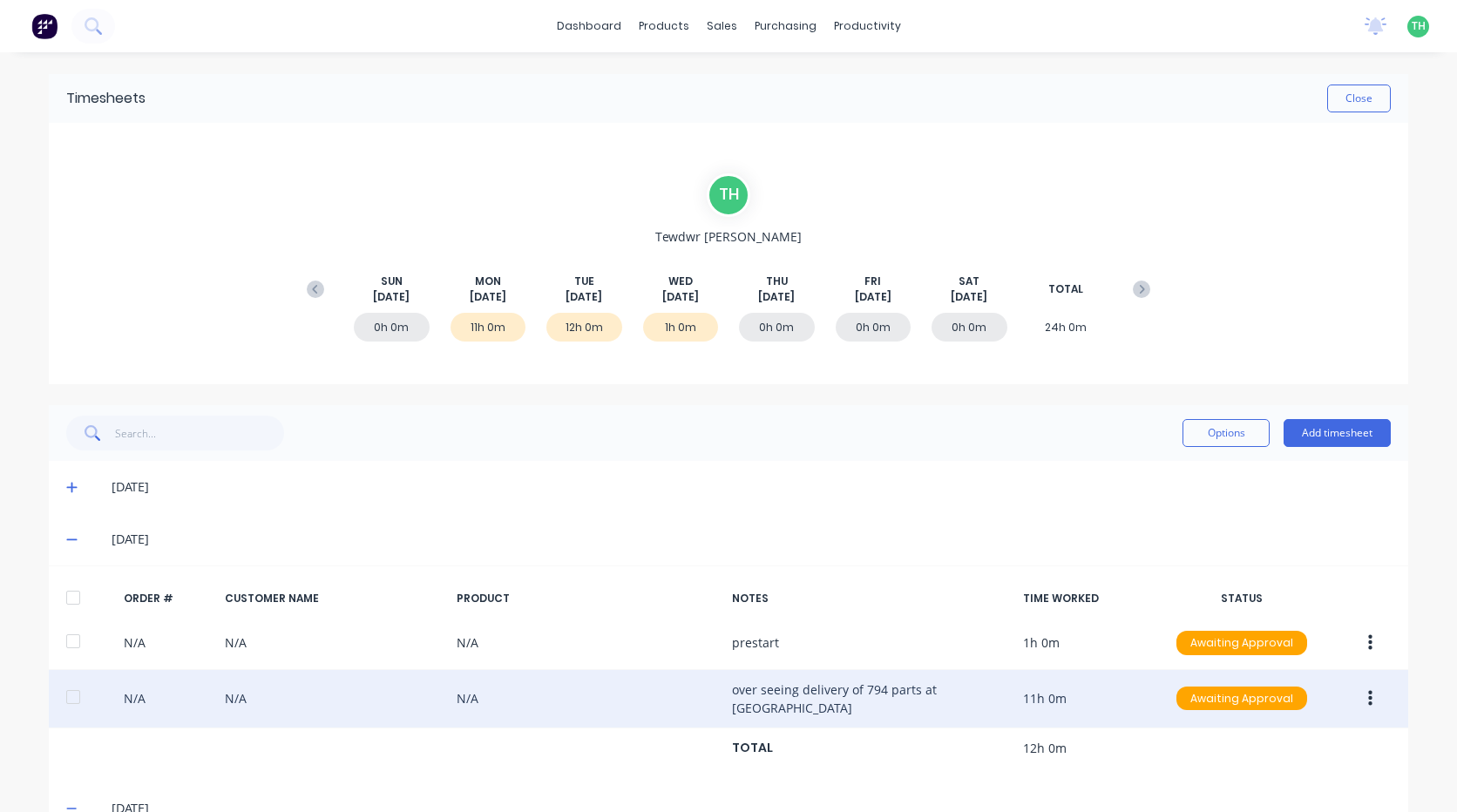
scroll to position [87, 0]
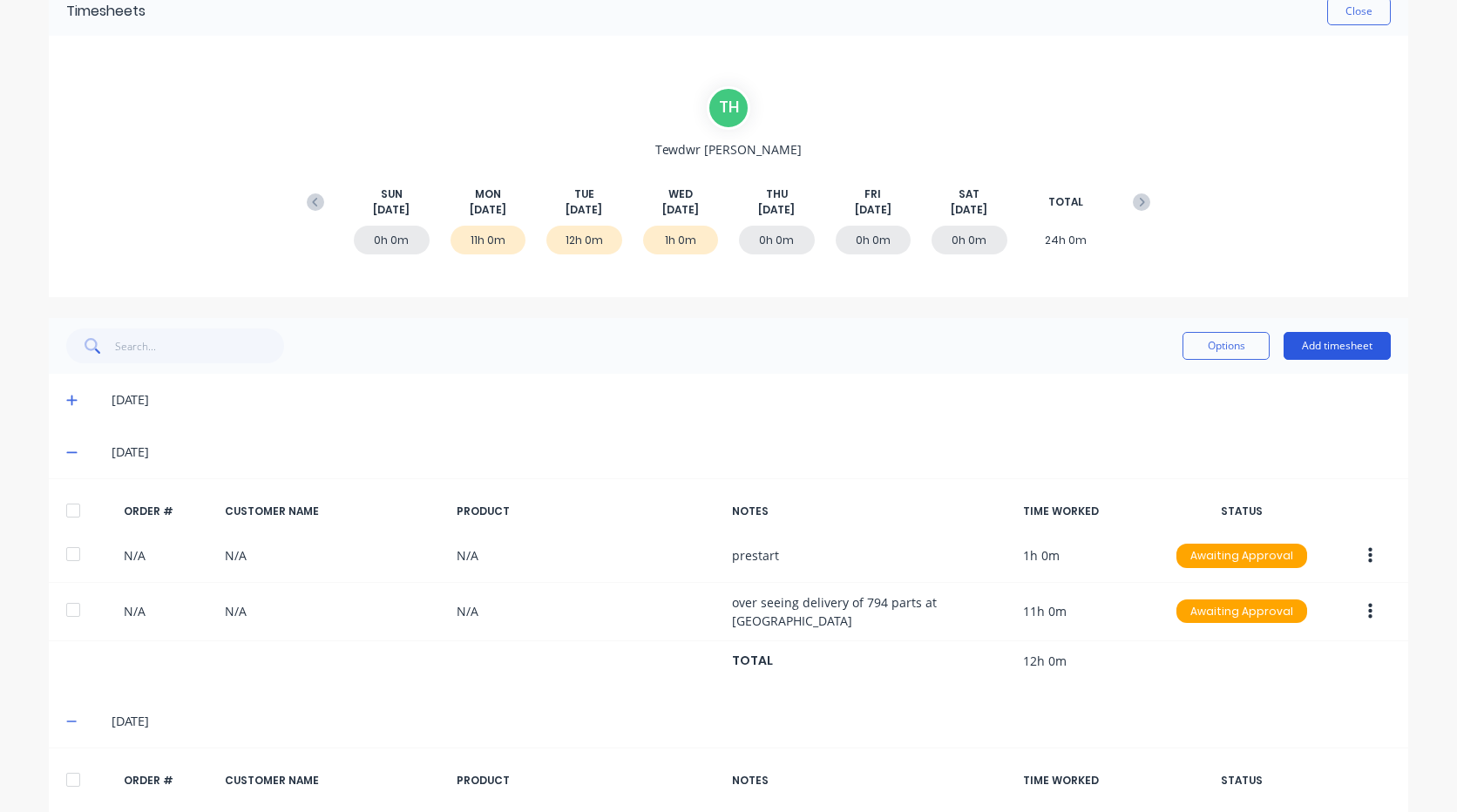
click at [1334, 346] on button "Add timesheet" at bounding box center [1336, 346] width 107 height 28
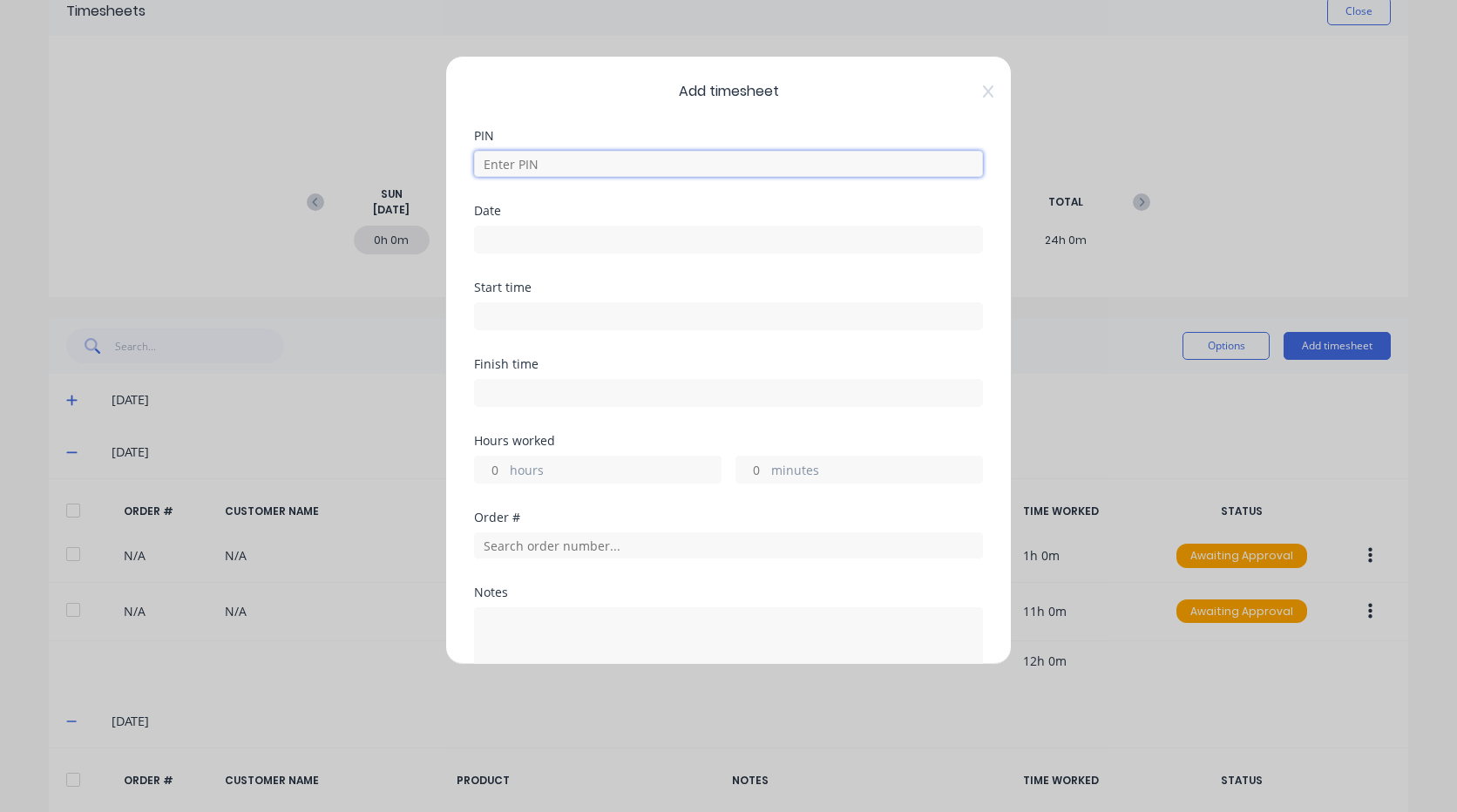
click at [582, 158] on input at bounding box center [728, 164] width 509 height 26
type input "2711"
type input "[DATE]"
type input "05:30 AM"
type input "06:30 AM"
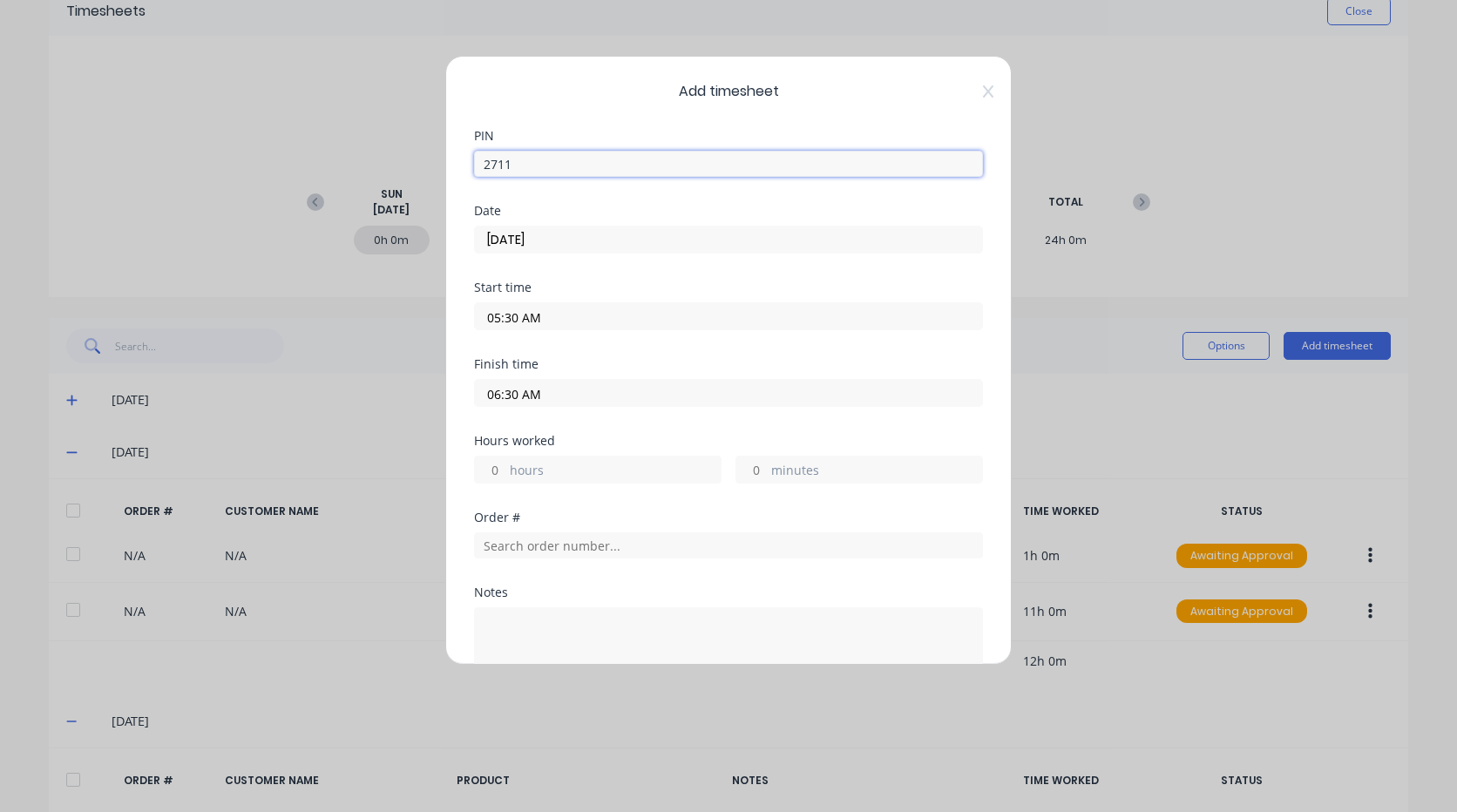
type input "1"
type input "0"
click at [555, 249] on input "[DATE]" at bounding box center [728, 239] width 507 height 26
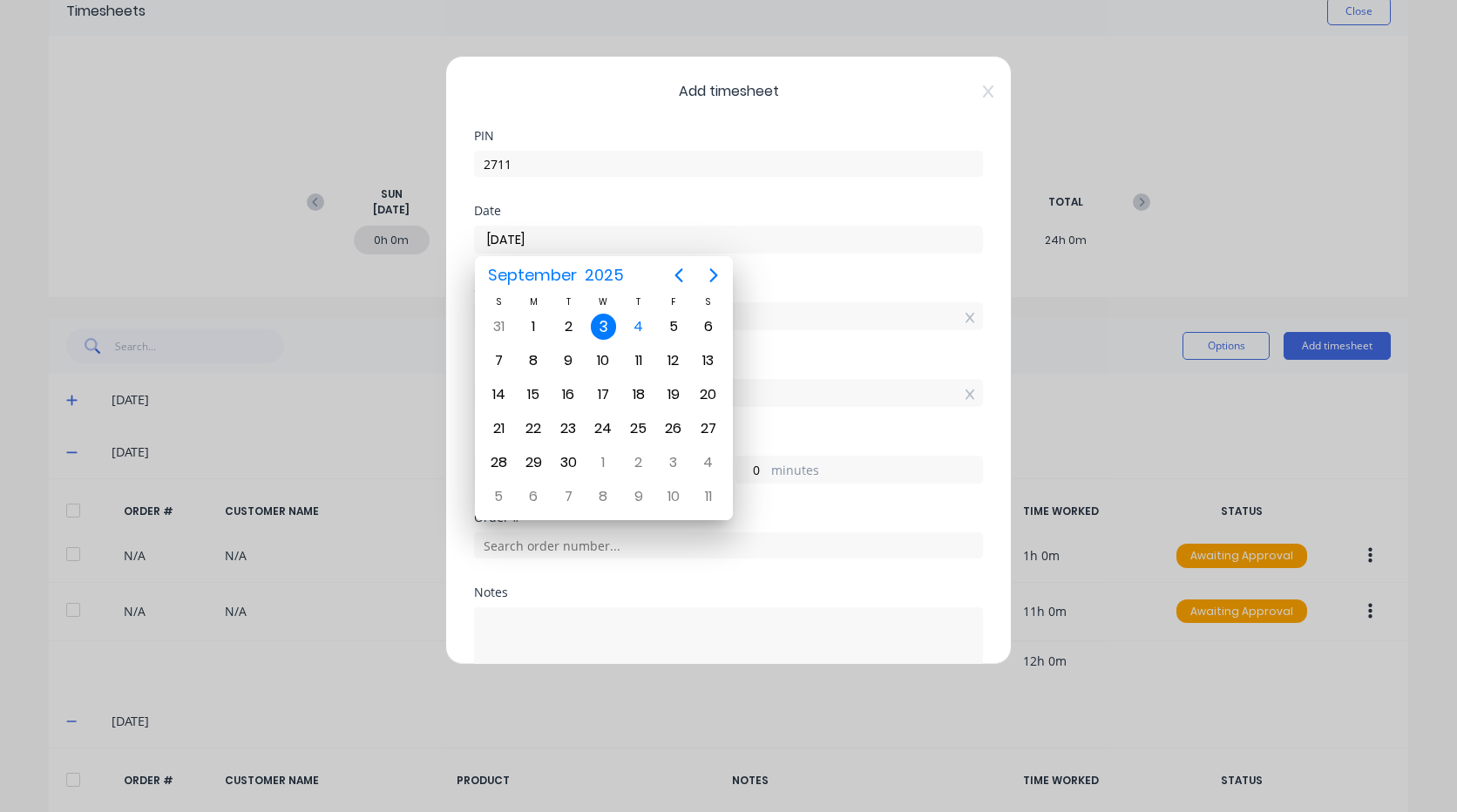
click at [605, 326] on div "3" at bounding box center [604, 326] width 26 height 26
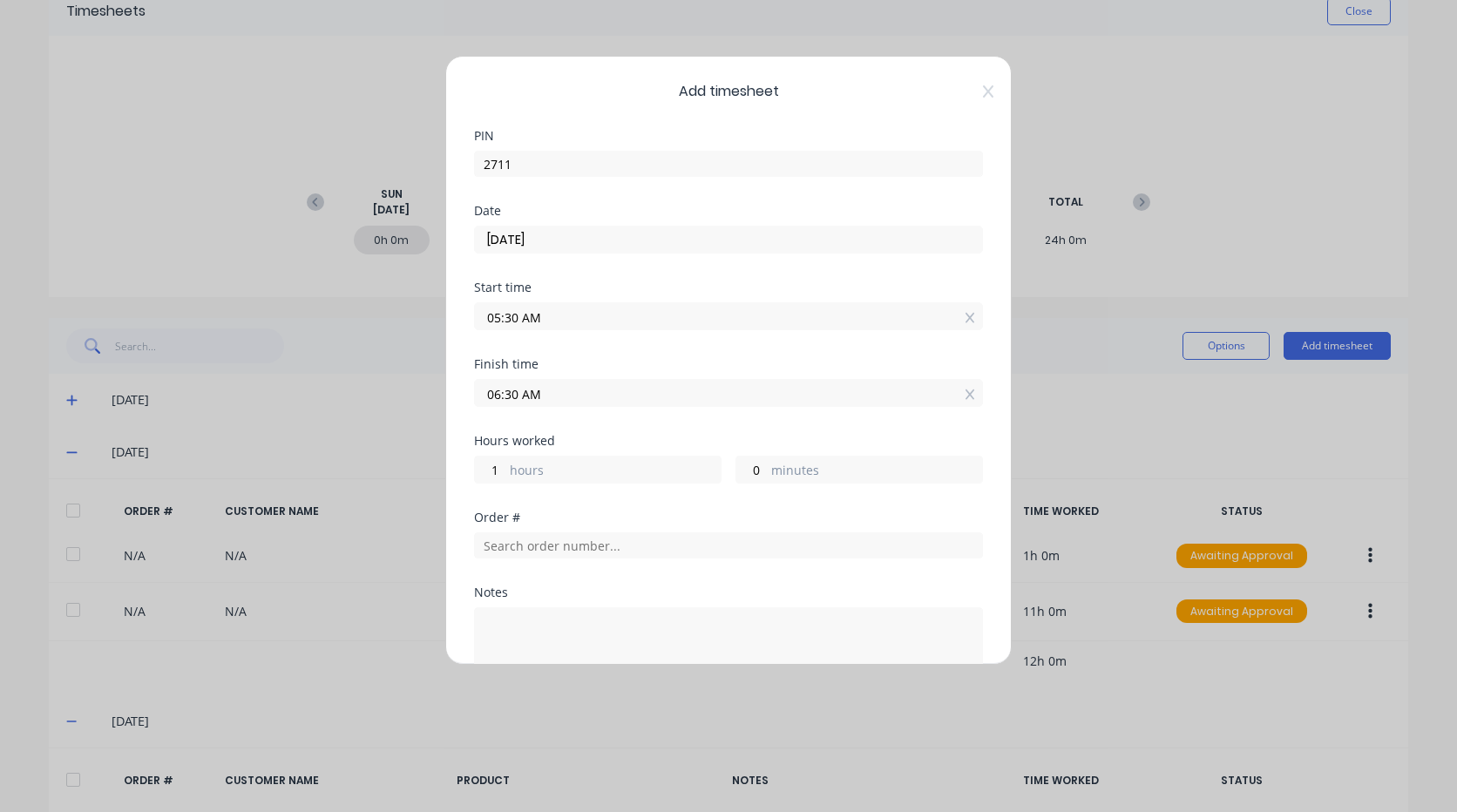
click at [554, 319] on input "05:30 AM" at bounding box center [728, 316] width 507 height 26
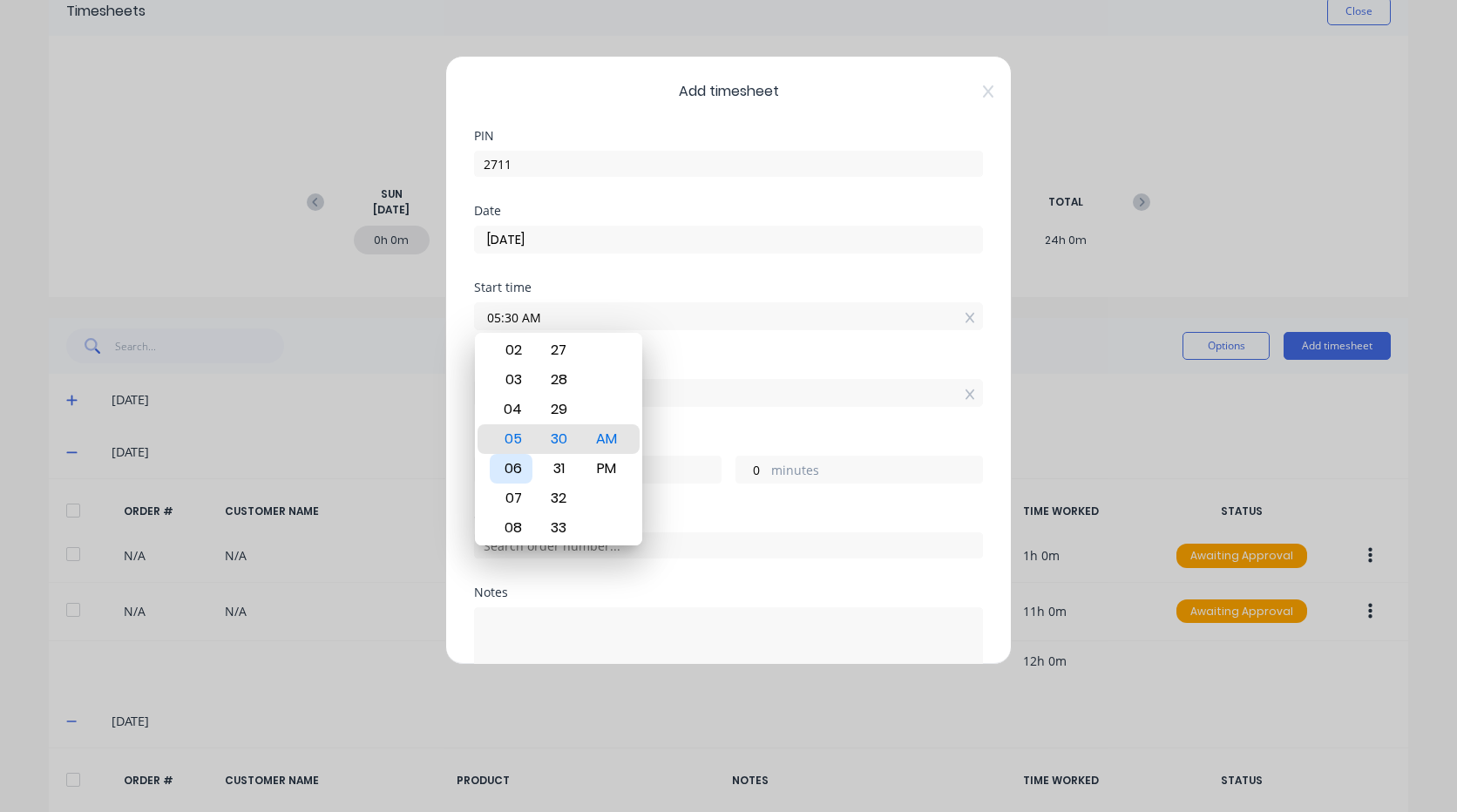
click at [505, 467] on div "06" at bounding box center [511, 469] width 43 height 30
type input "06:30 AM"
type input "0"
click at [679, 349] on div "Start time 06:30 AM" at bounding box center [728, 319] width 509 height 76
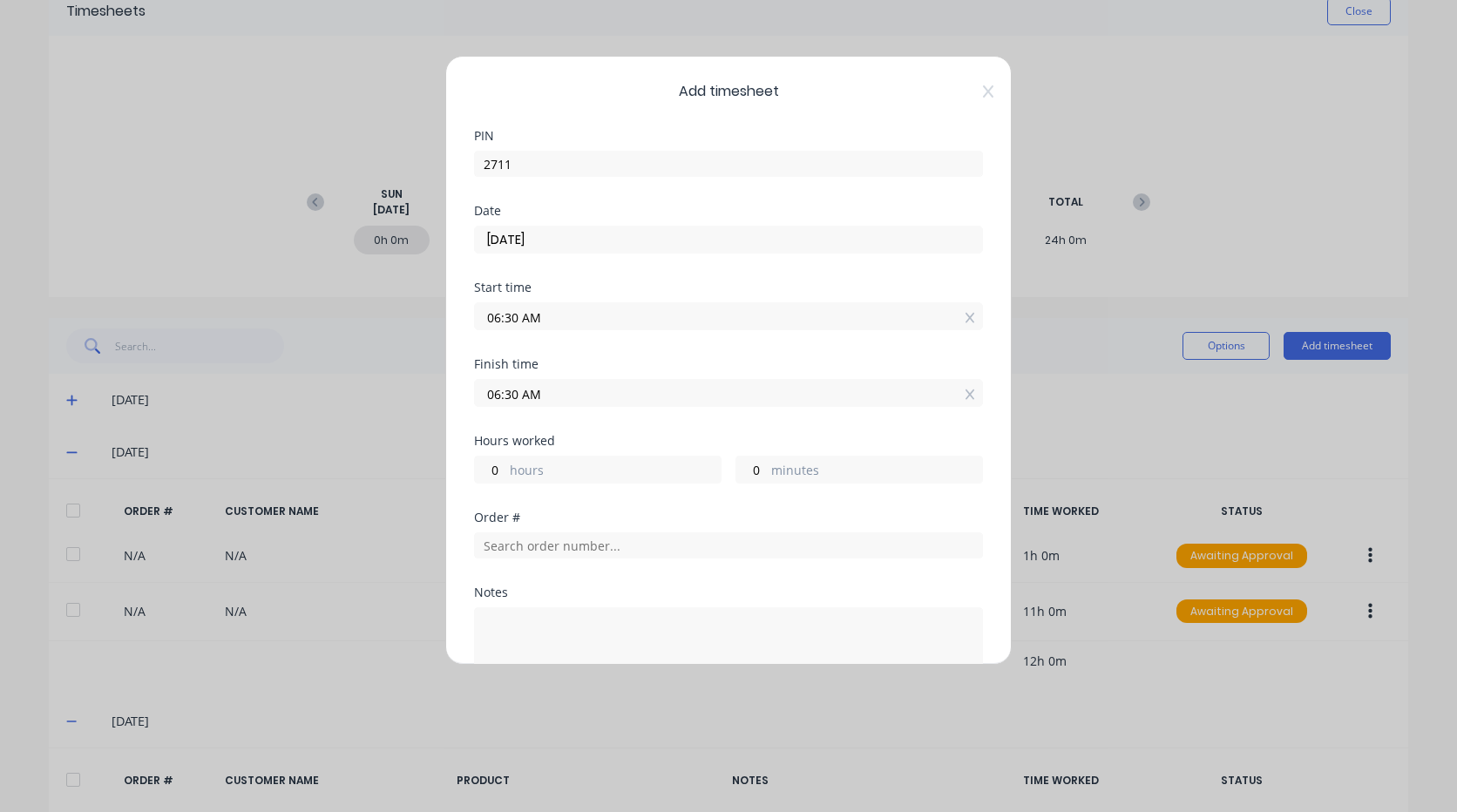
click at [541, 393] on input "06:30 AM" at bounding box center [728, 393] width 507 height 26
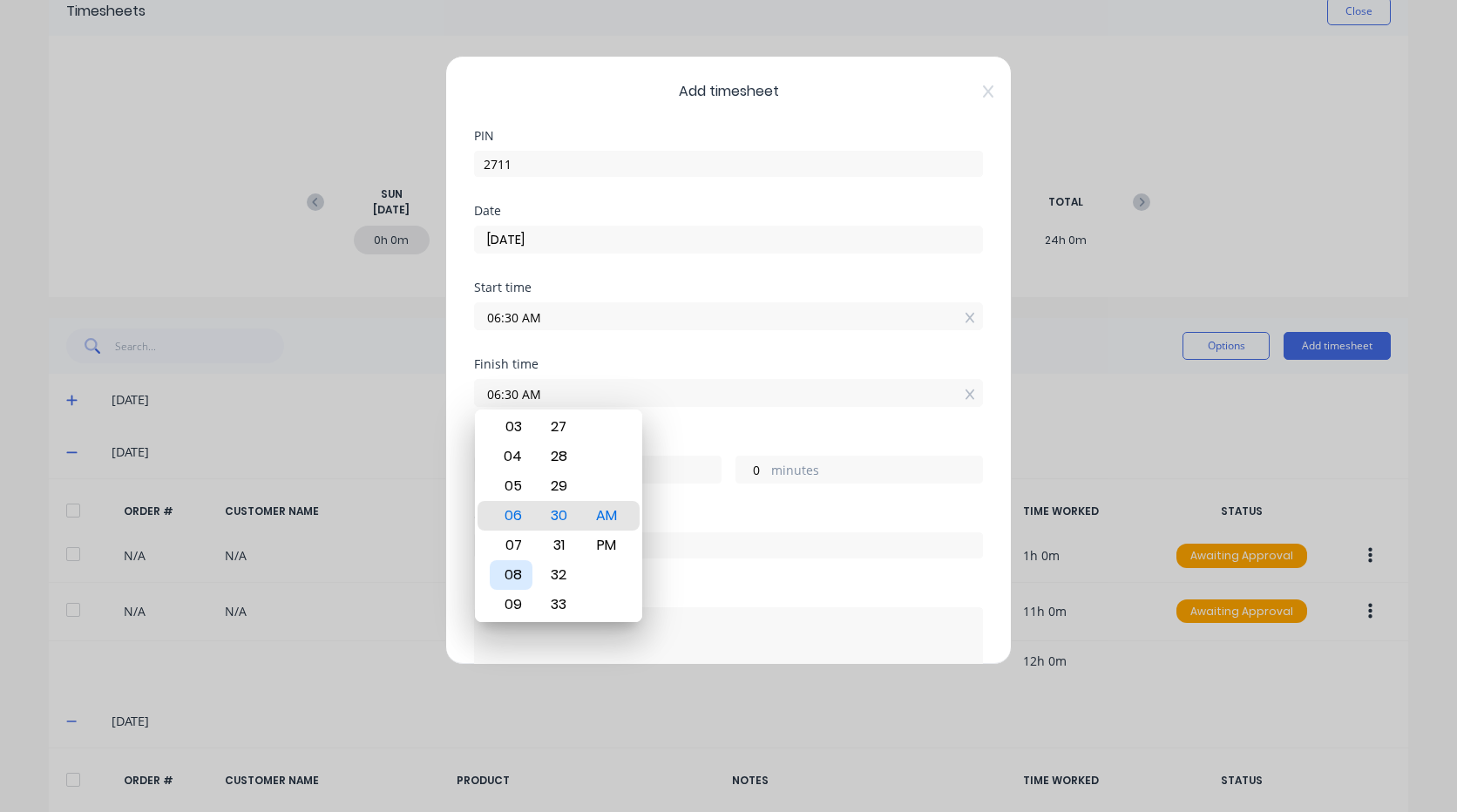
click at [515, 570] on div "08" at bounding box center [511, 575] width 43 height 30
type input "08:30 AM"
type input "2"
type input "08:28 AM"
type input "1"
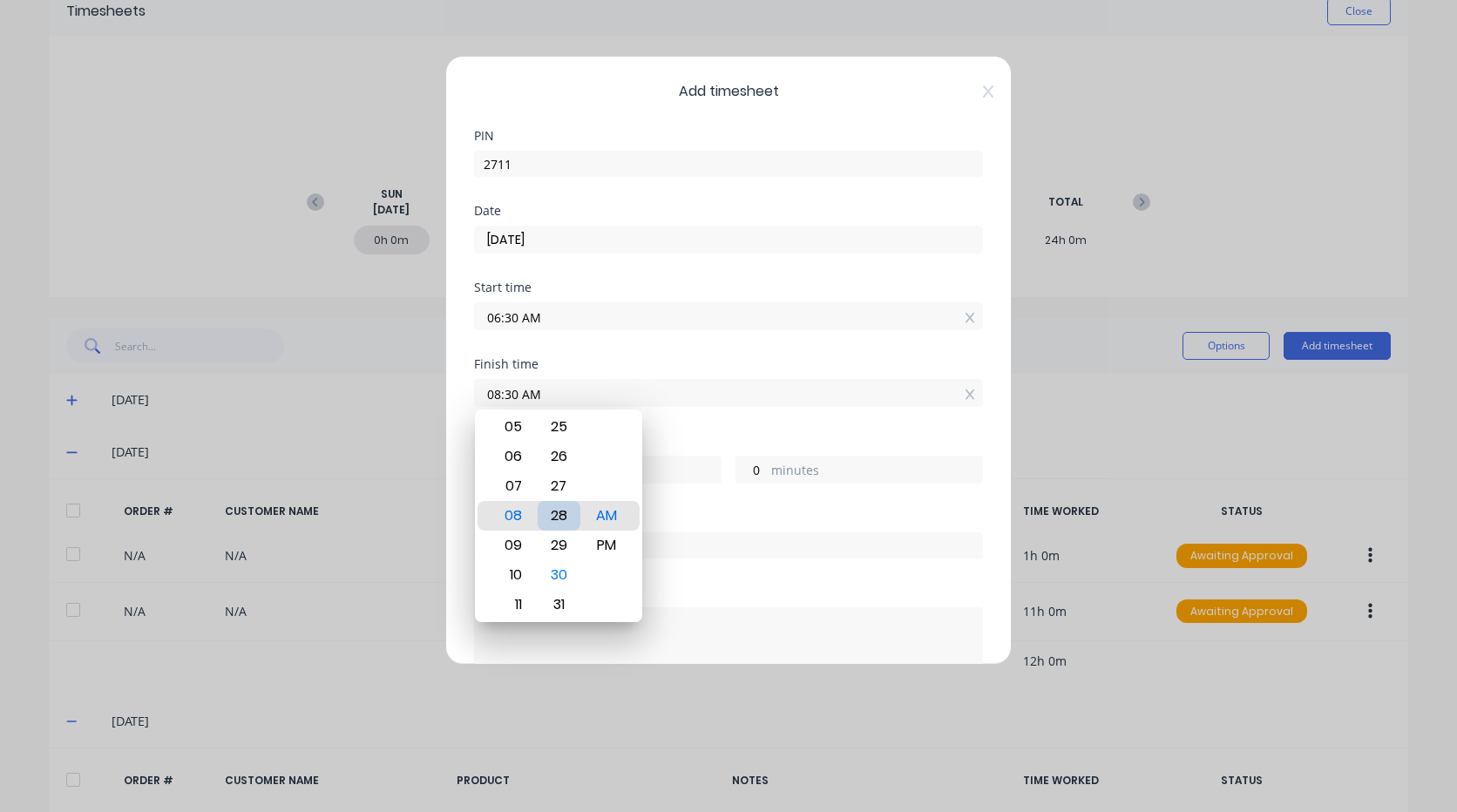
type input "58"
type input "08:25 AM"
type input "55"
type input "08:22 AM"
type input "52"
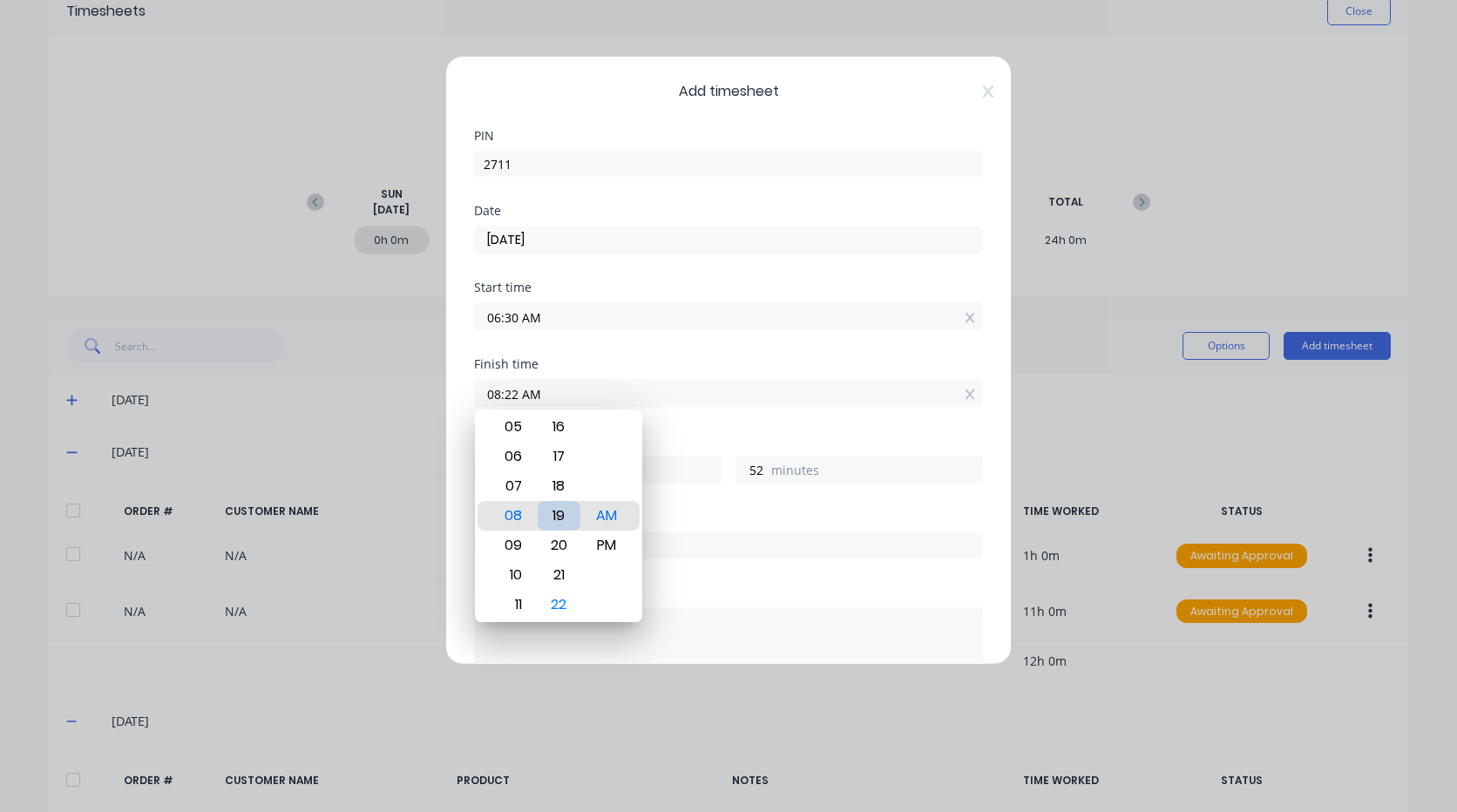
type input "08:18 AM"
type input "48"
type input "08:15 AM"
type input "45"
type input "08:11 AM"
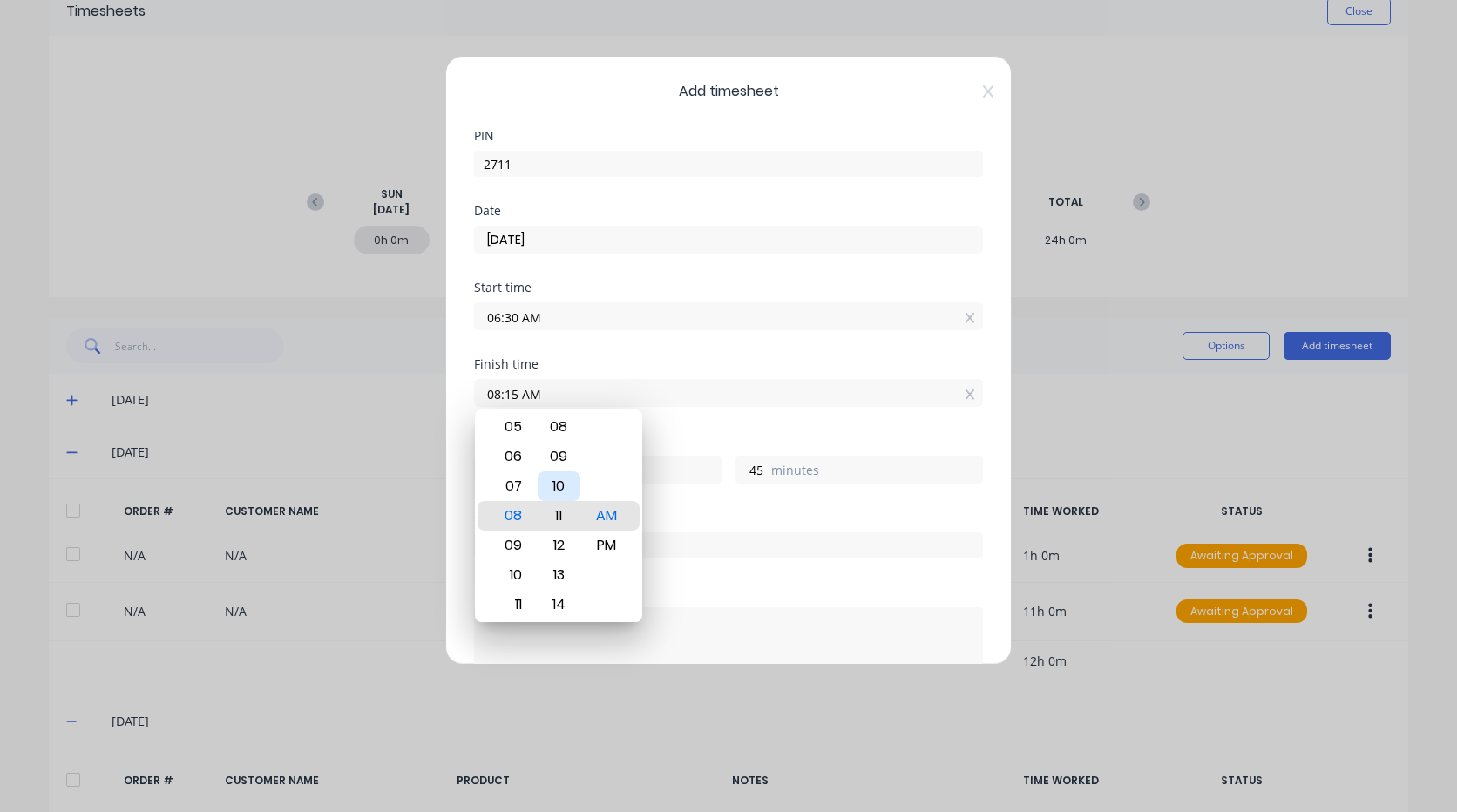
type input "41"
type input "08:07 AM"
type input "37"
type input "08:05 AM"
type input "35"
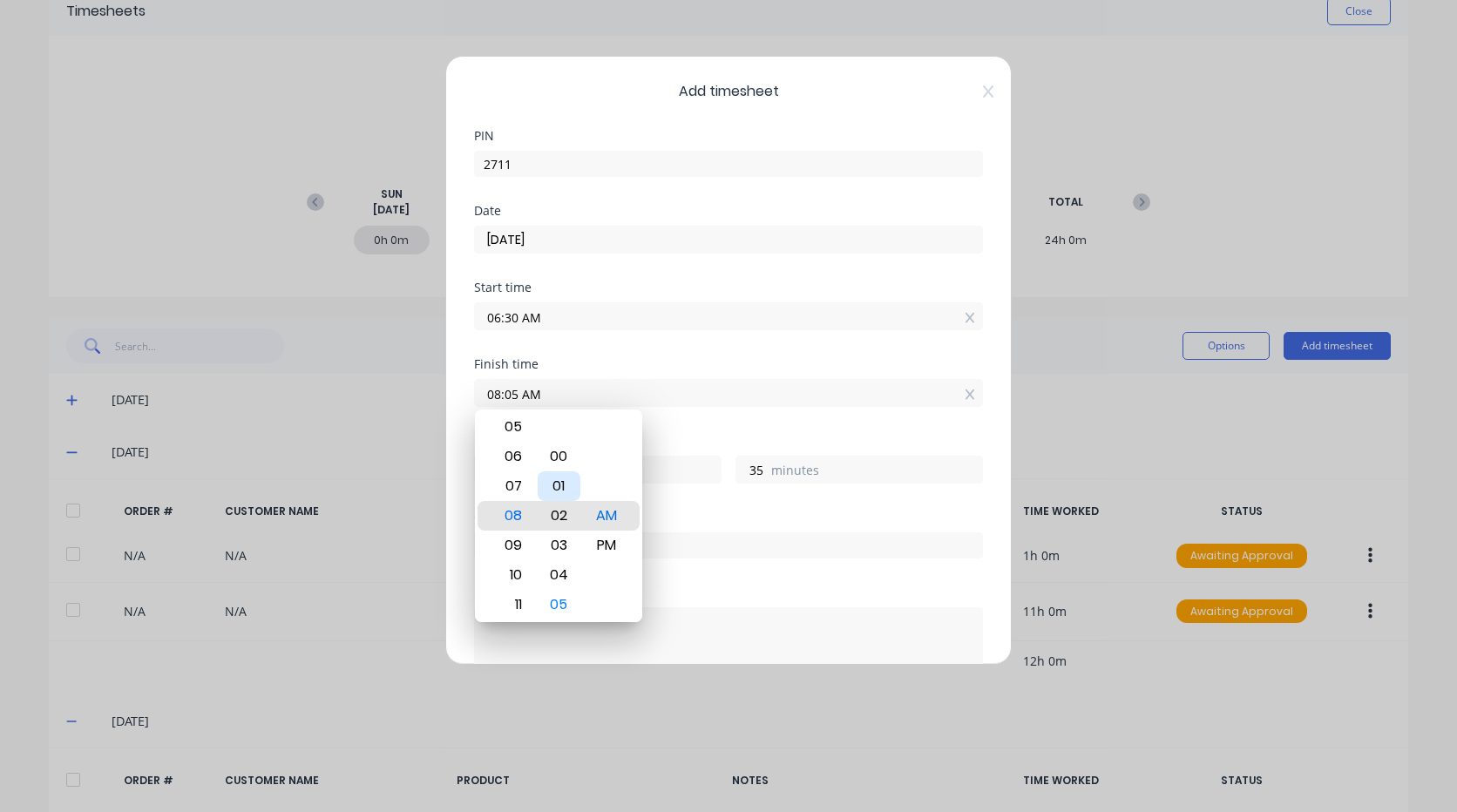
type input "08:02 AM"
type input "32"
type input "08:00 AM"
type input "30"
click at [716, 412] on div "Finish time 08:00 AM" at bounding box center [728, 396] width 509 height 76
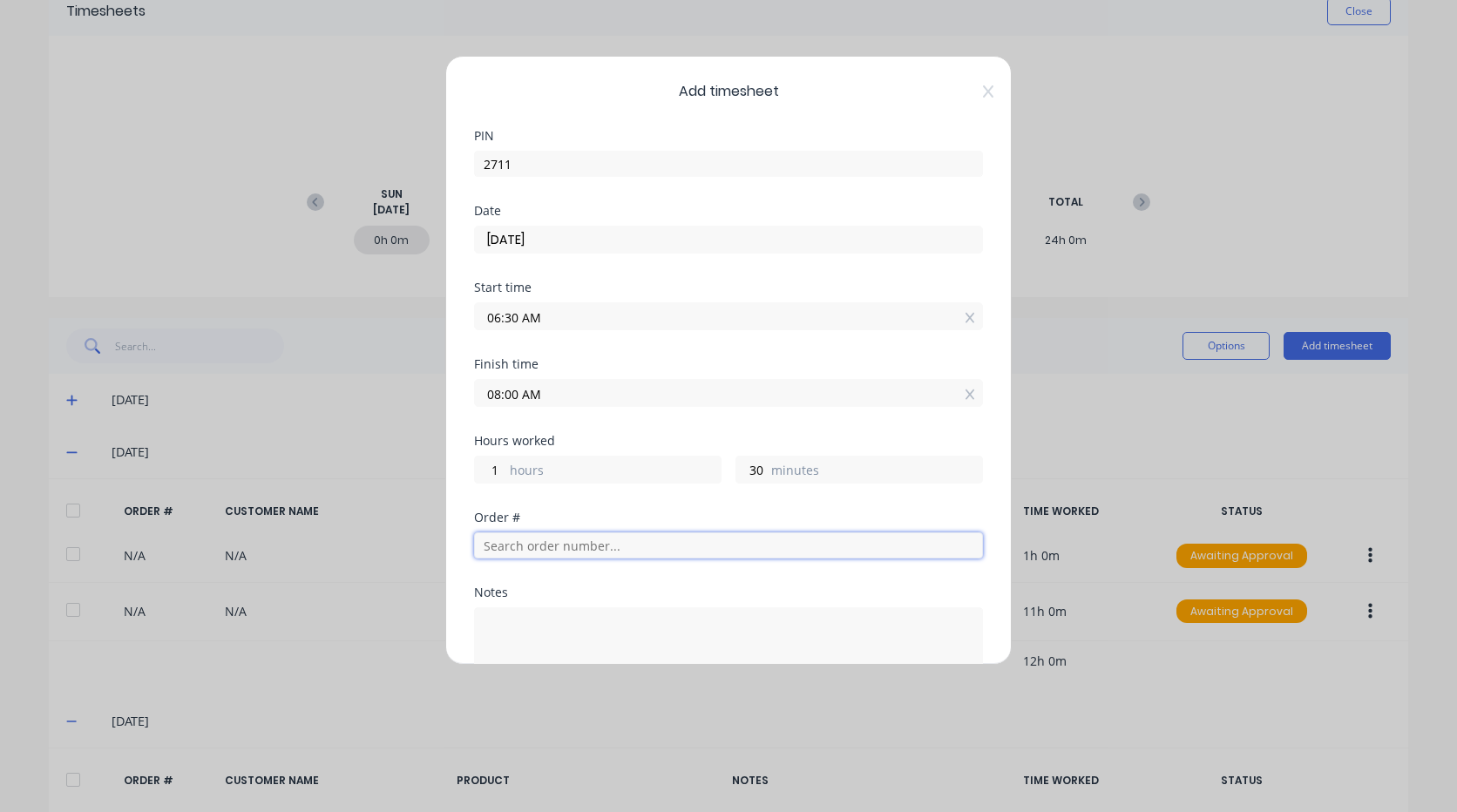
click at [568, 553] on input "text" at bounding box center [728, 545] width 509 height 26
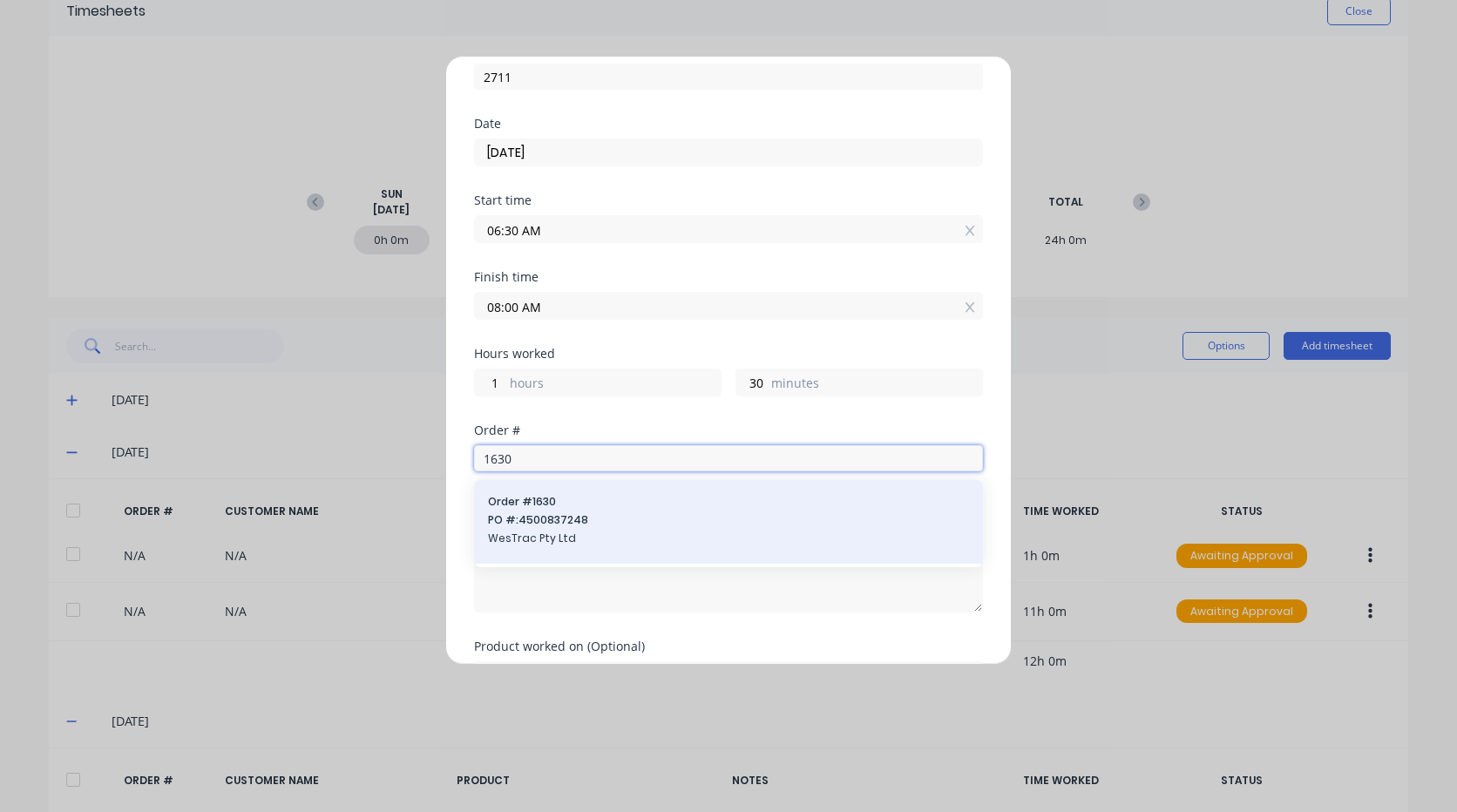
type input "1630"
click at [535, 532] on span "WesTrac Pty Ltd" at bounding box center [728, 538] width 481 height 16
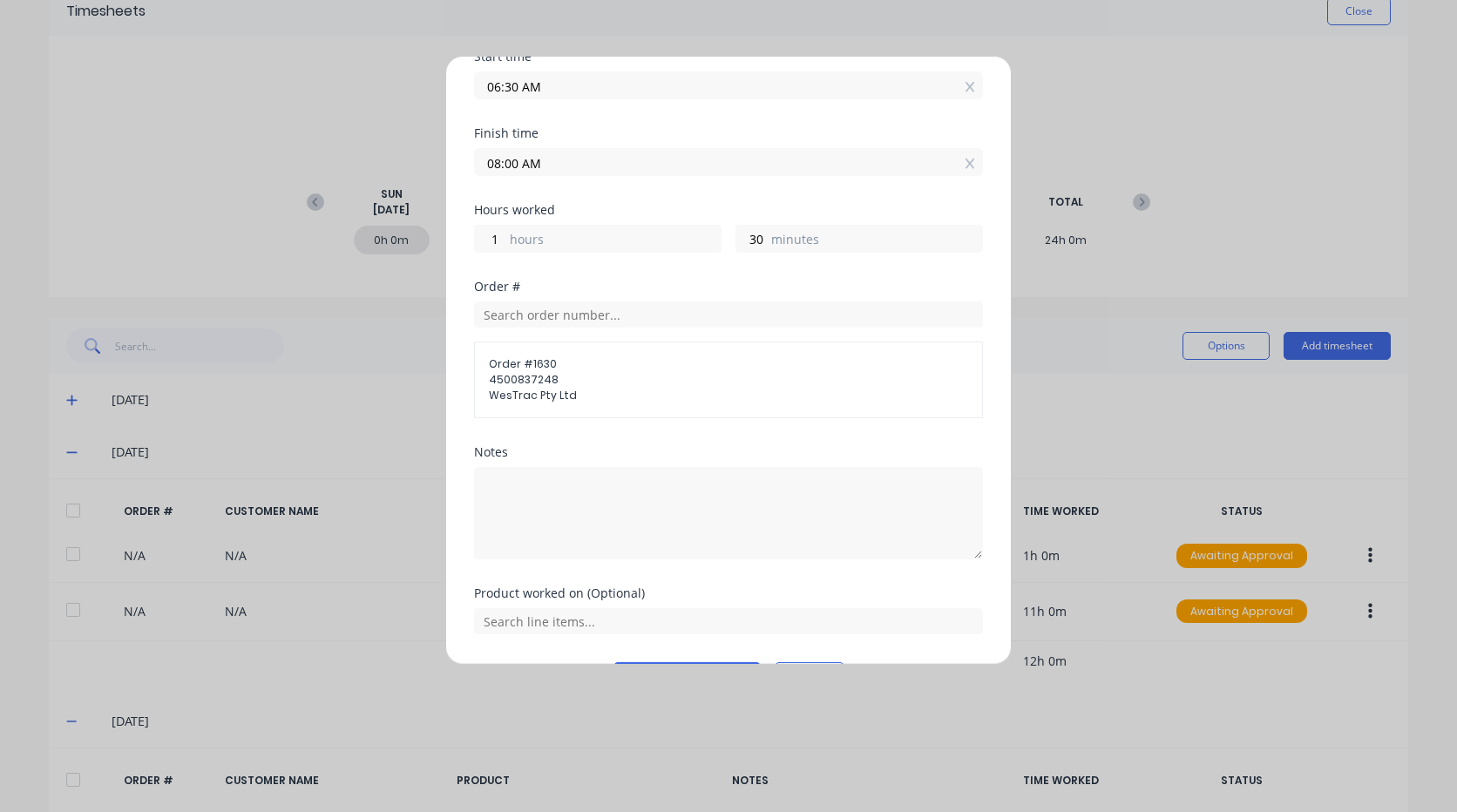
scroll to position [261, 0]
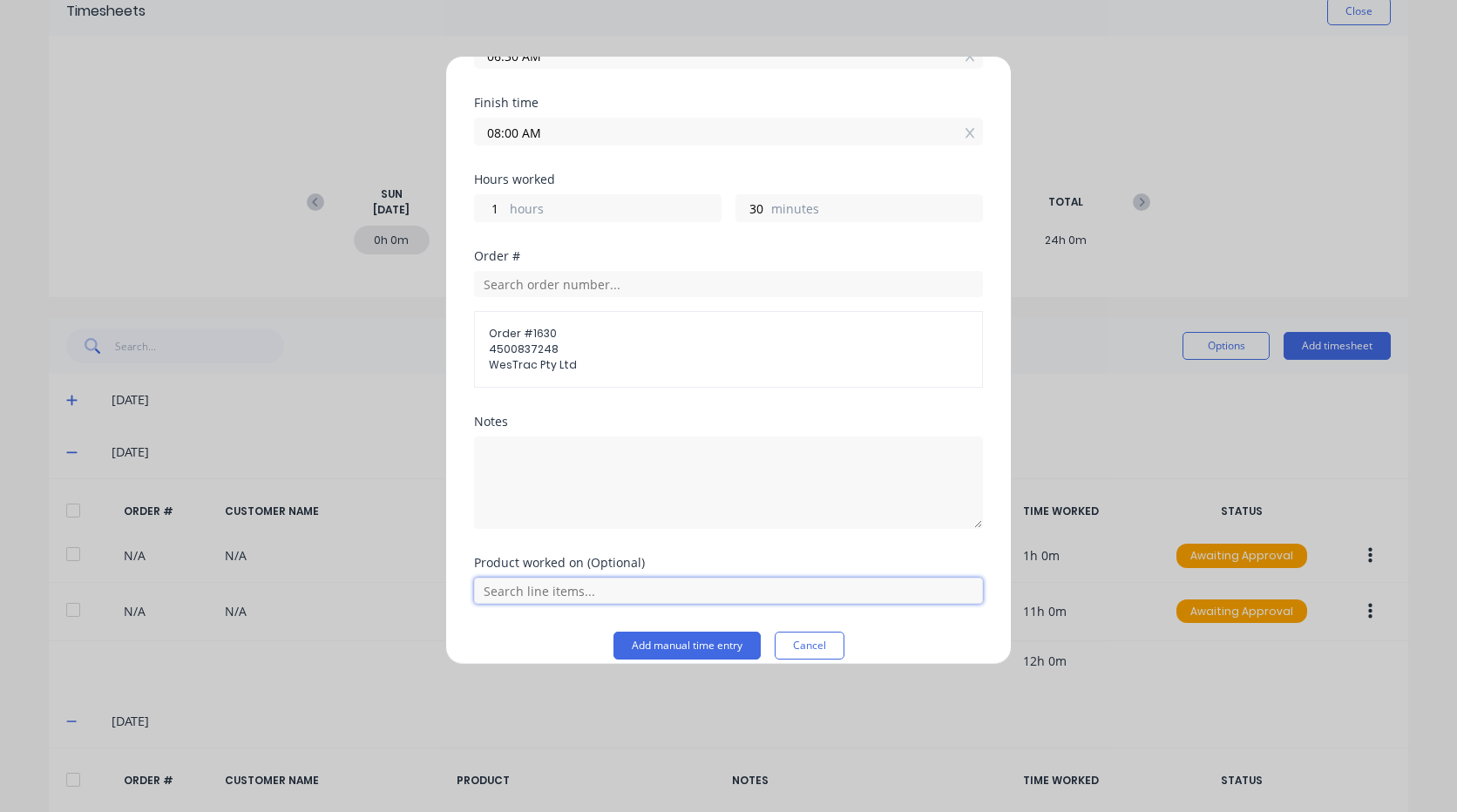
click at [568, 596] on input "text" at bounding box center [728, 591] width 509 height 26
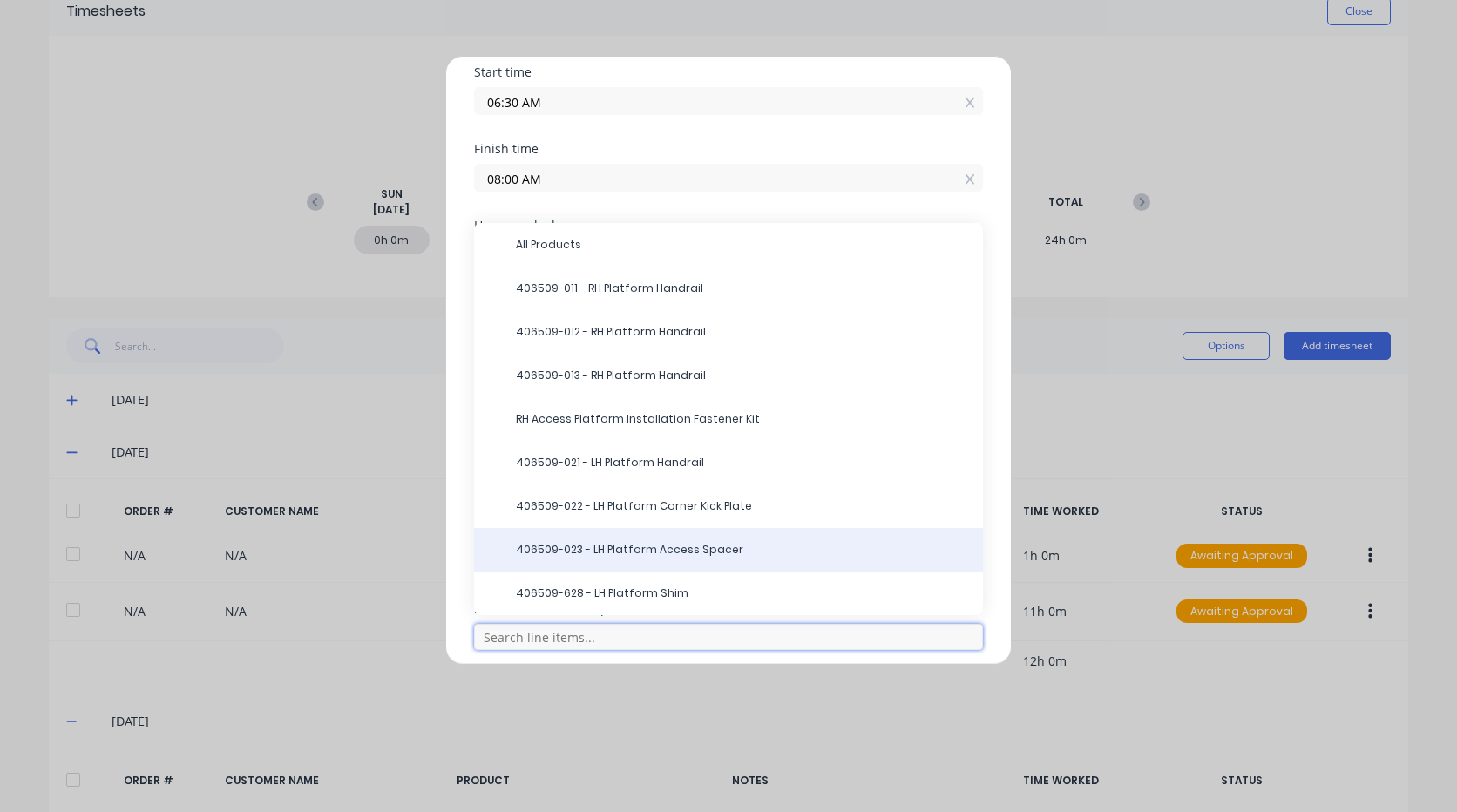
scroll to position [174, 0]
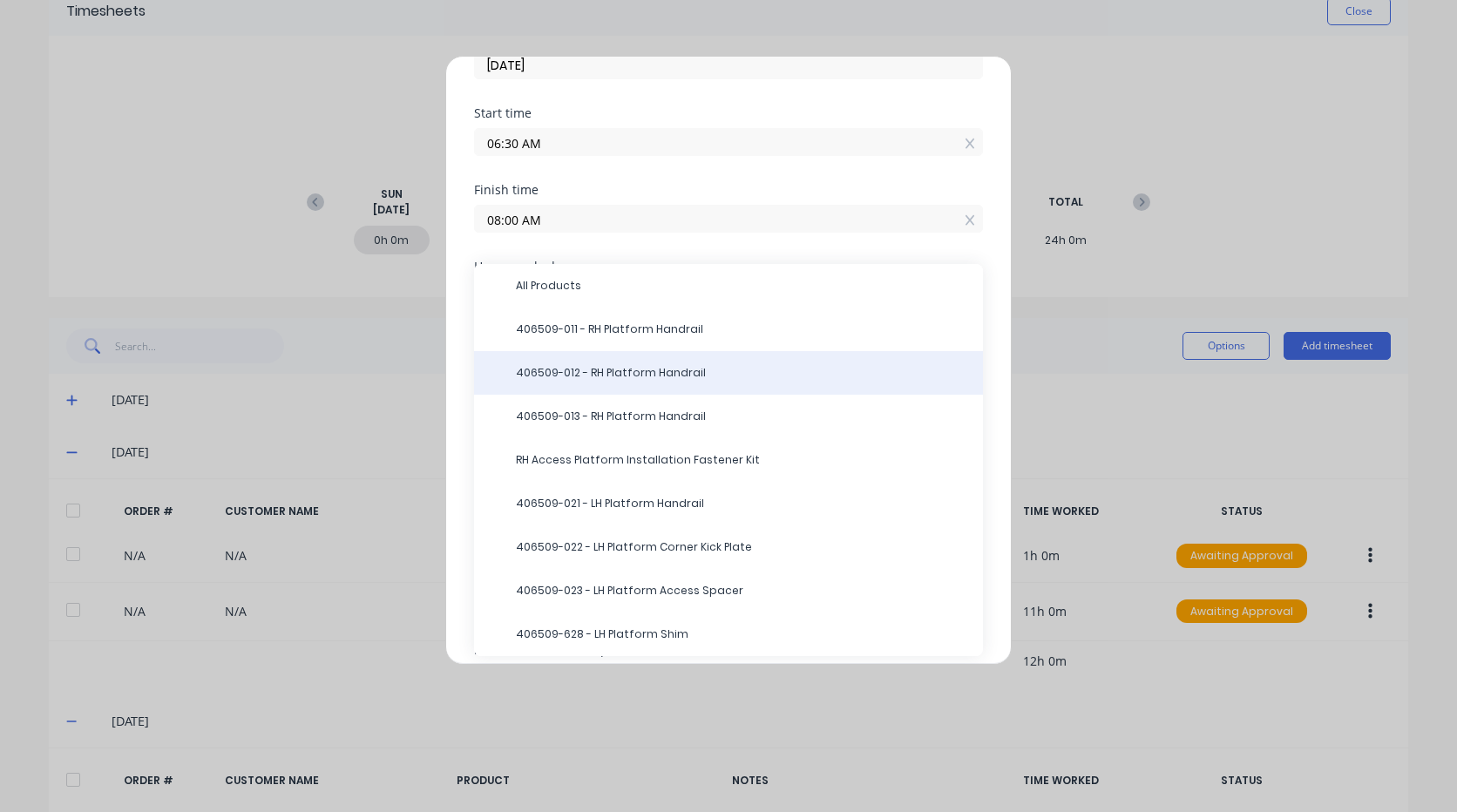
click at [672, 382] on div "406509-012 - RH Platform Handrail" at bounding box center [728, 372] width 509 height 44
click at [570, 363] on div "406509-012 - RH Platform Handrail" at bounding box center [728, 372] width 509 height 44
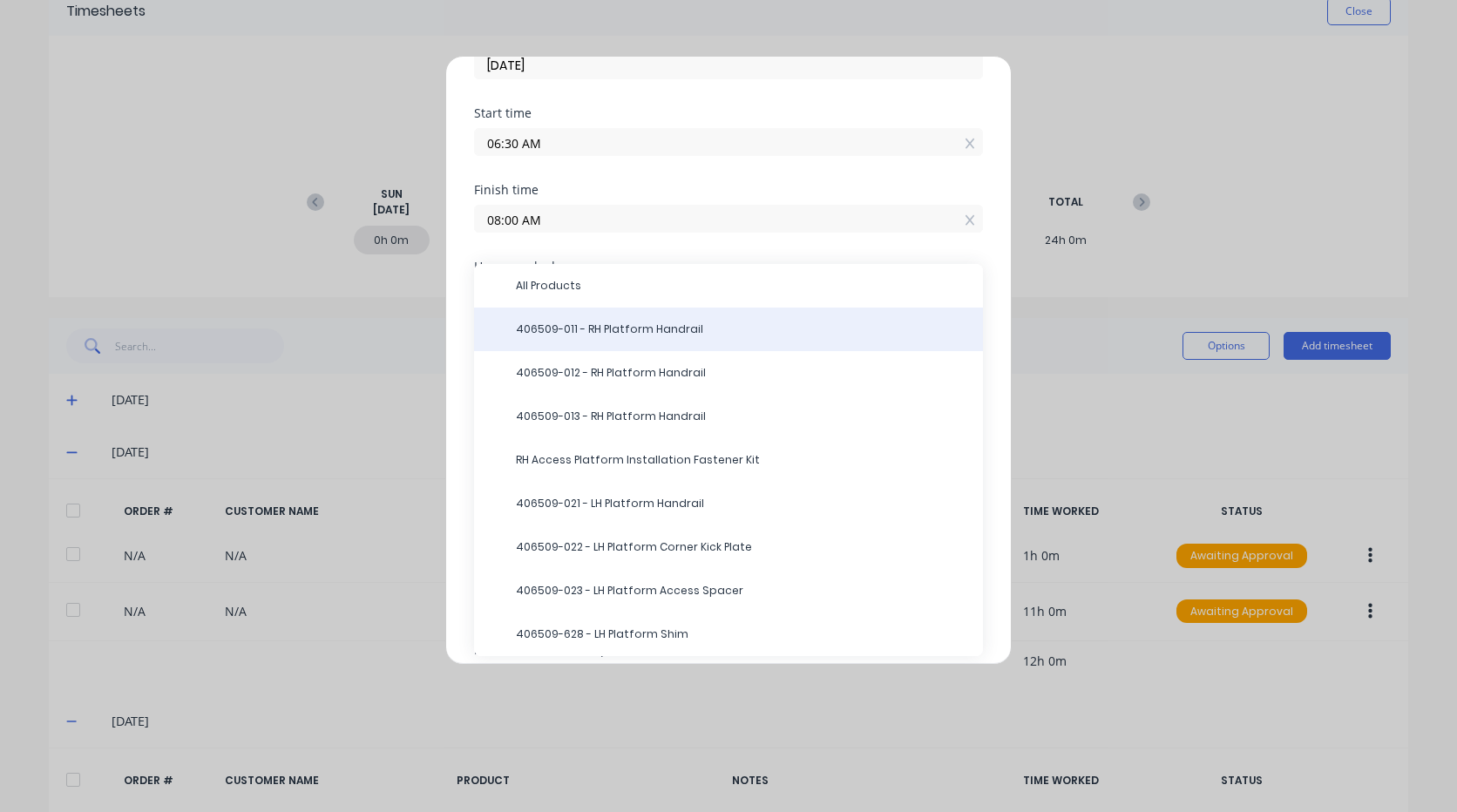
click at [588, 326] on span "406509-011 - RH Platform Handrail" at bounding box center [742, 329] width 453 height 16
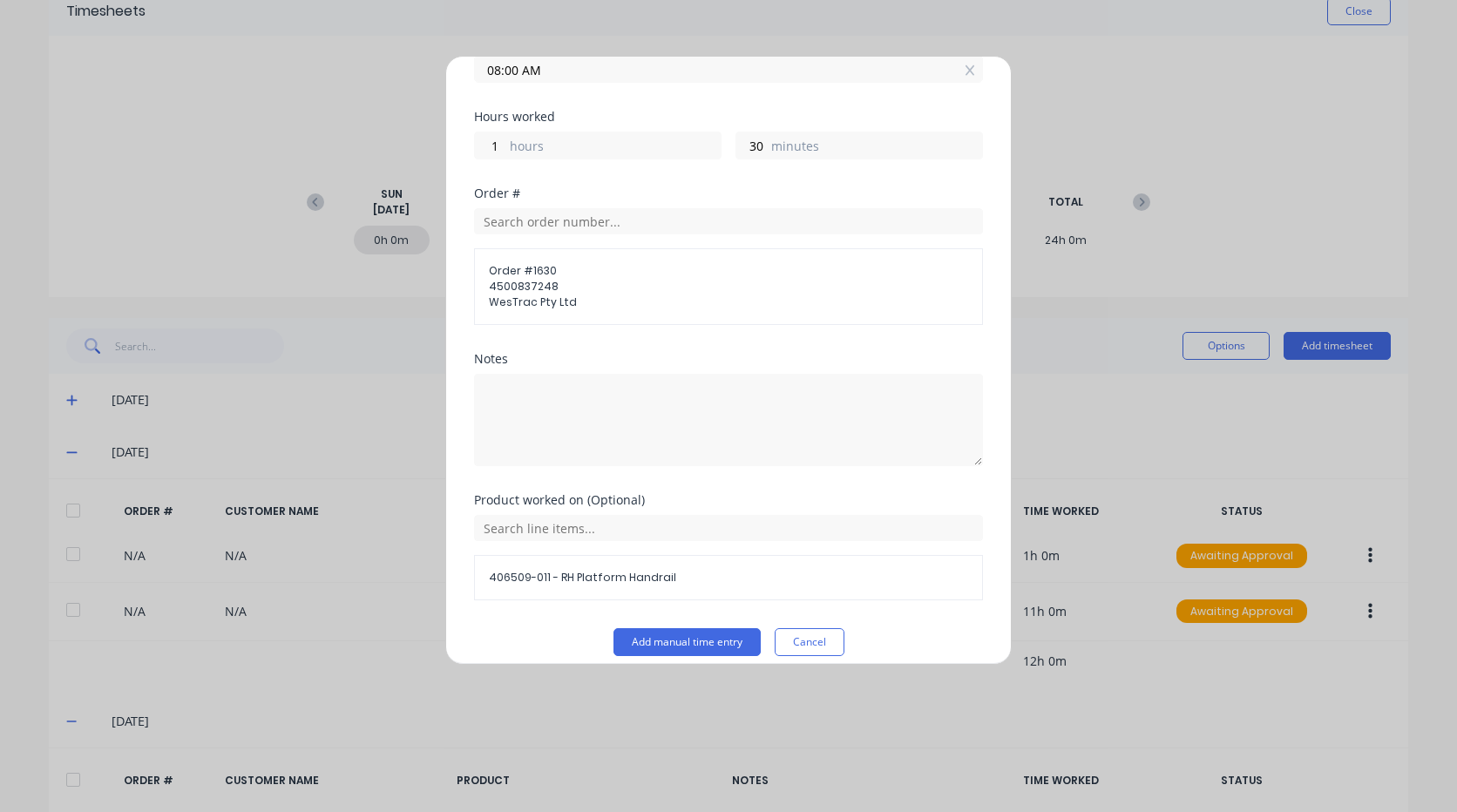
scroll to position [340, 0]
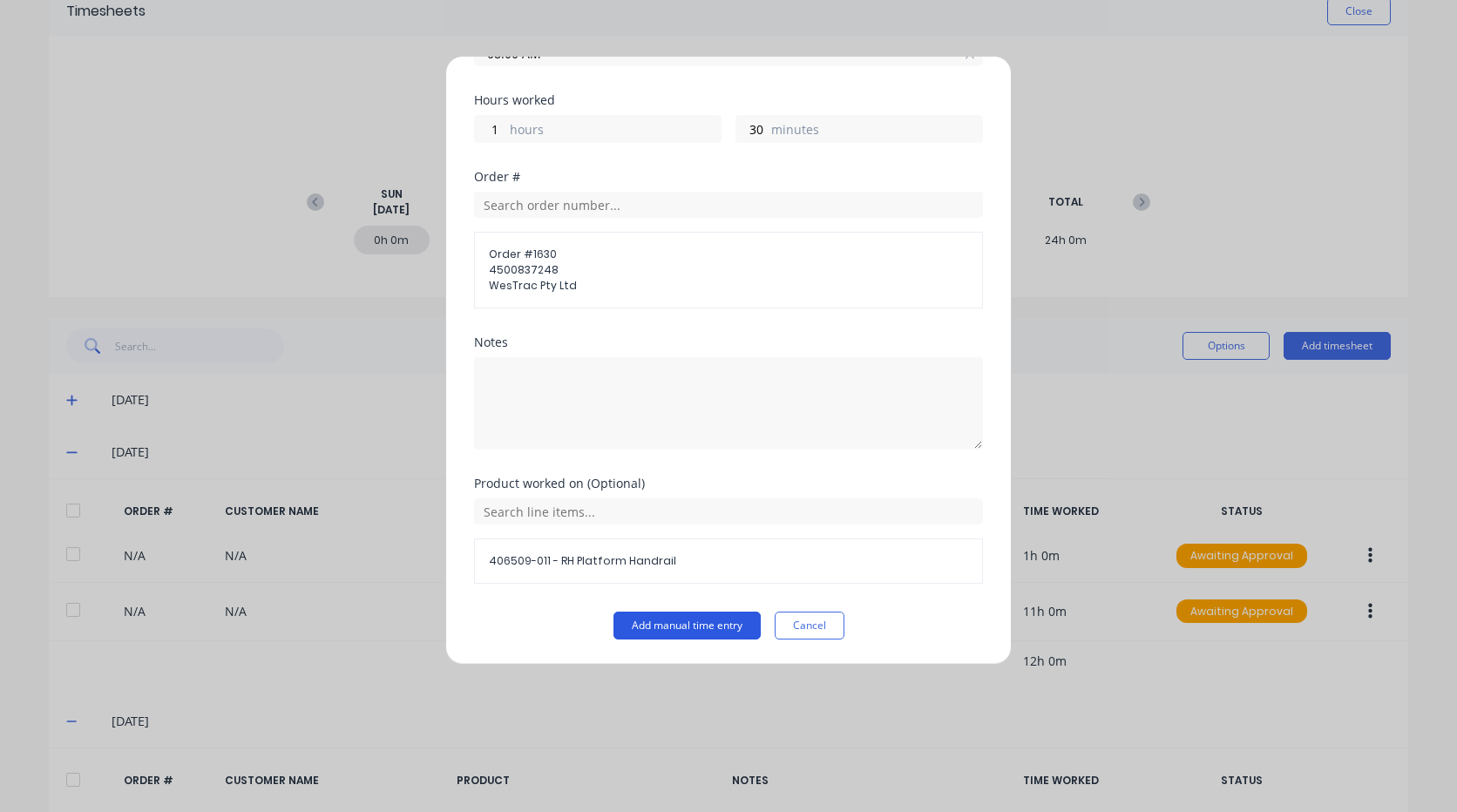
click at [699, 627] on button "Add manual time entry" at bounding box center [687, 625] width 147 height 28
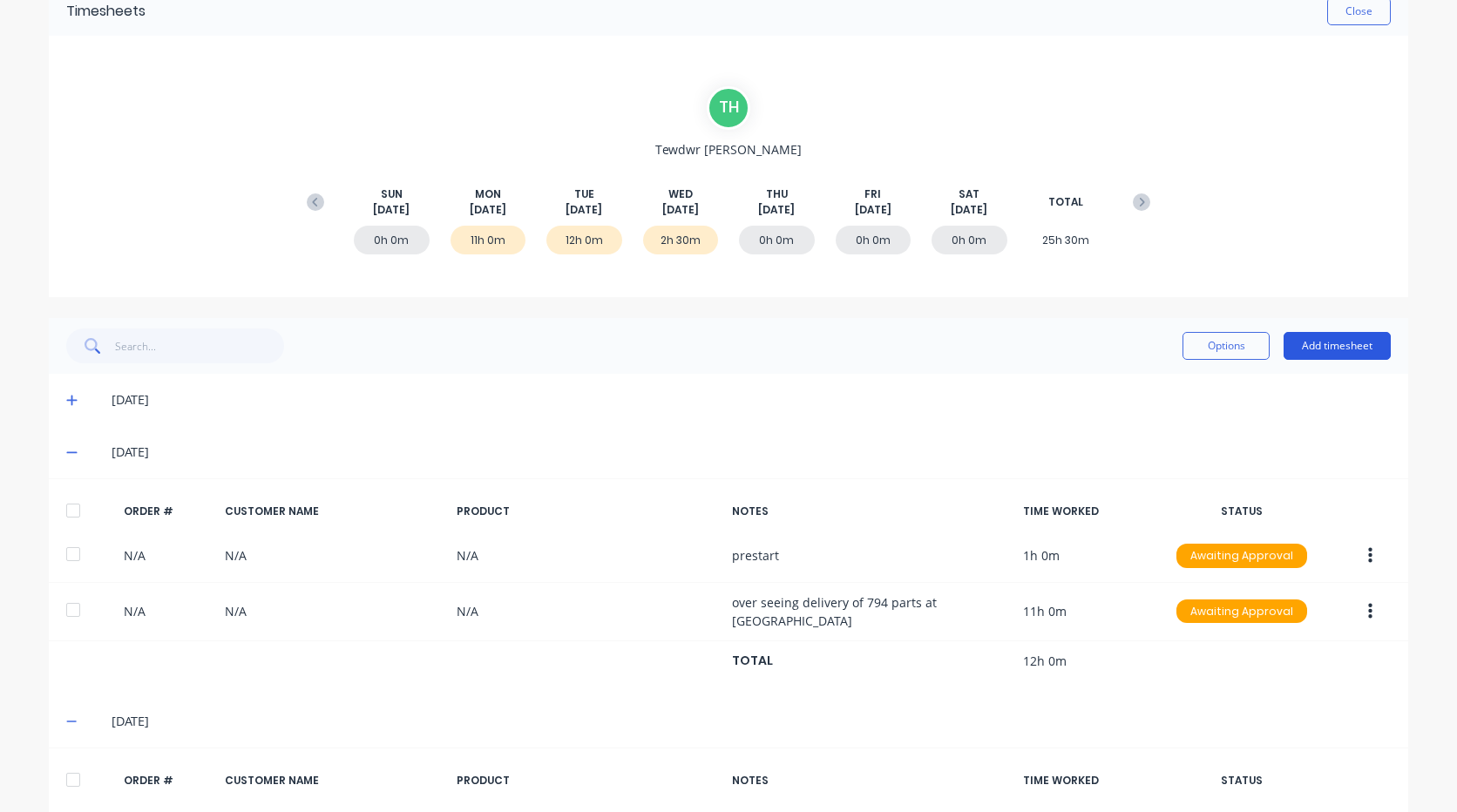
click at [1307, 341] on button "Add timesheet" at bounding box center [1336, 346] width 107 height 28
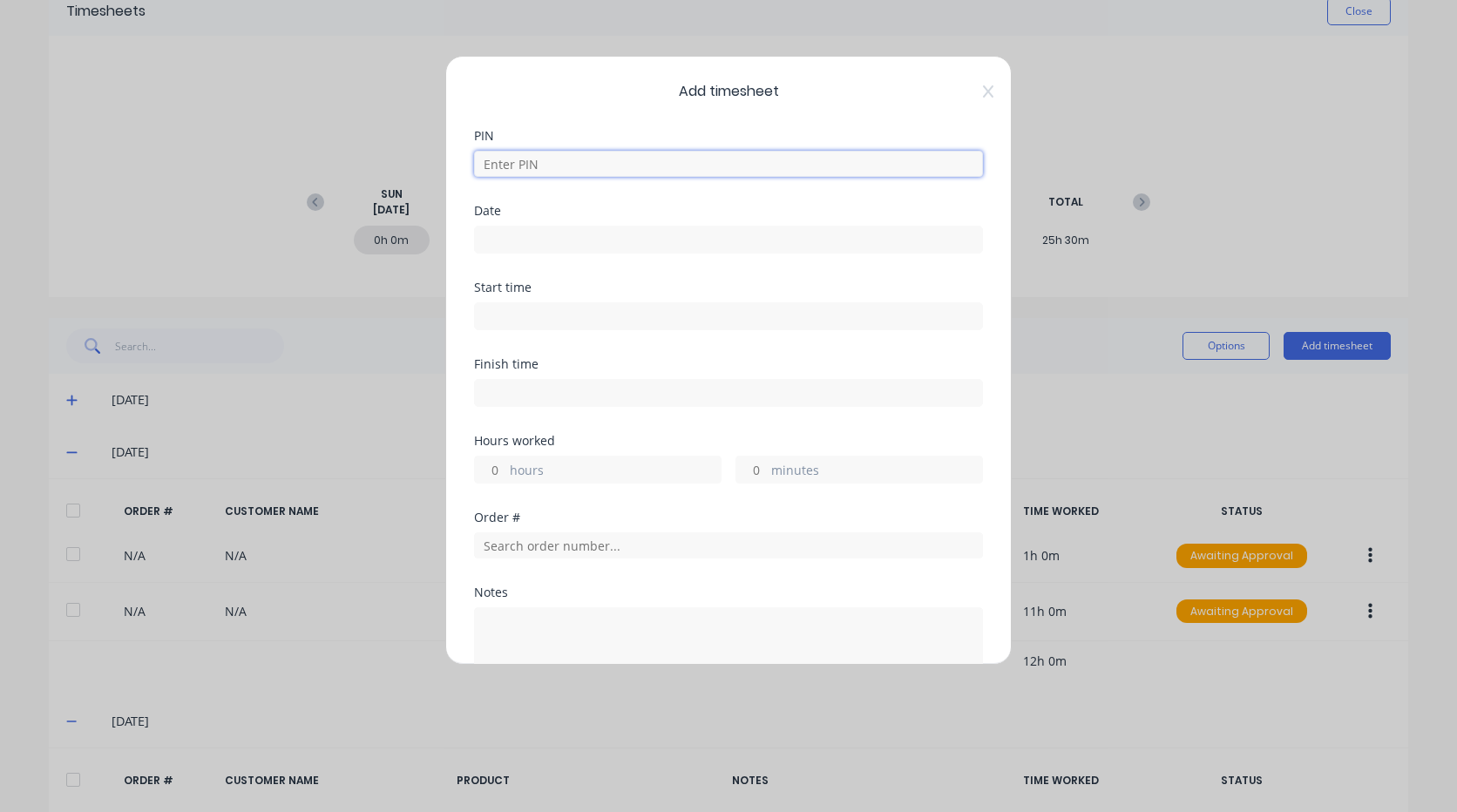
click at [568, 165] on input at bounding box center [728, 164] width 509 height 26
type input "2711"
type input "[DATE]"
type input "06:30 AM"
type input "08:00 AM"
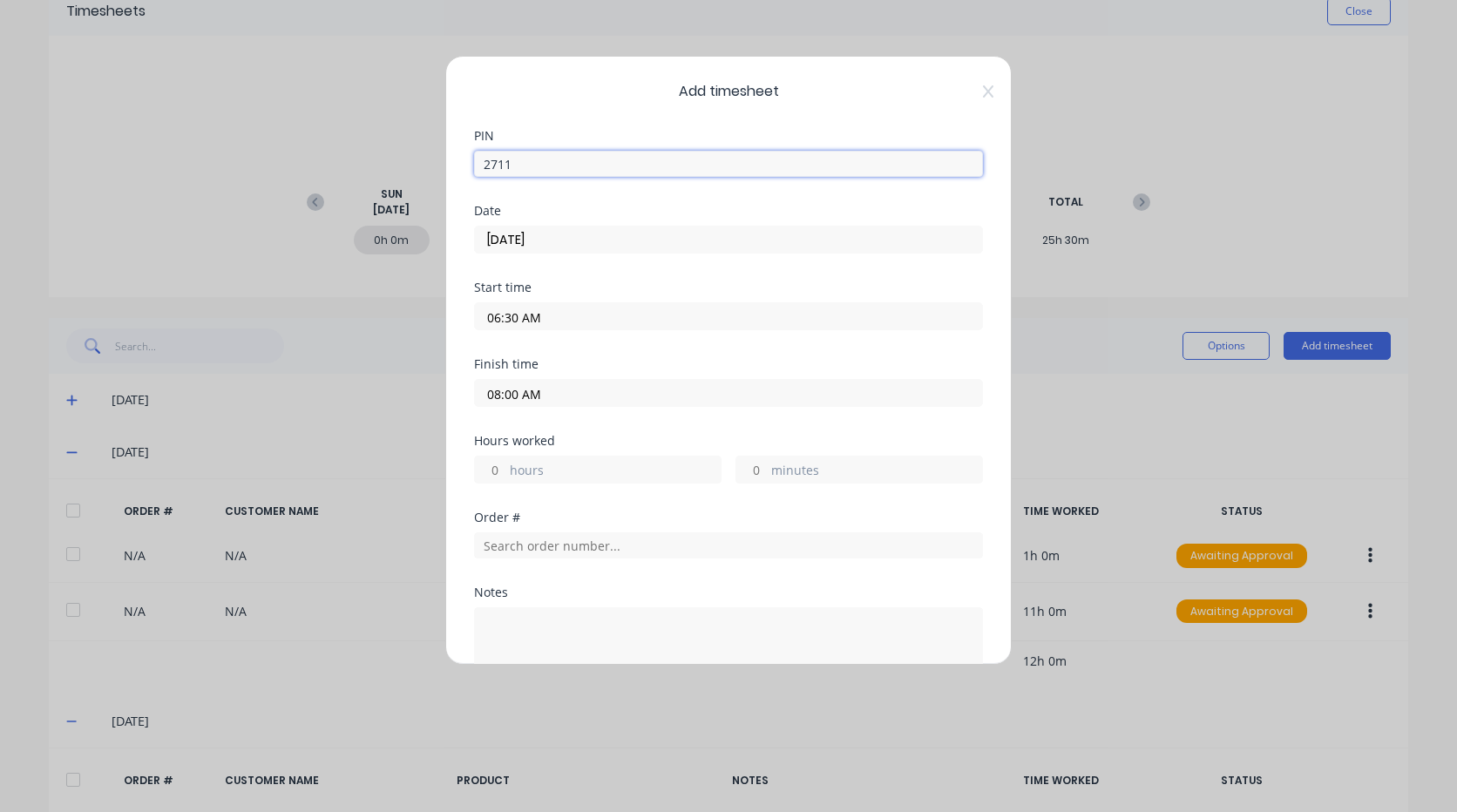
type input "1"
type input "30"
click at [567, 239] on input "[DATE]" at bounding box center [728, 239] width 507 height 26
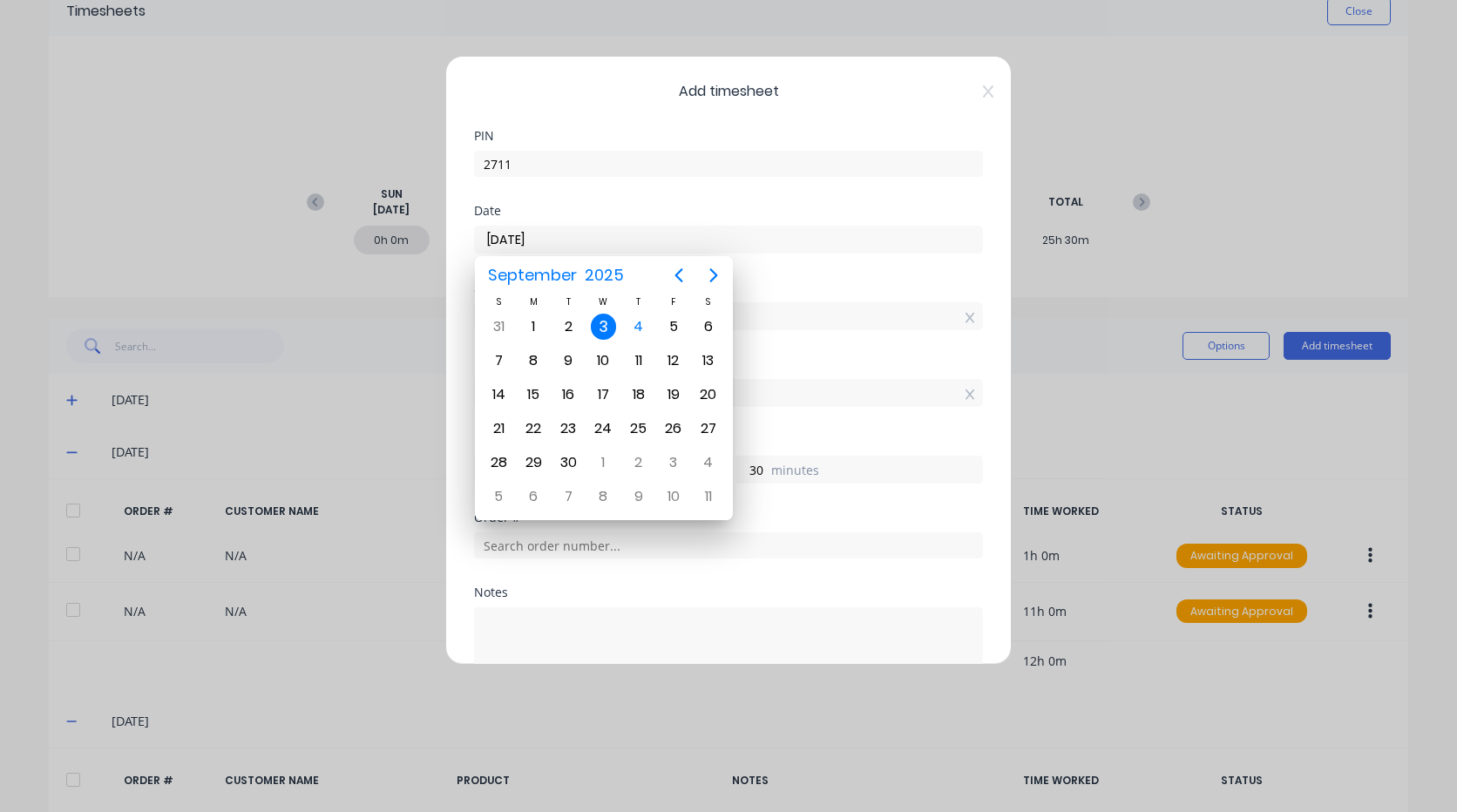
click at [600, 326] on div "3" at bounding box center [604, 326] width 26 height 26
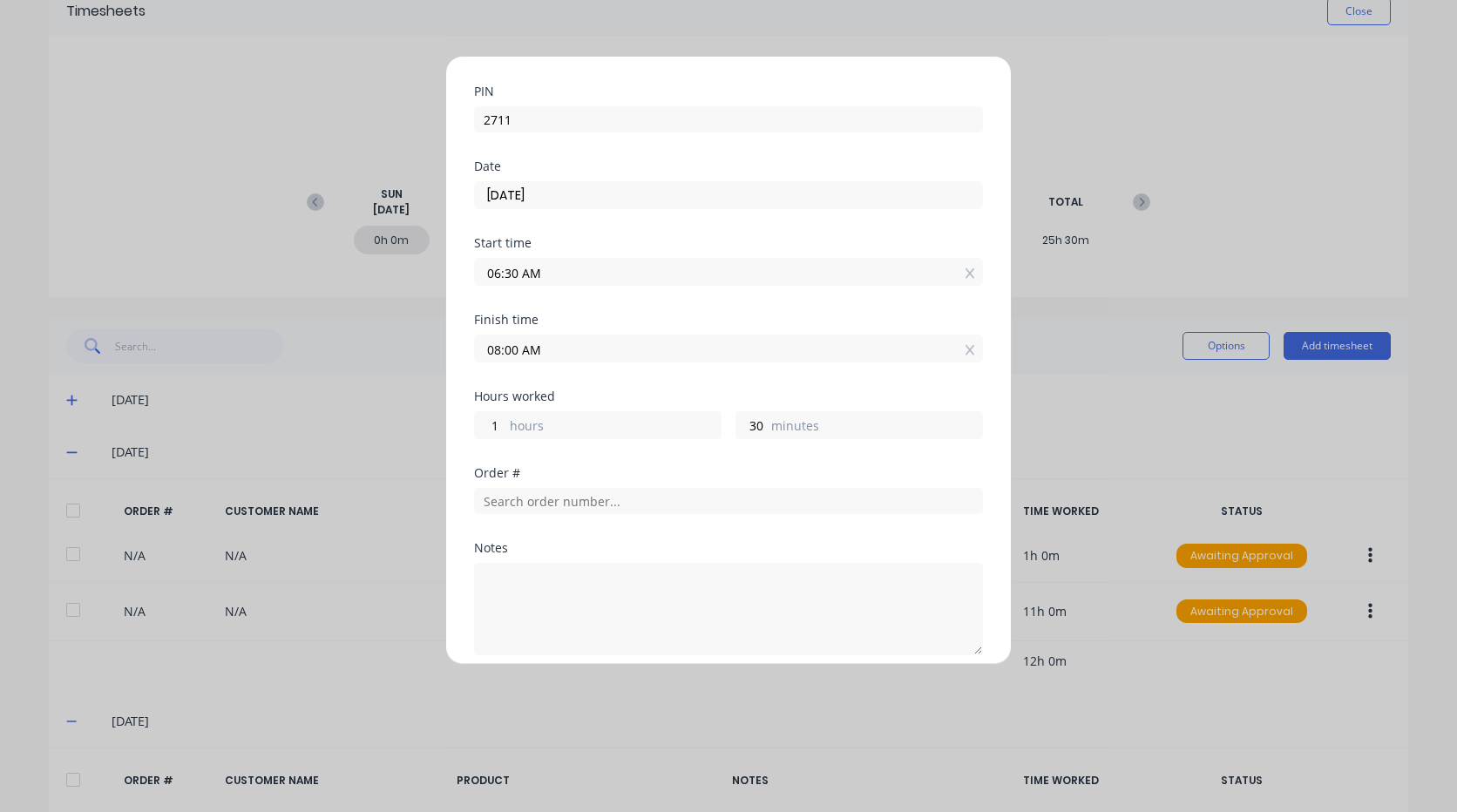
scroll to position [87, 0]
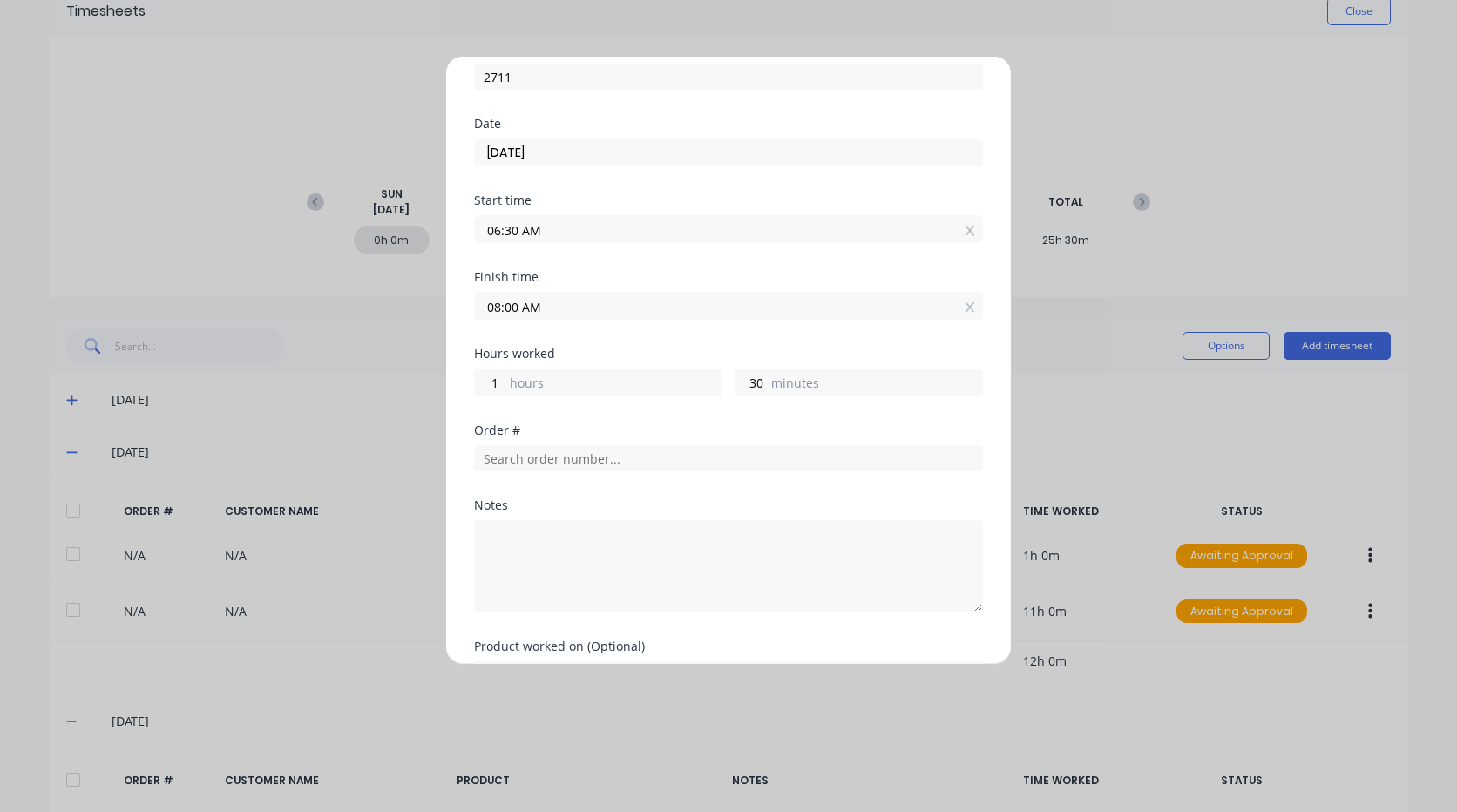
click at [536, 226] on input "06:30 AM" at bounding box center [728, 229] width 507 height 26
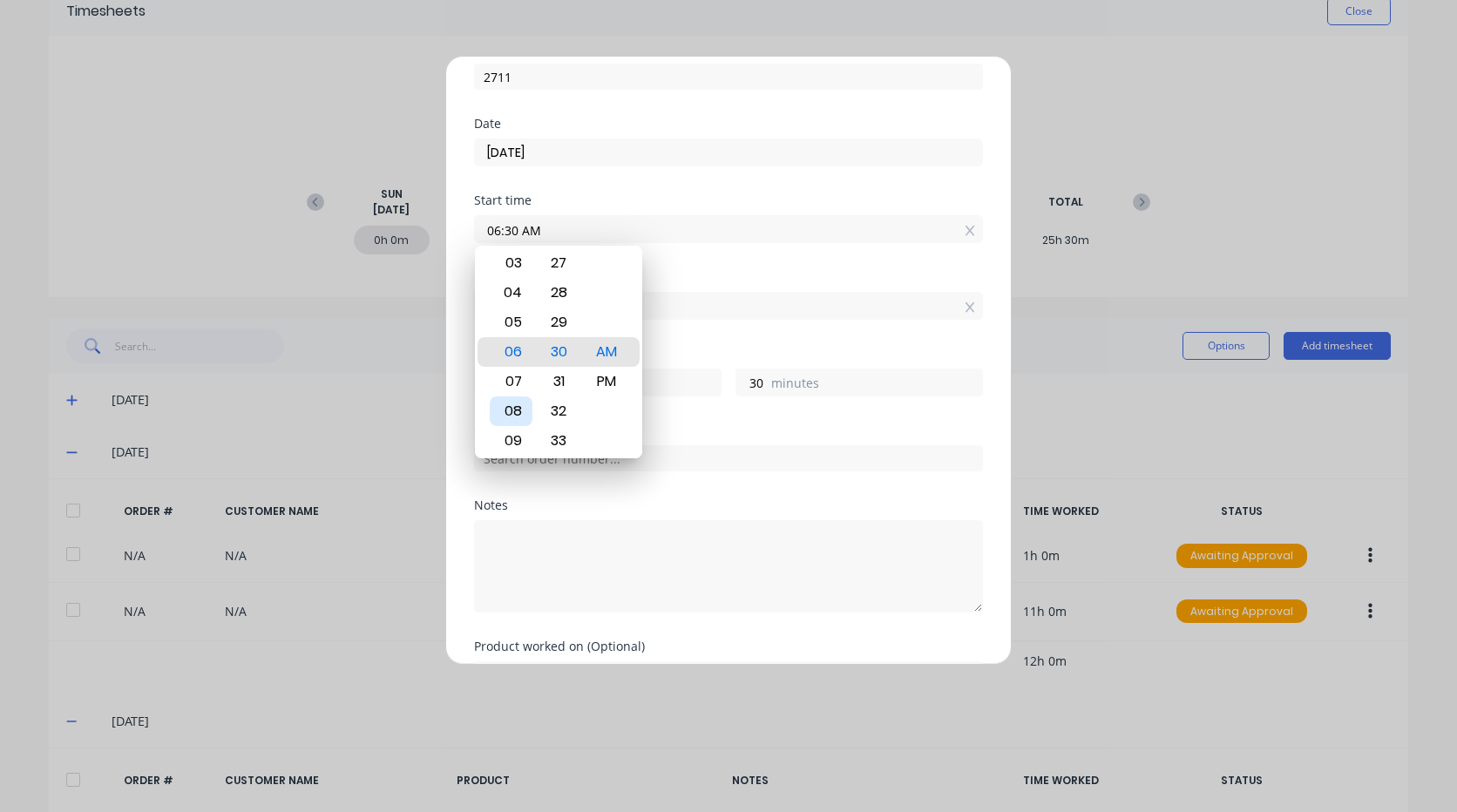
click at [514, 408] on div "08" at bounding box center [511, 411] width 43 height 30
type input "08:30 AM"
type input "23"
type input "08:27 AM"
type input "33"
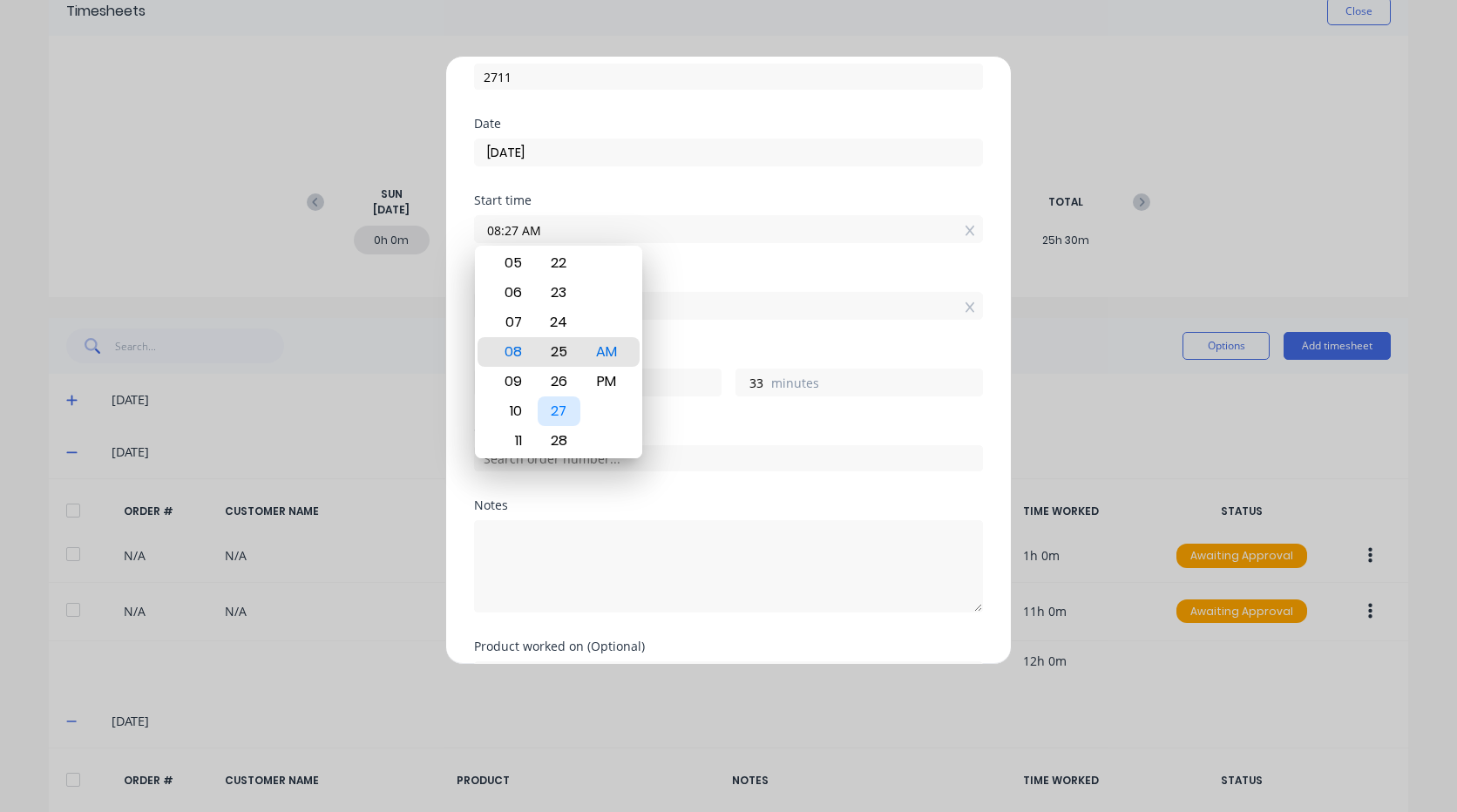
type input "08:23 AM"
type input "37"
type input "08:19 AM"
type input "41"
type input "08:15 AM"
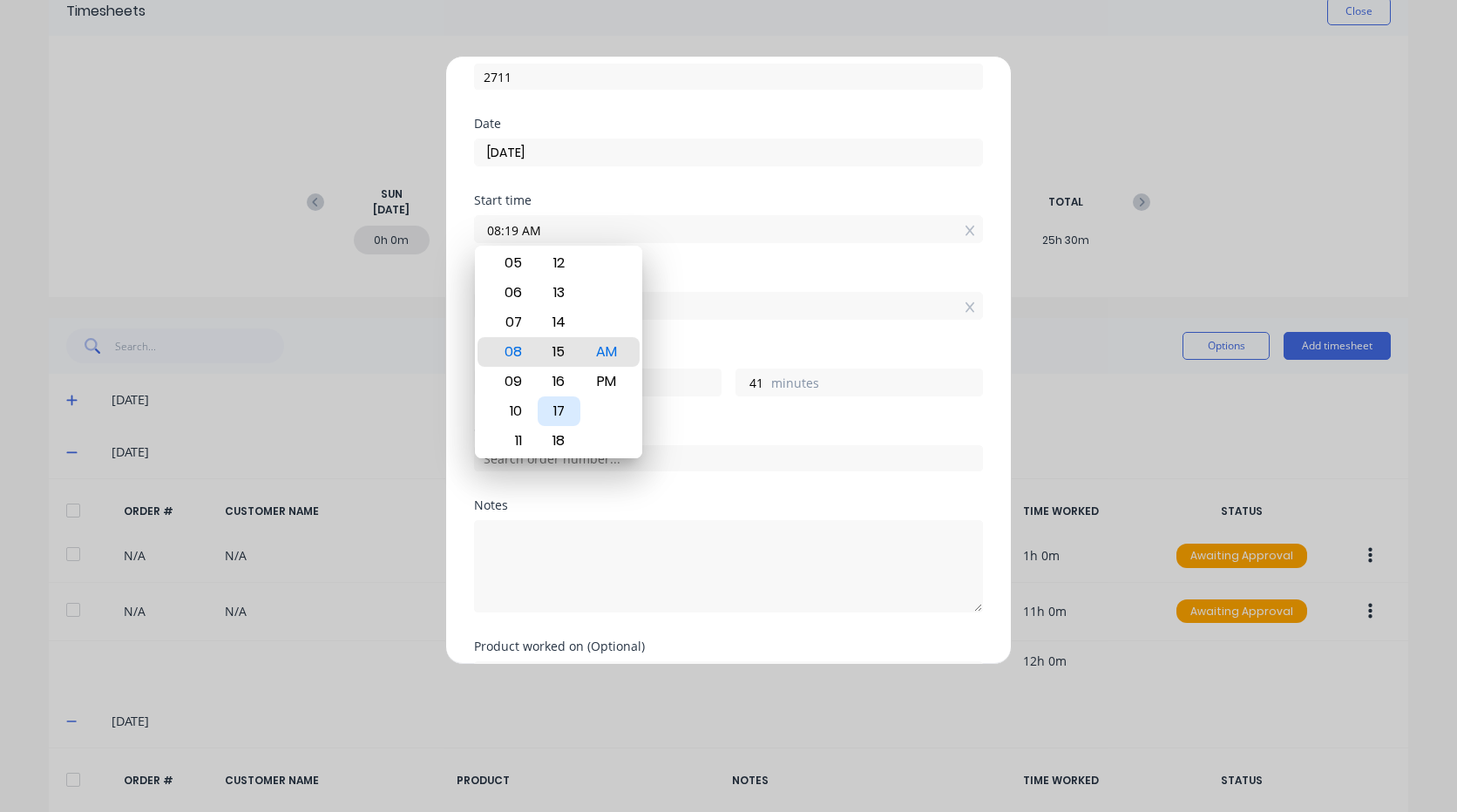
type input "45"
type input "08:11 AM"
type input "49"
type input "08:07 AM"
type input "53"
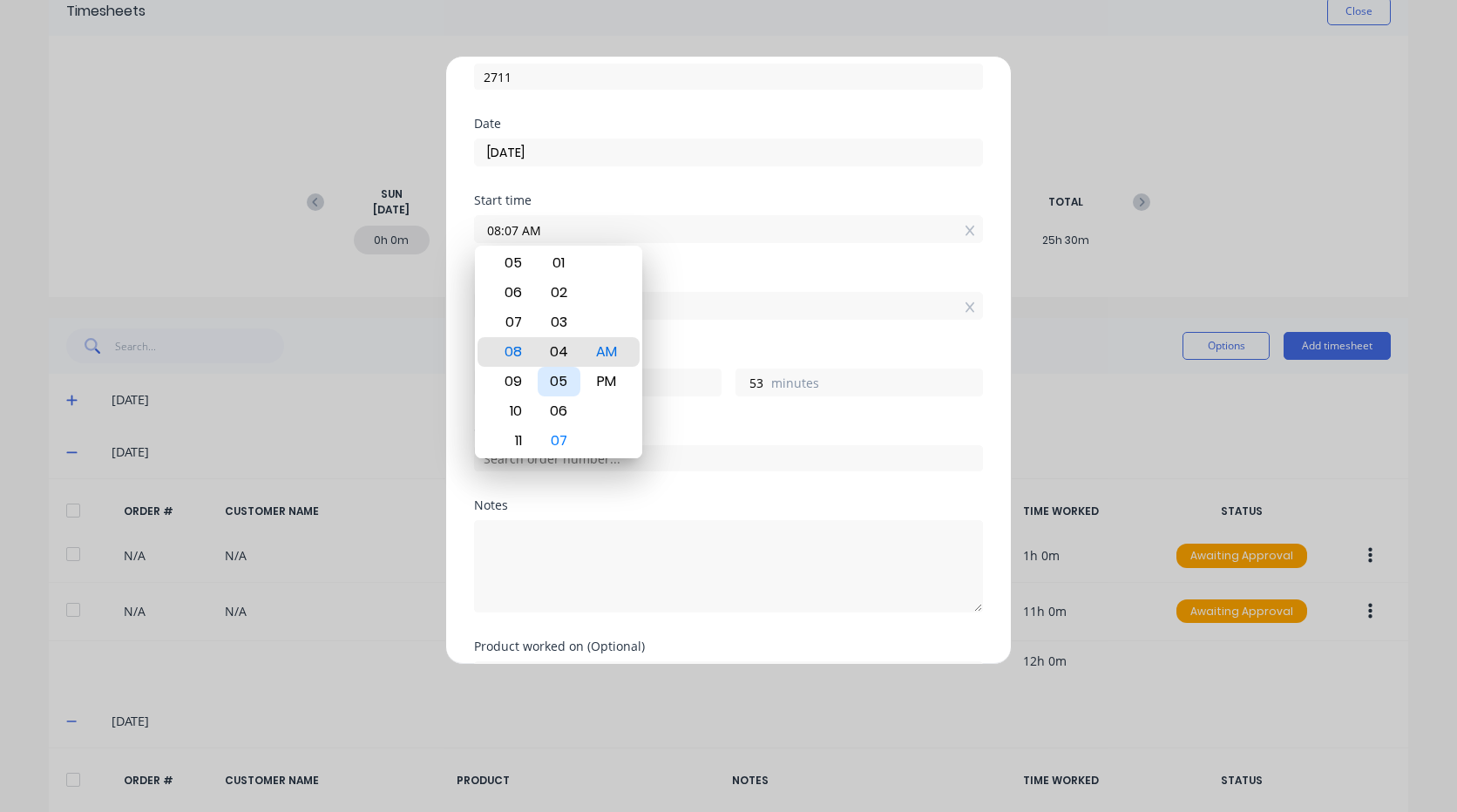
type input "08:04 AM"
type input "56"
type input "08:01 AM"
type input "59"
type input "07:01 AM"
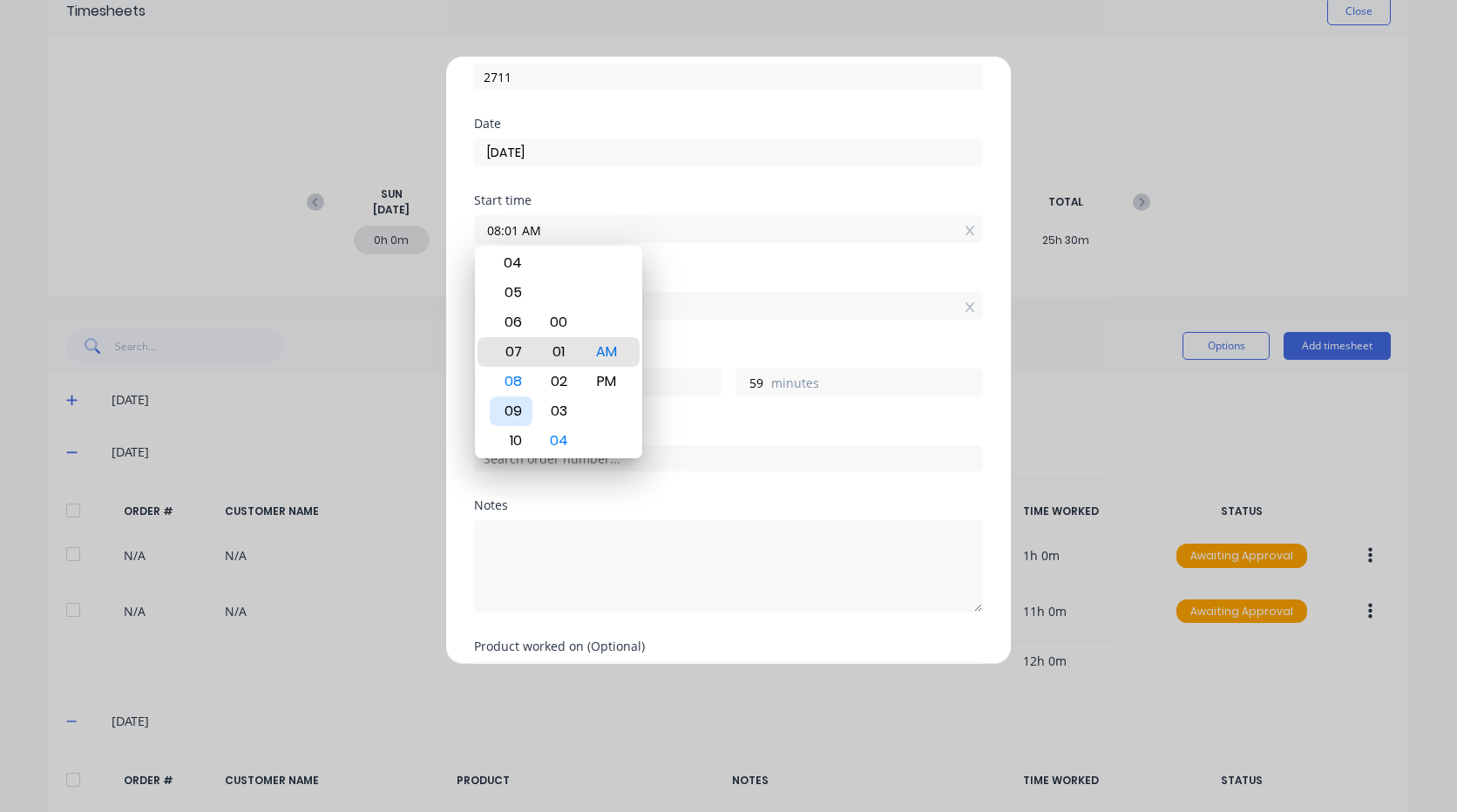
type input "0"
type input "07:00 AM"
type input "1"
type input "0"
click at [510, 379] on div "08" at bounding box center [511, 381] width 43 height 30
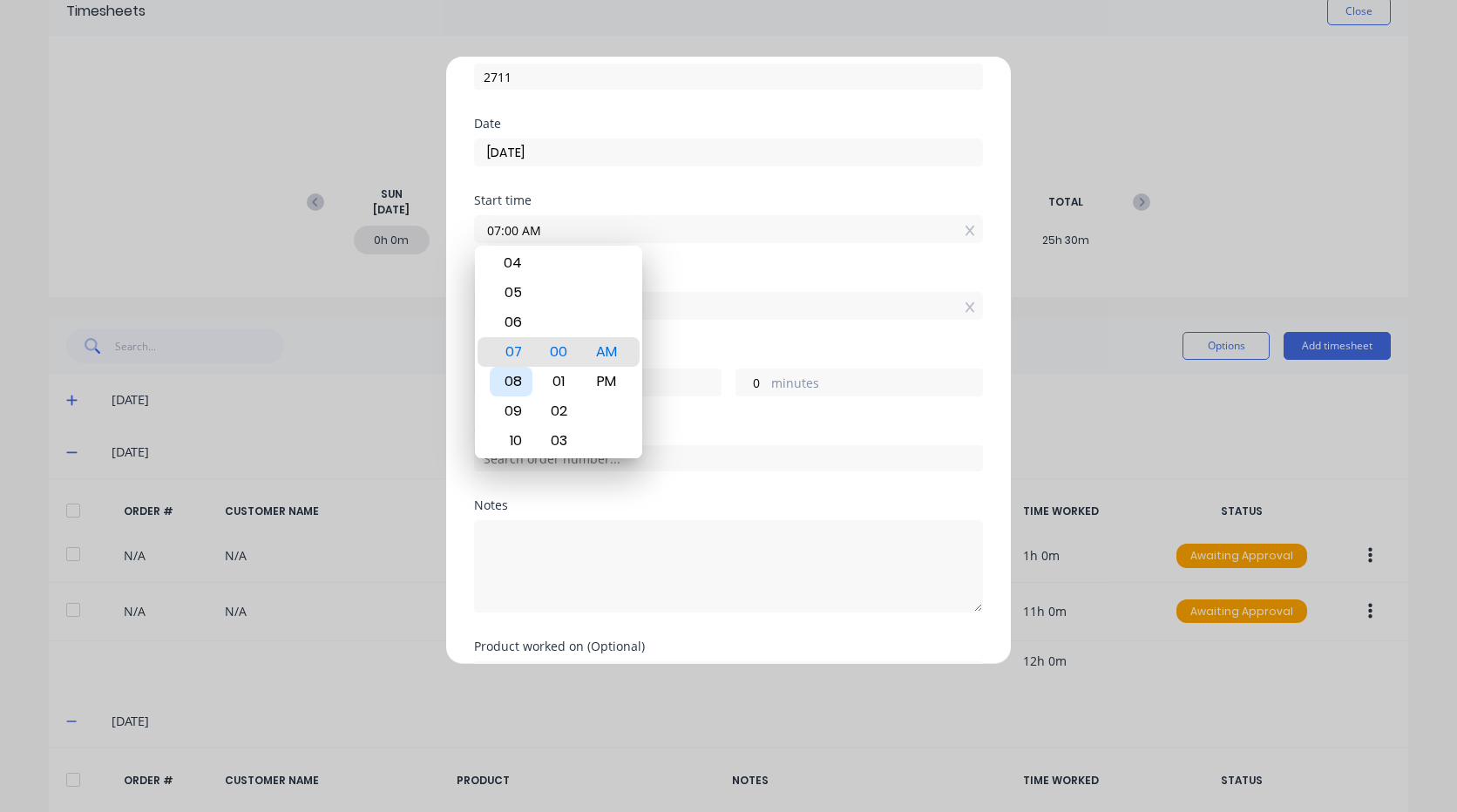
type input "08:00 AM"
type input "0"
click at [702, 342] on div "Finish time 08:00 AM" at bounding box center [728, 309] width 509 height 76
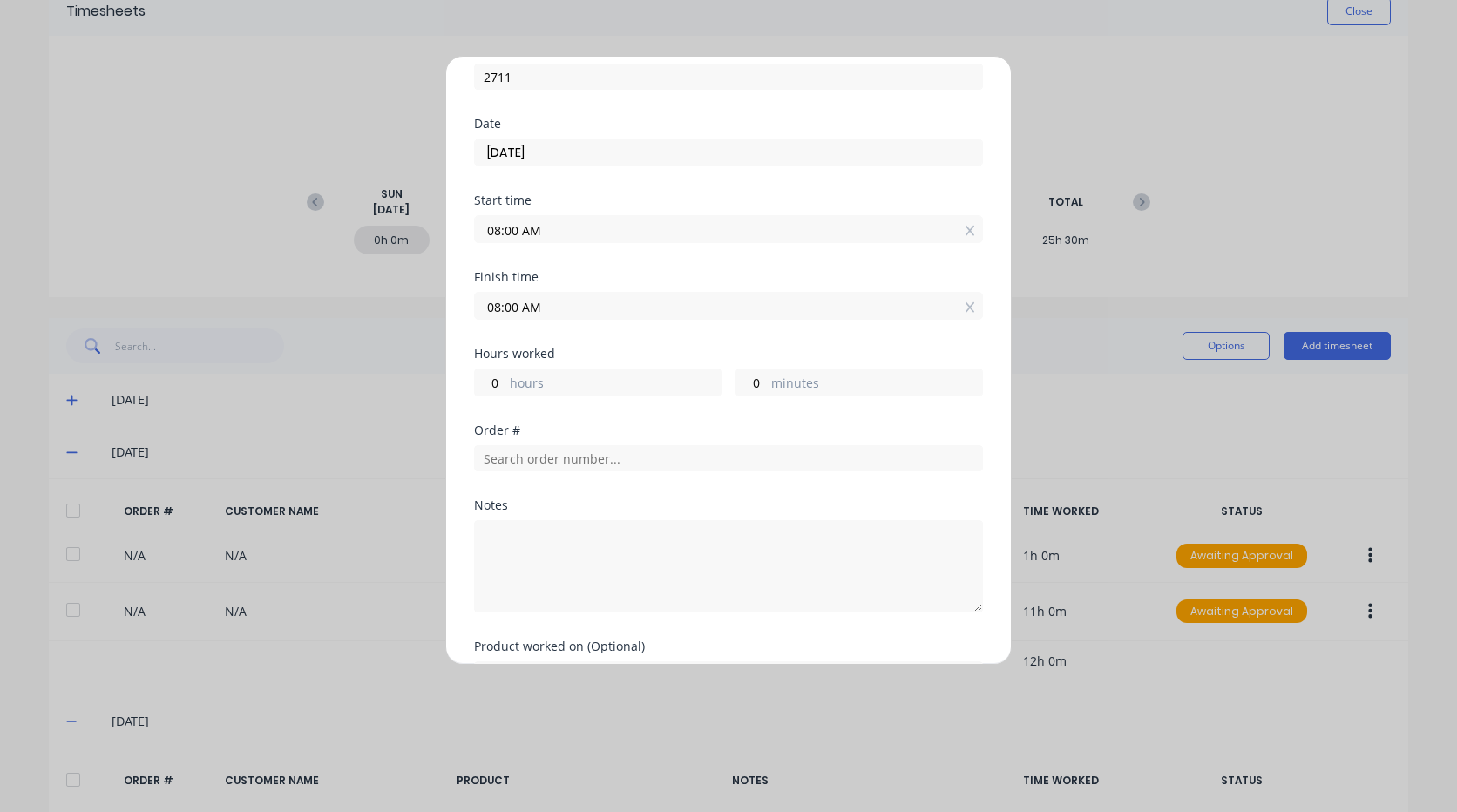
click at [567, 307] on input "08:00 AM" at bounding box center [728, 306] width 507 height 26
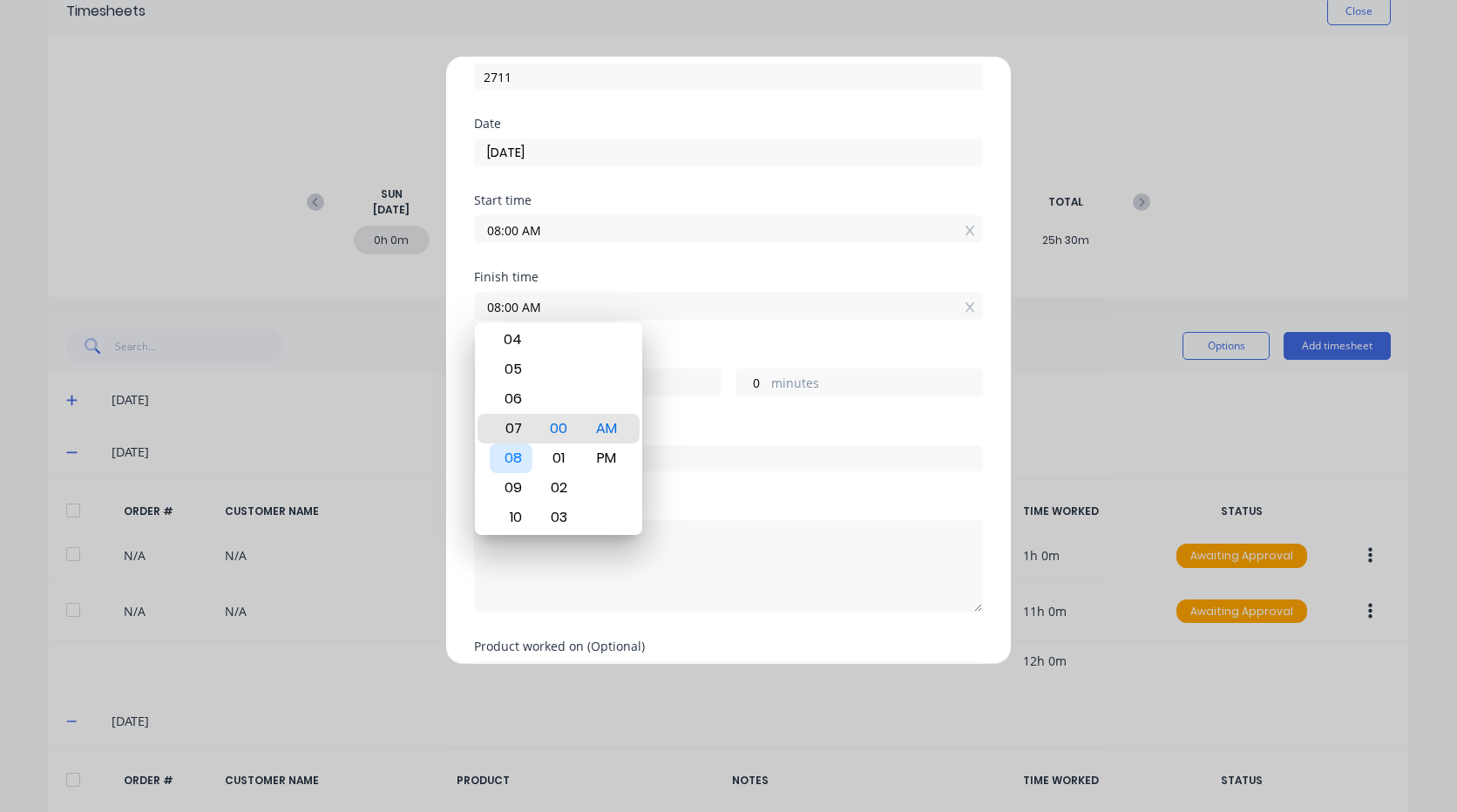
type input "07:00 AM"
type input "23"
type input "04:00 AM"
type input "20"
type input "02:00 AM"
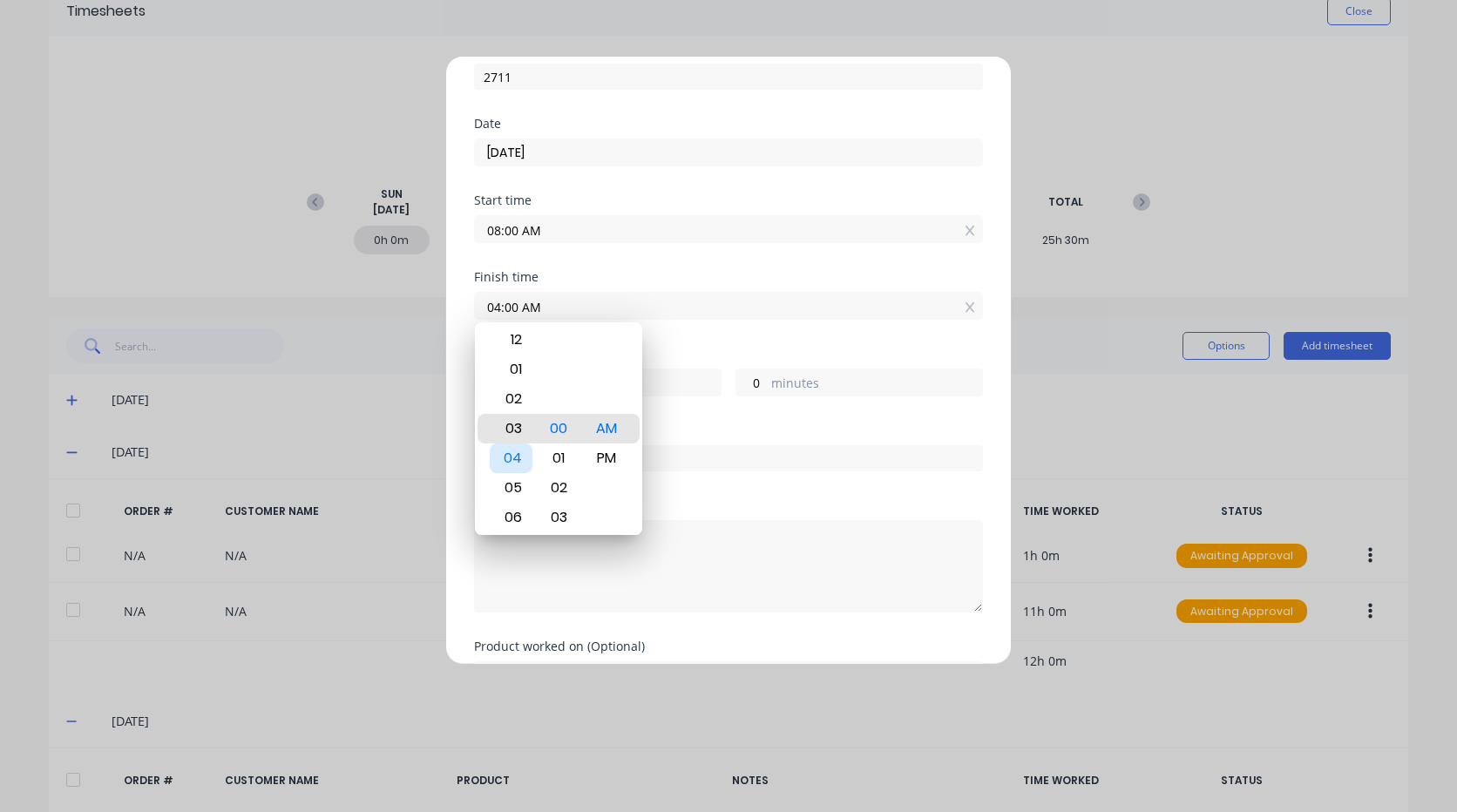
type input "18"
type input "02:03 AM"
type input "3"
type input "02:07 AM"
type input "7"
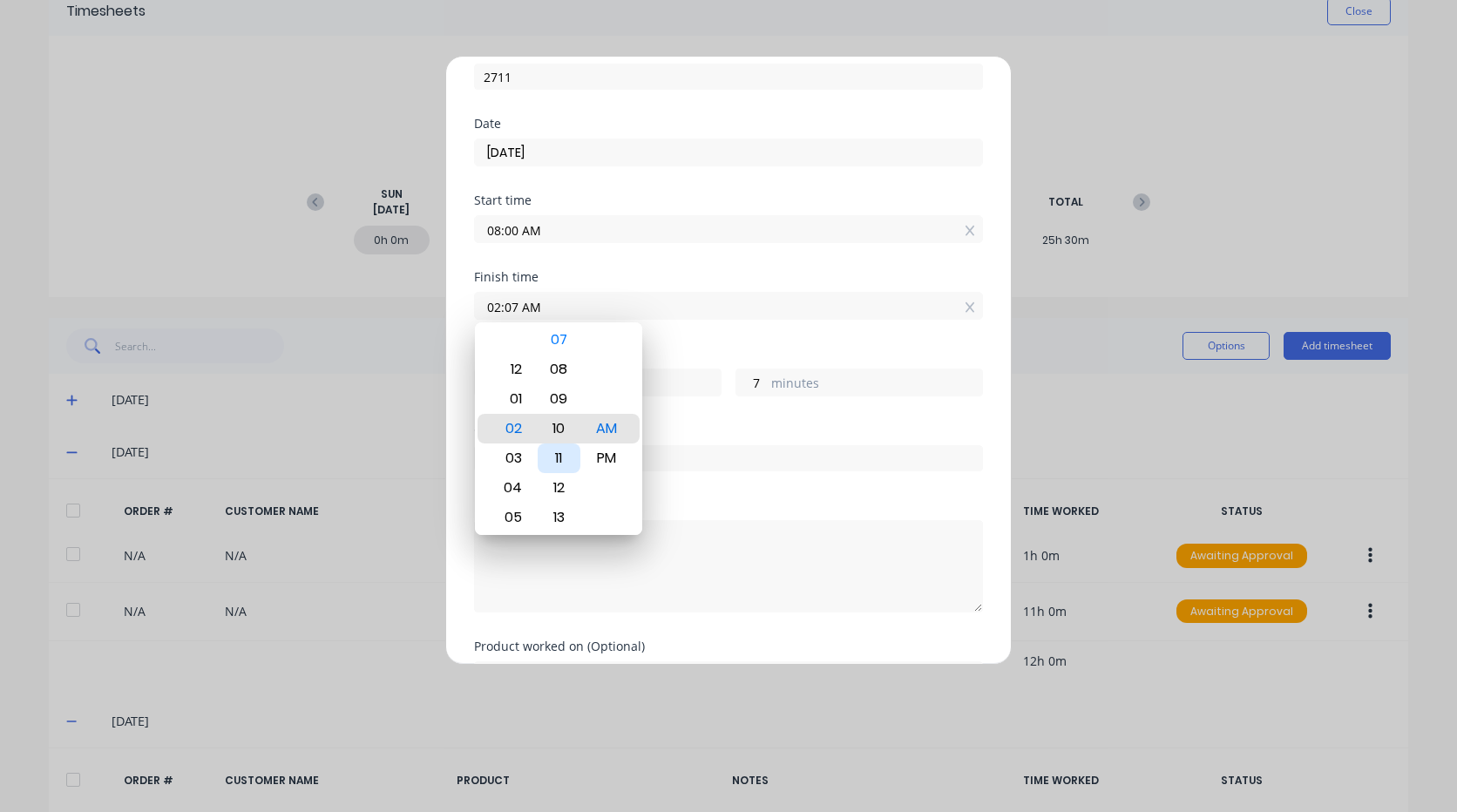
type input "02:10 AM"
type input "10"
type input "02:13 AM"
type input "13"
type input "02:17 AM"
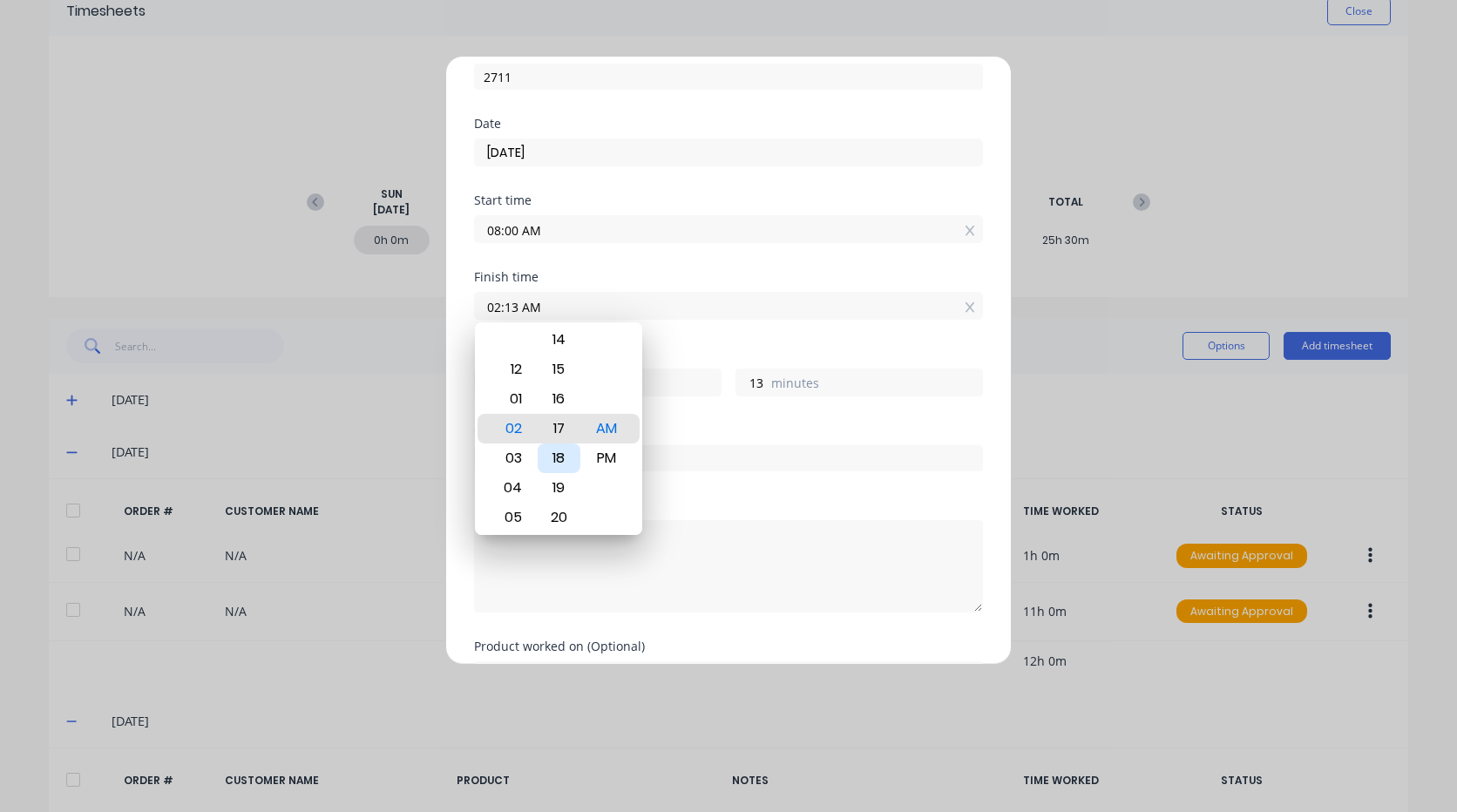
type input "17"
type input "02:21 AM"
type input "21"
type input "02:25 AM"
type input "25"
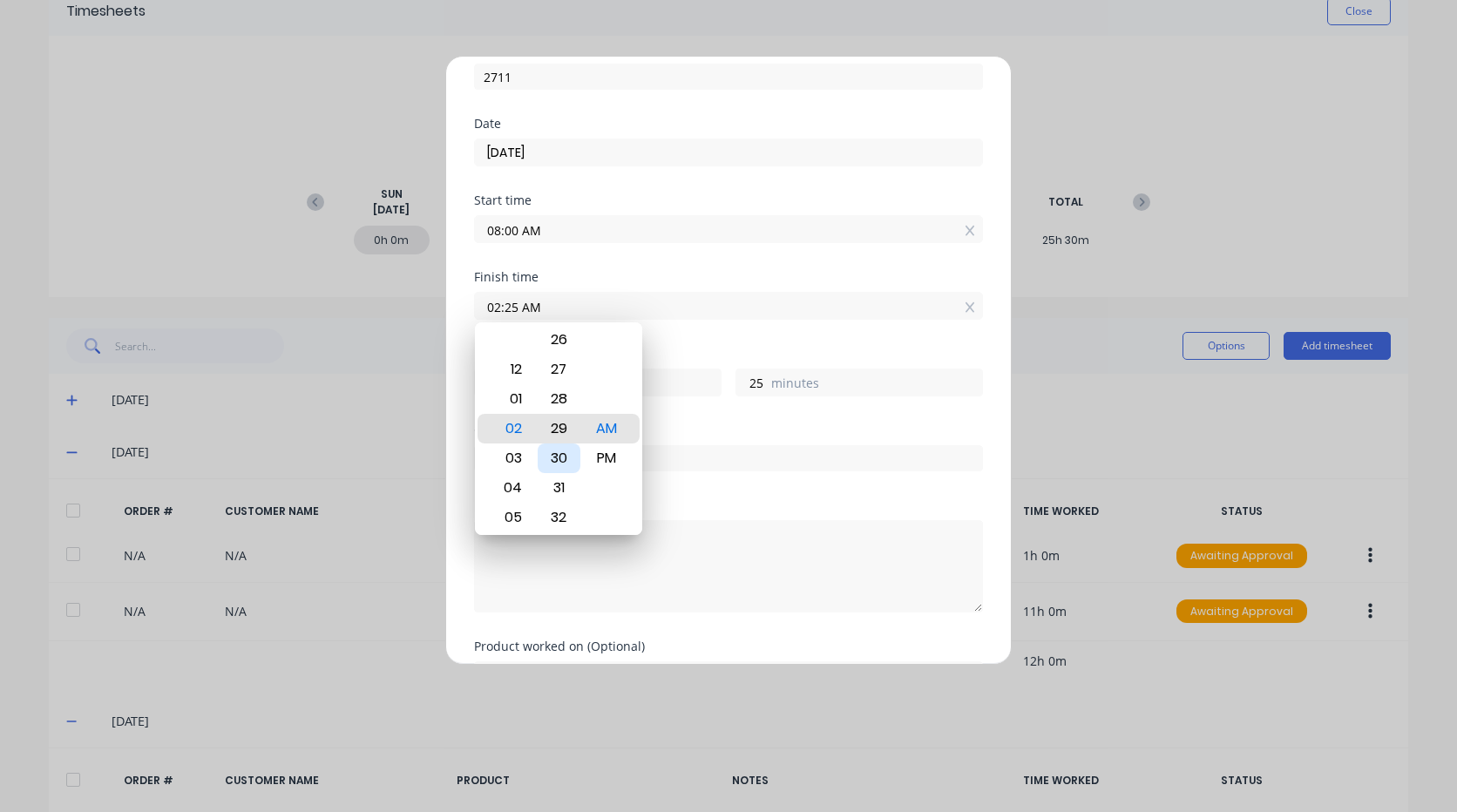
type input "02:29 AM"
type input "29"
type input "02:33 AM"
type input "33"
type input "02:32 AM"
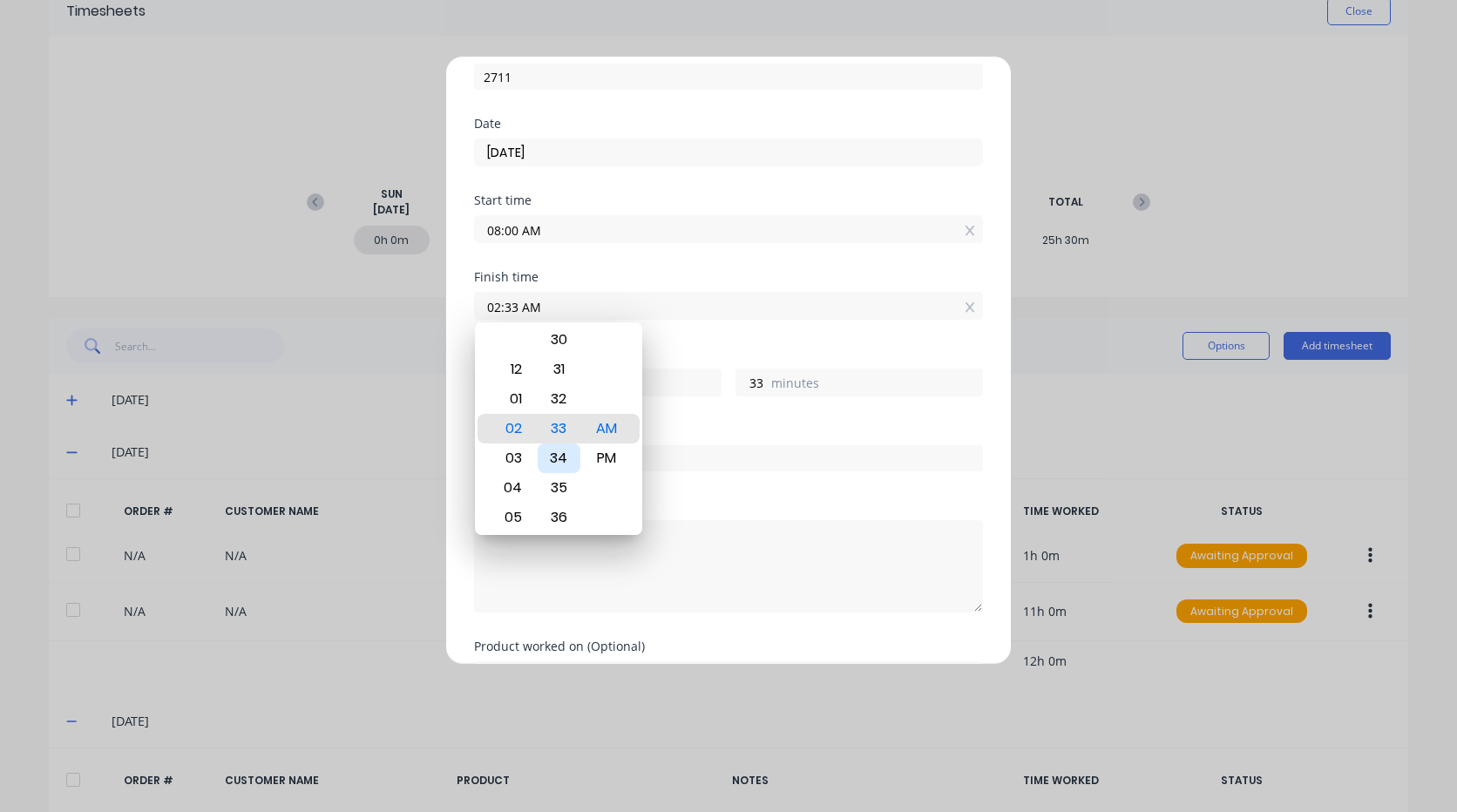
type input "32"
type input "02:31 AM"
type input "31"
type input "02:30 AM"
type input "30"
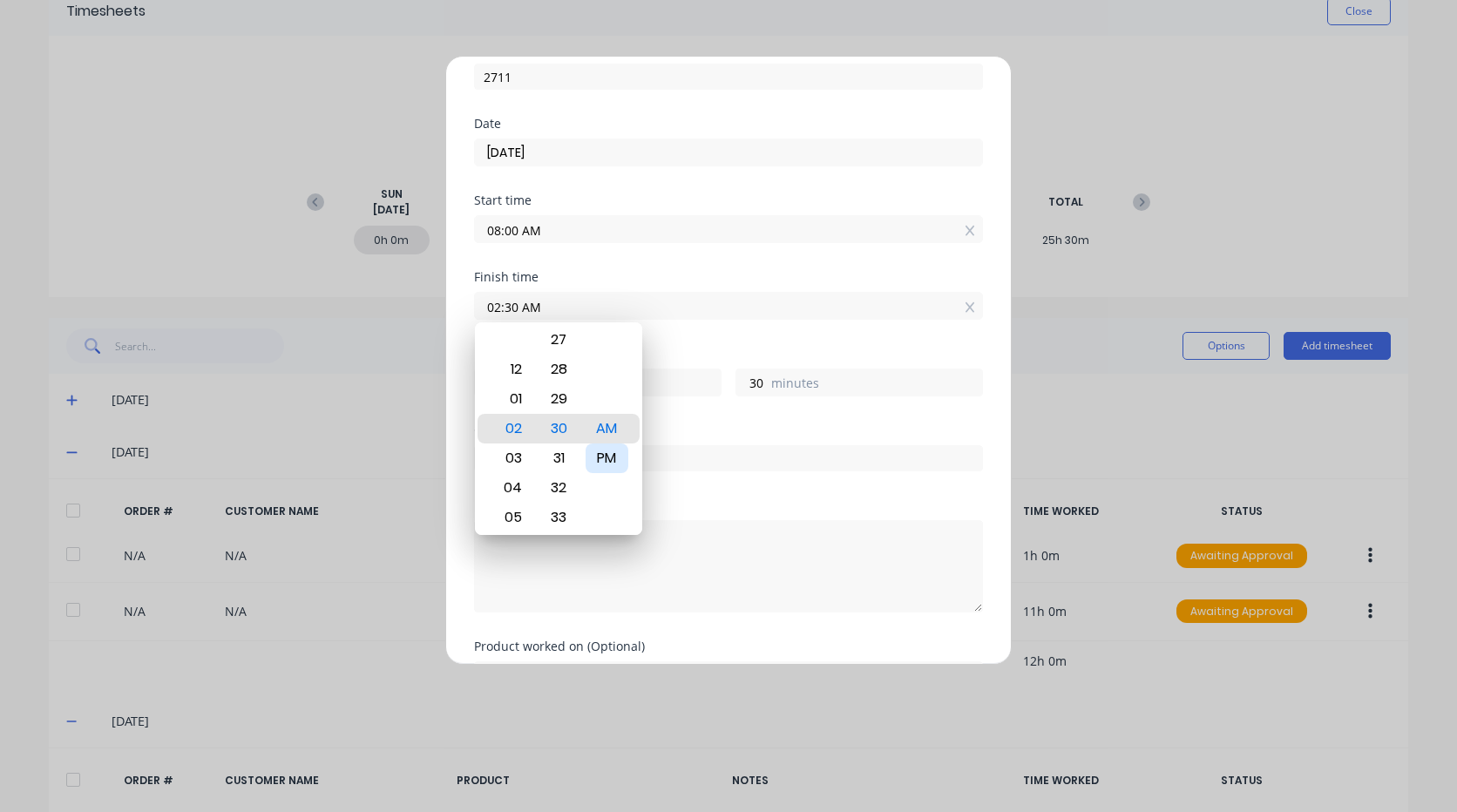
click at [603, 458] on div "PM" at bounding box center [607, 459] width 43 height 30
type input "02:30 PM"
type input "6"
click at [747, 427] on div "Order #" at bounding box center [728, 430] width 509 height 12
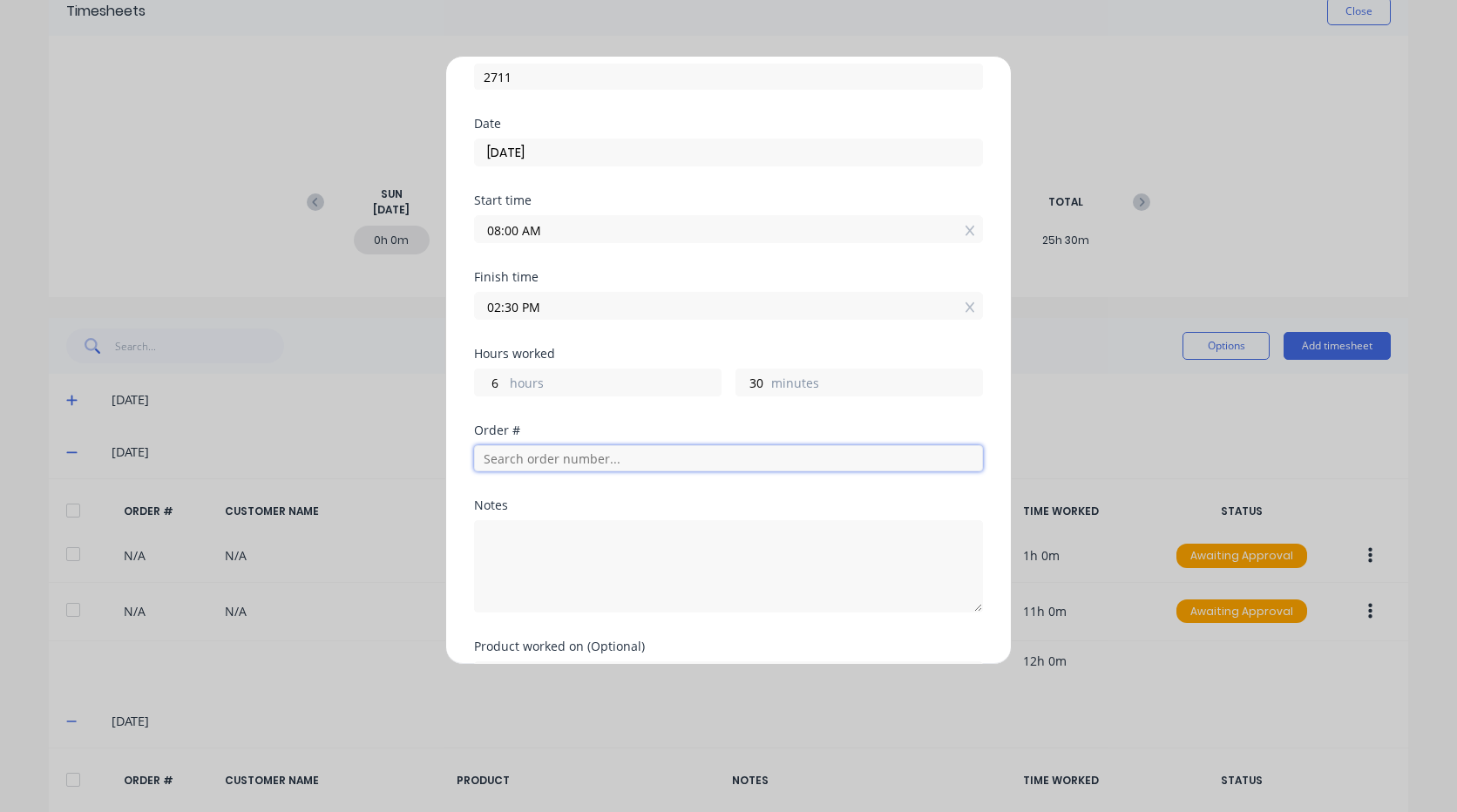
click at [581, 464] on input "text" at bounding box center [728, 459] width 509 height 26
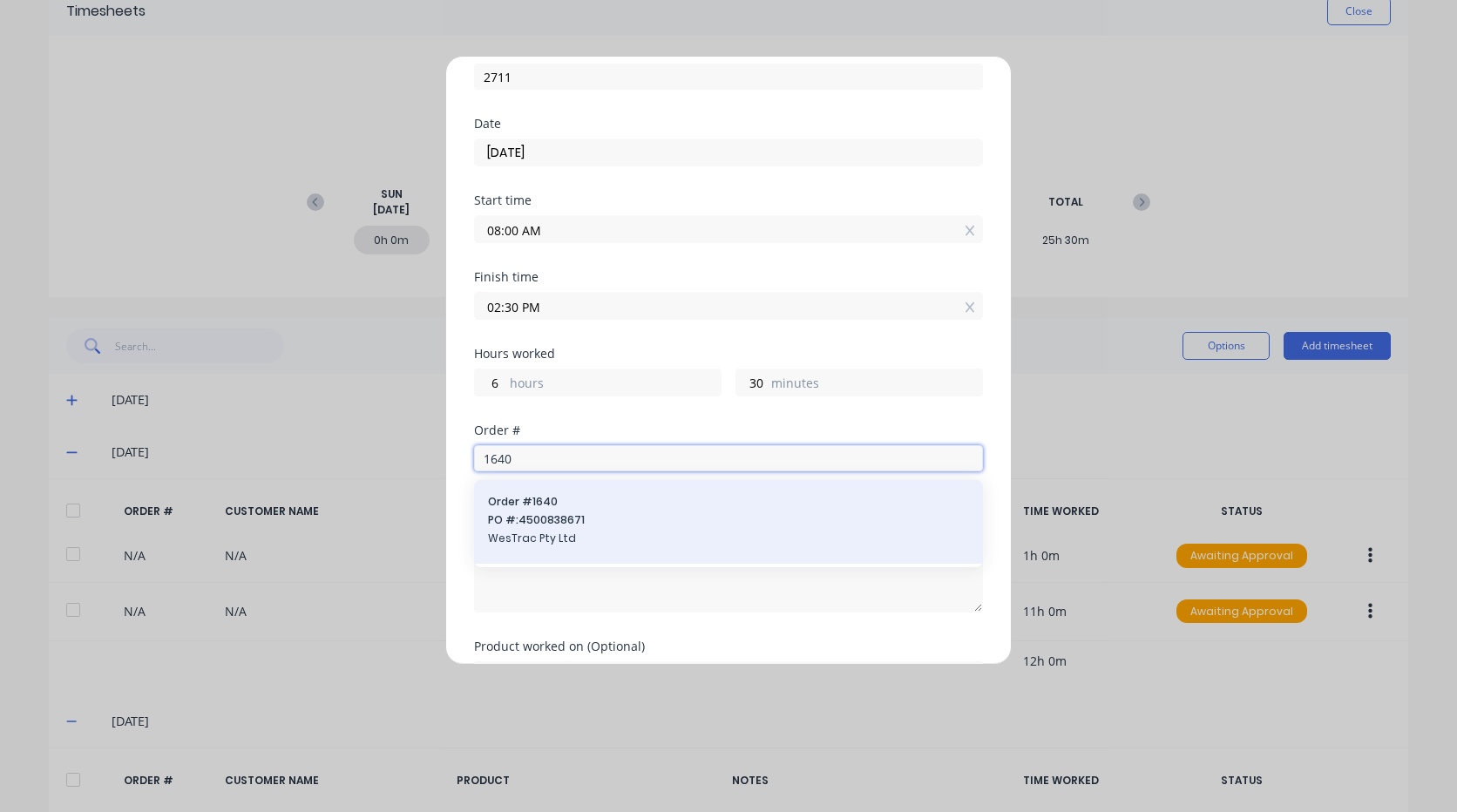
type input "1640"
click at [567, 499] on span "Order # 1640" at bounding box center [728, 501] width 481 height 16
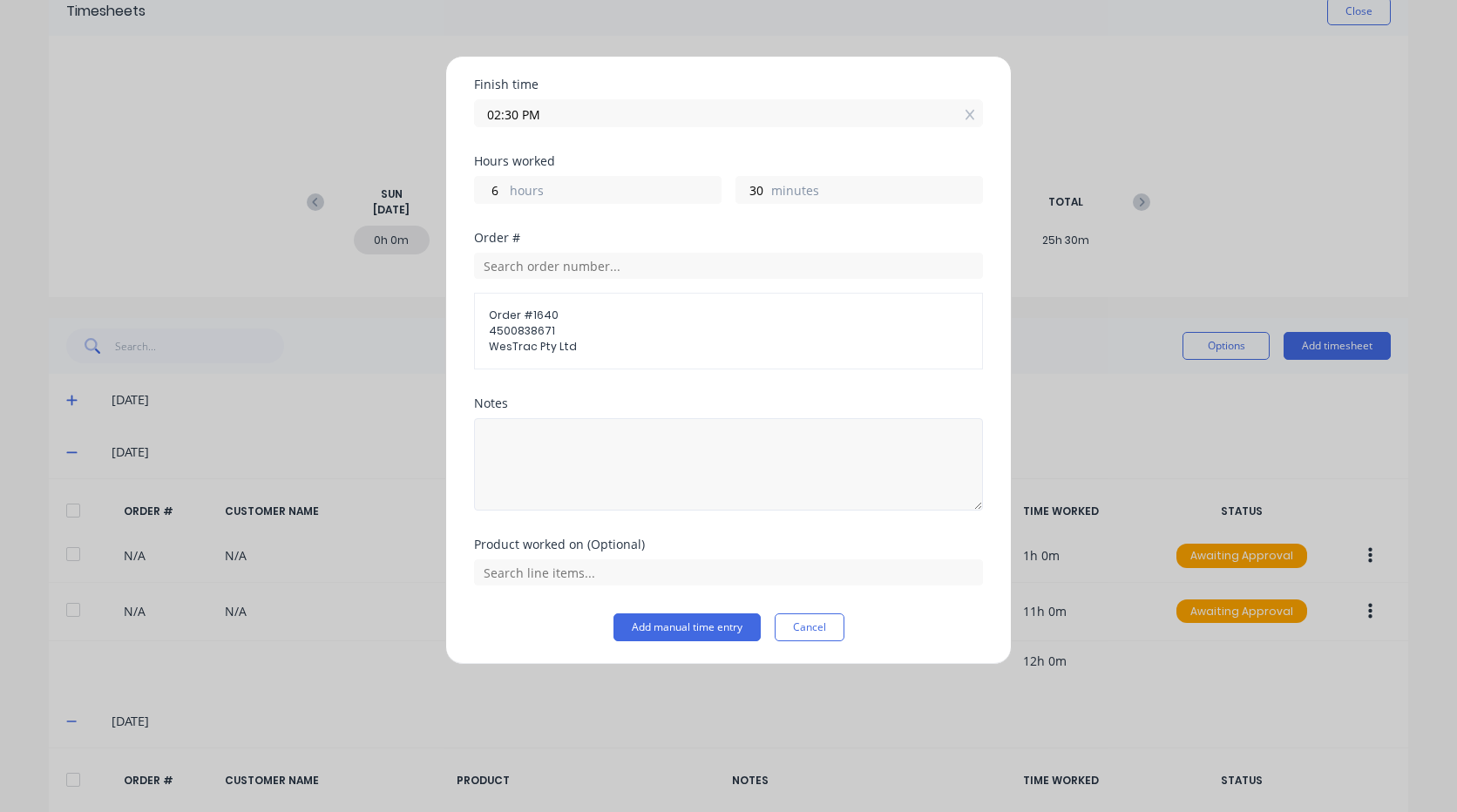
scroll to position [281, 0]
click at [555, 572] on input "text" at bounding box center [728, 570] width 509 height 26
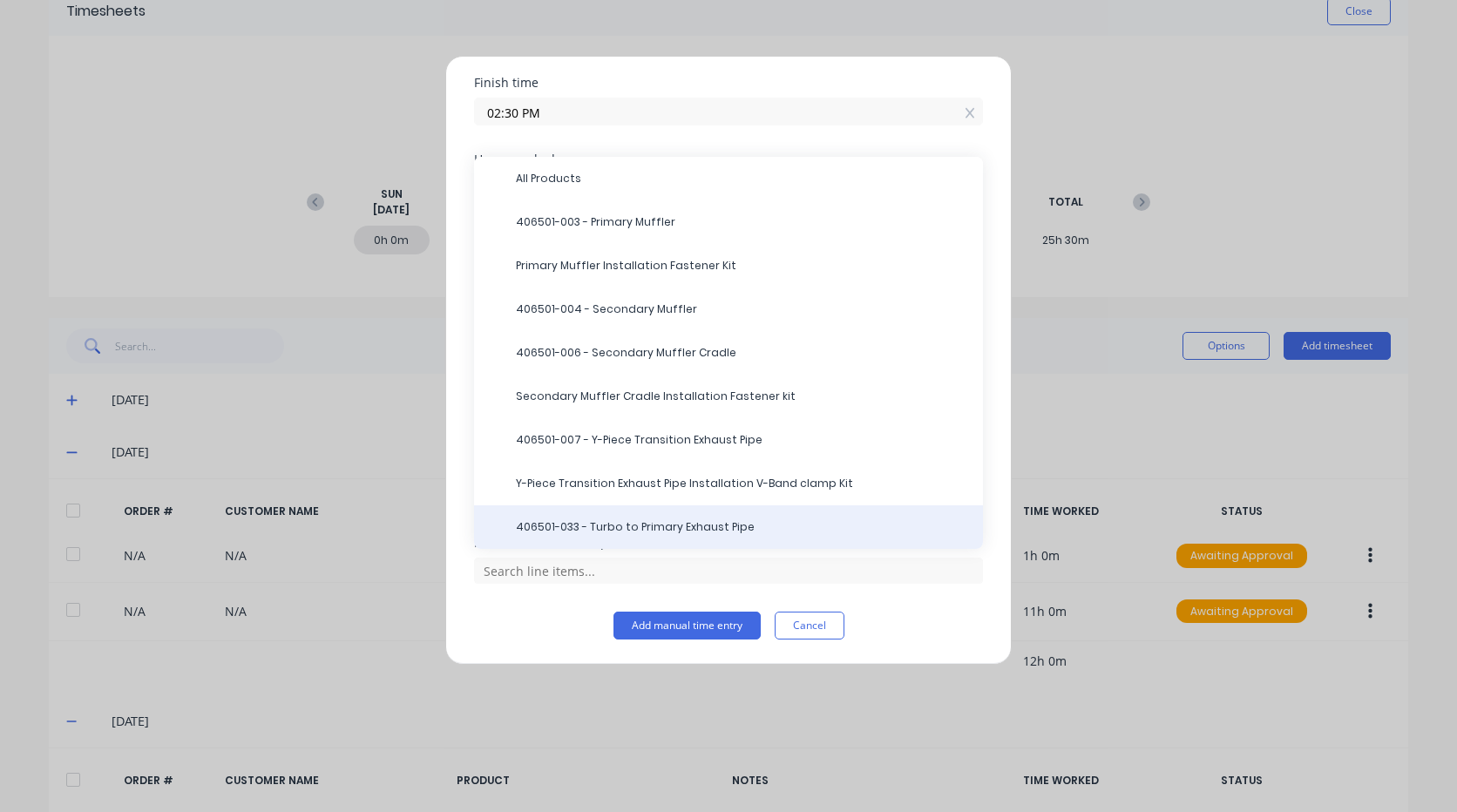
click at [641, 527] on span "406501-033 - Turbo to Primary Exhaust Pipe" at bounding box center [742, 526] width 453 height 16
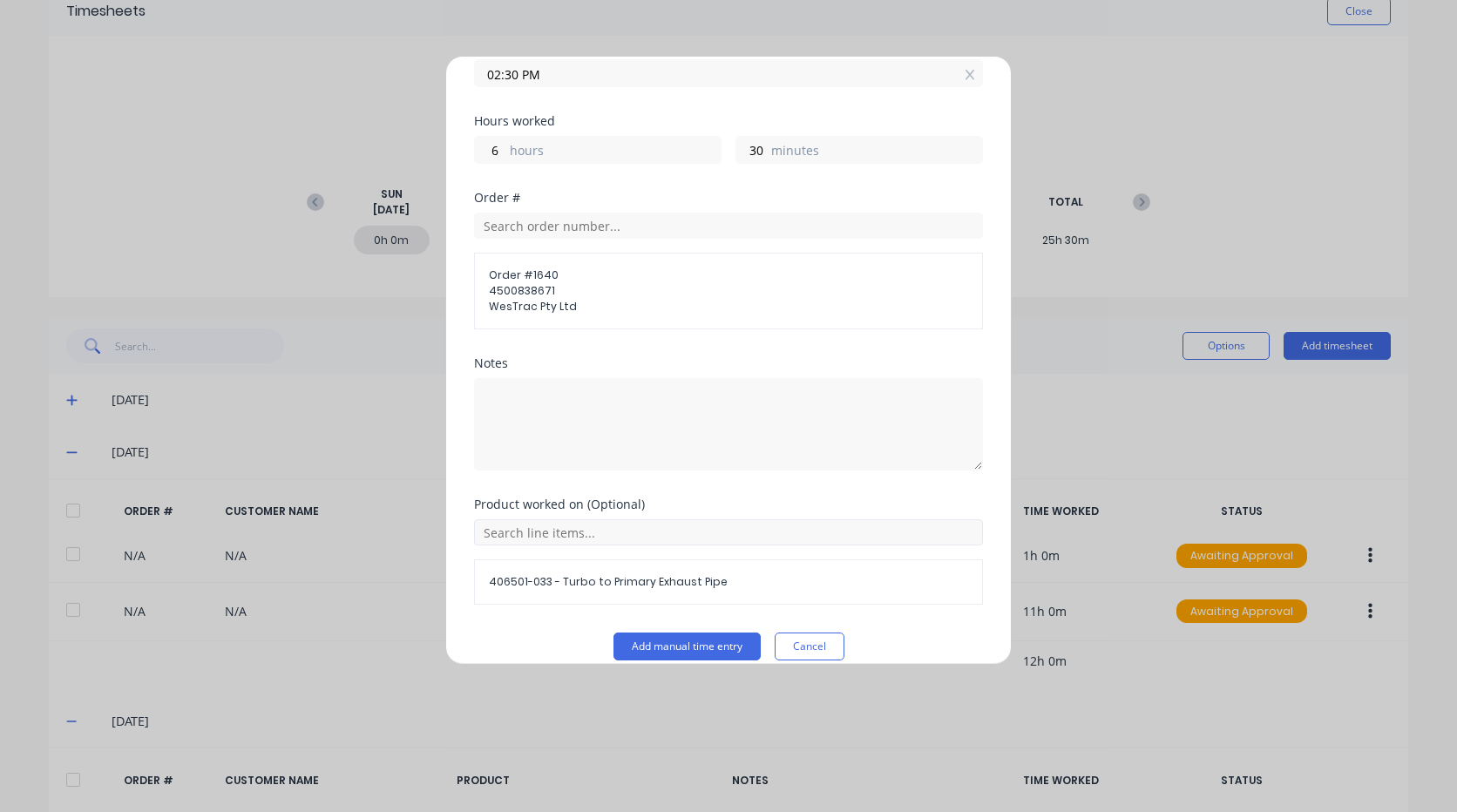
scroll to position [340, 0]
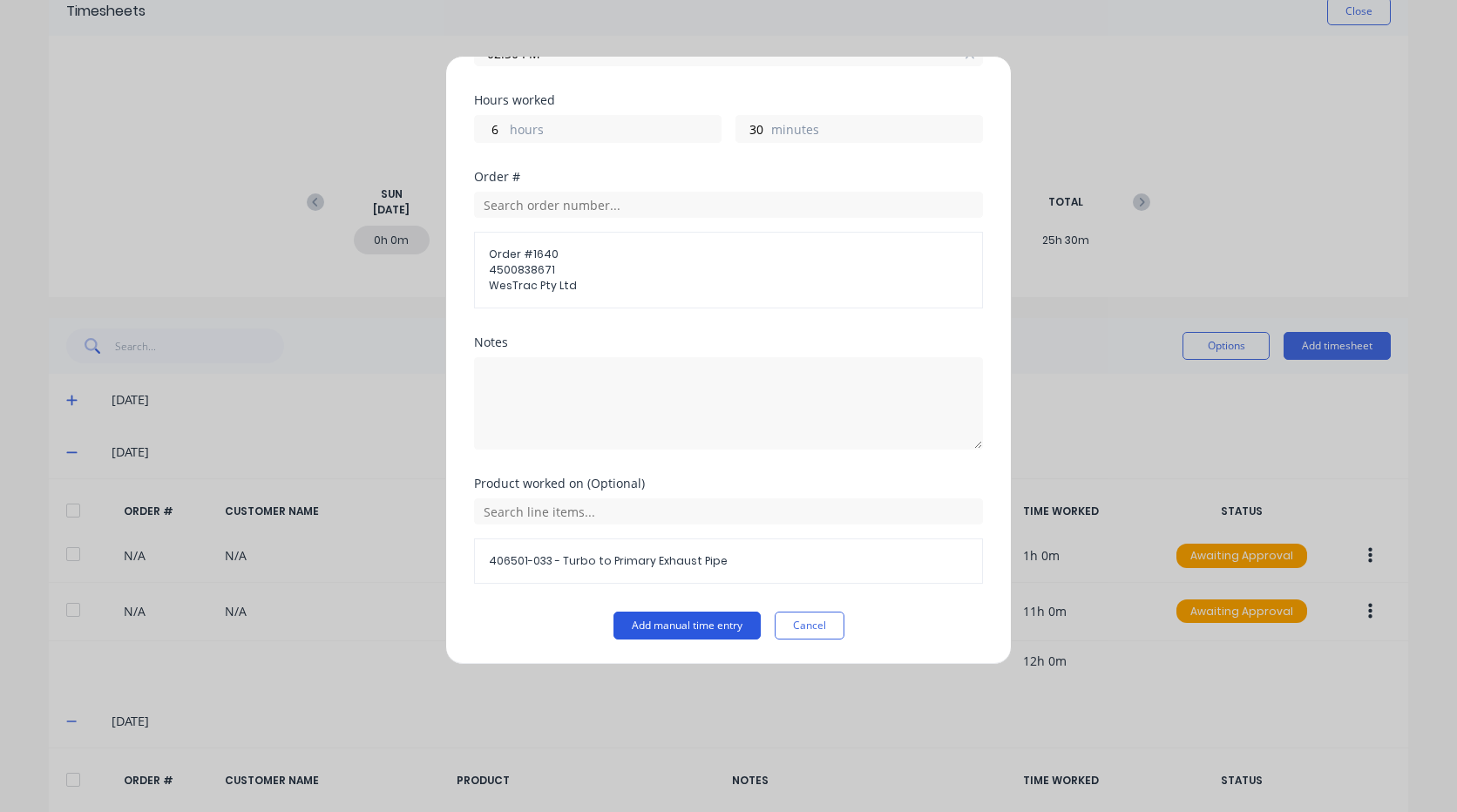
click at [666, 625] on button "Add manual time entry" at bounding box center [687, 625] width 147 height 28
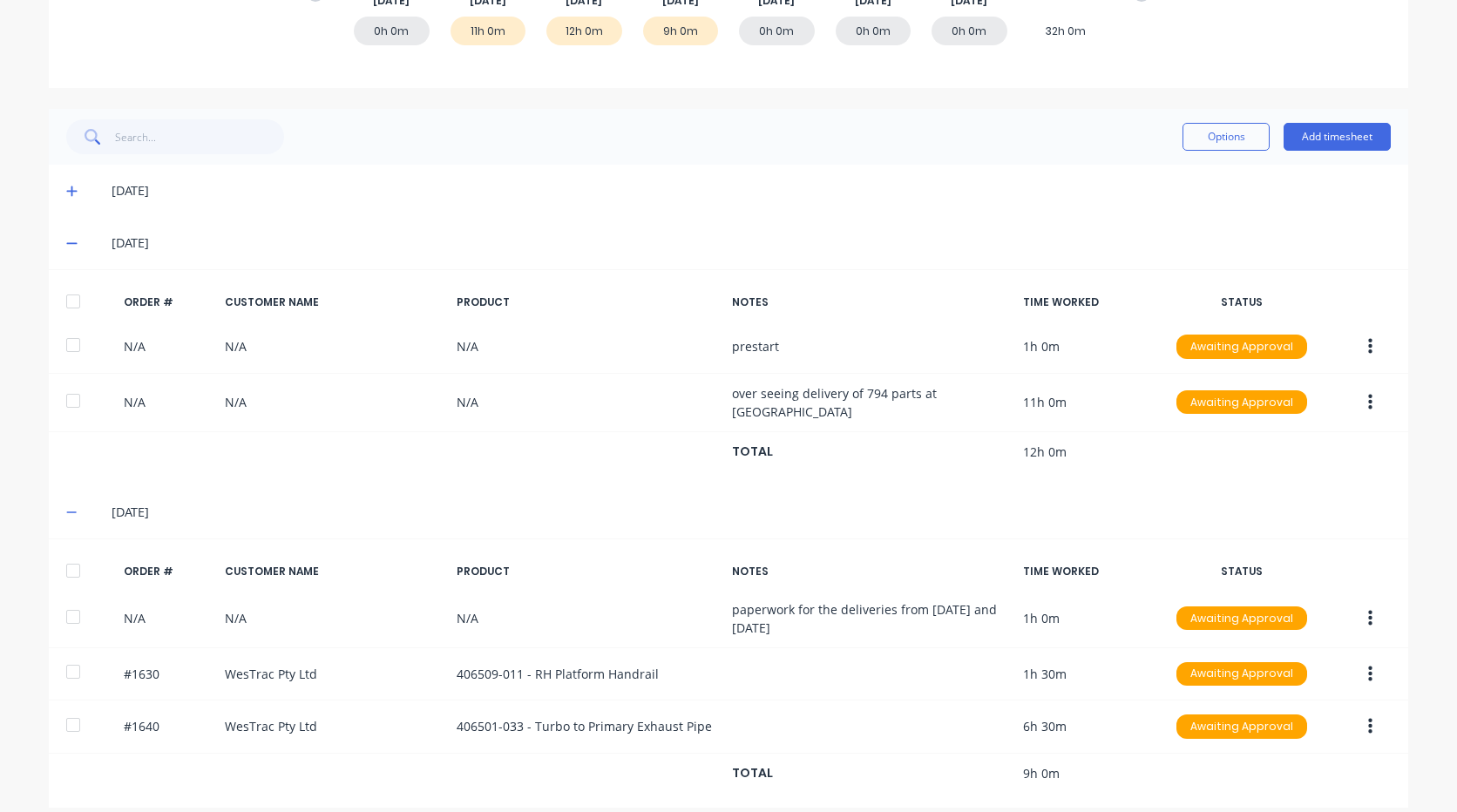
scroll to position [308, 0]
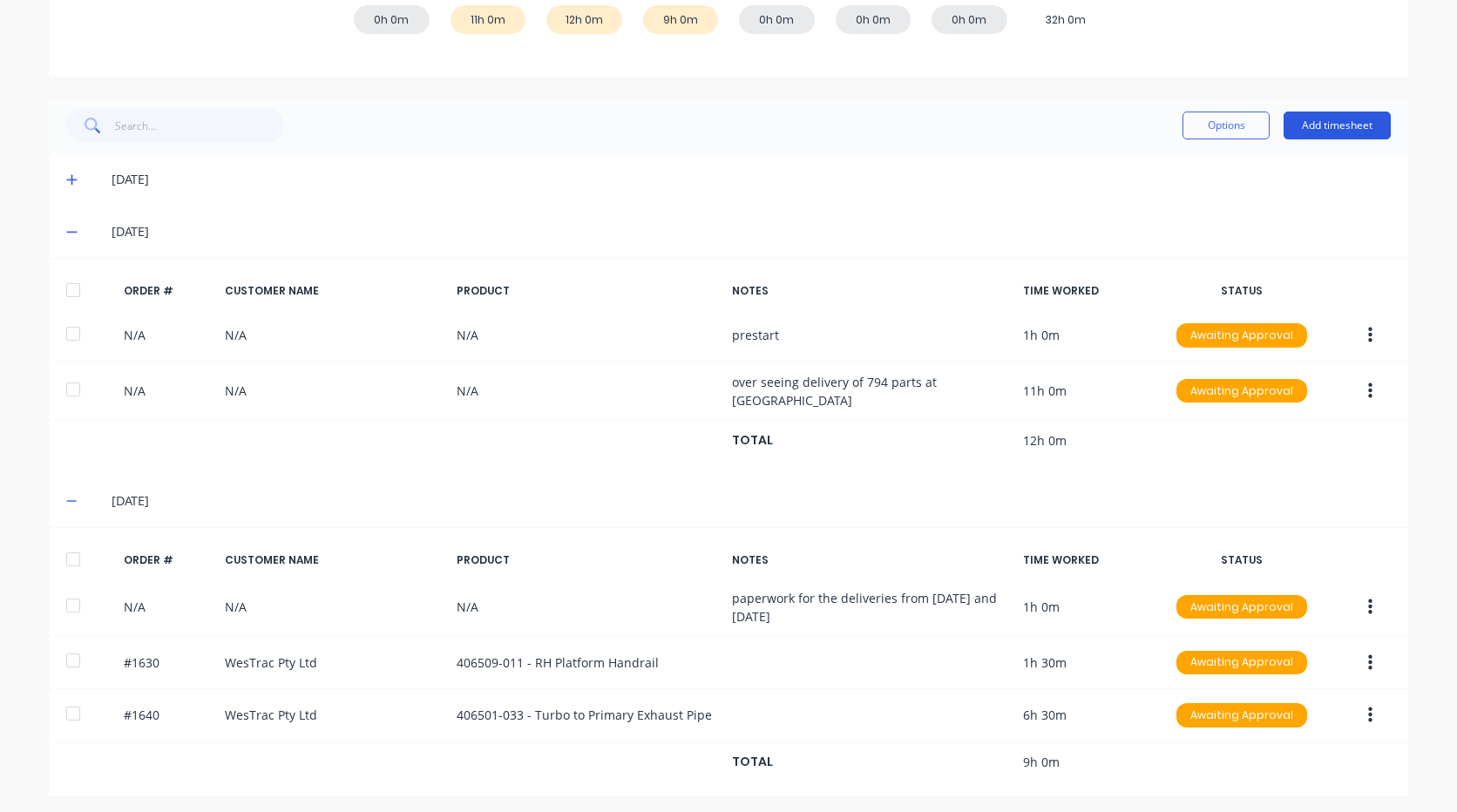
click at [1343, 116] on button "Add timesheet" at bounding box center [1336, 126] width 107 height 28
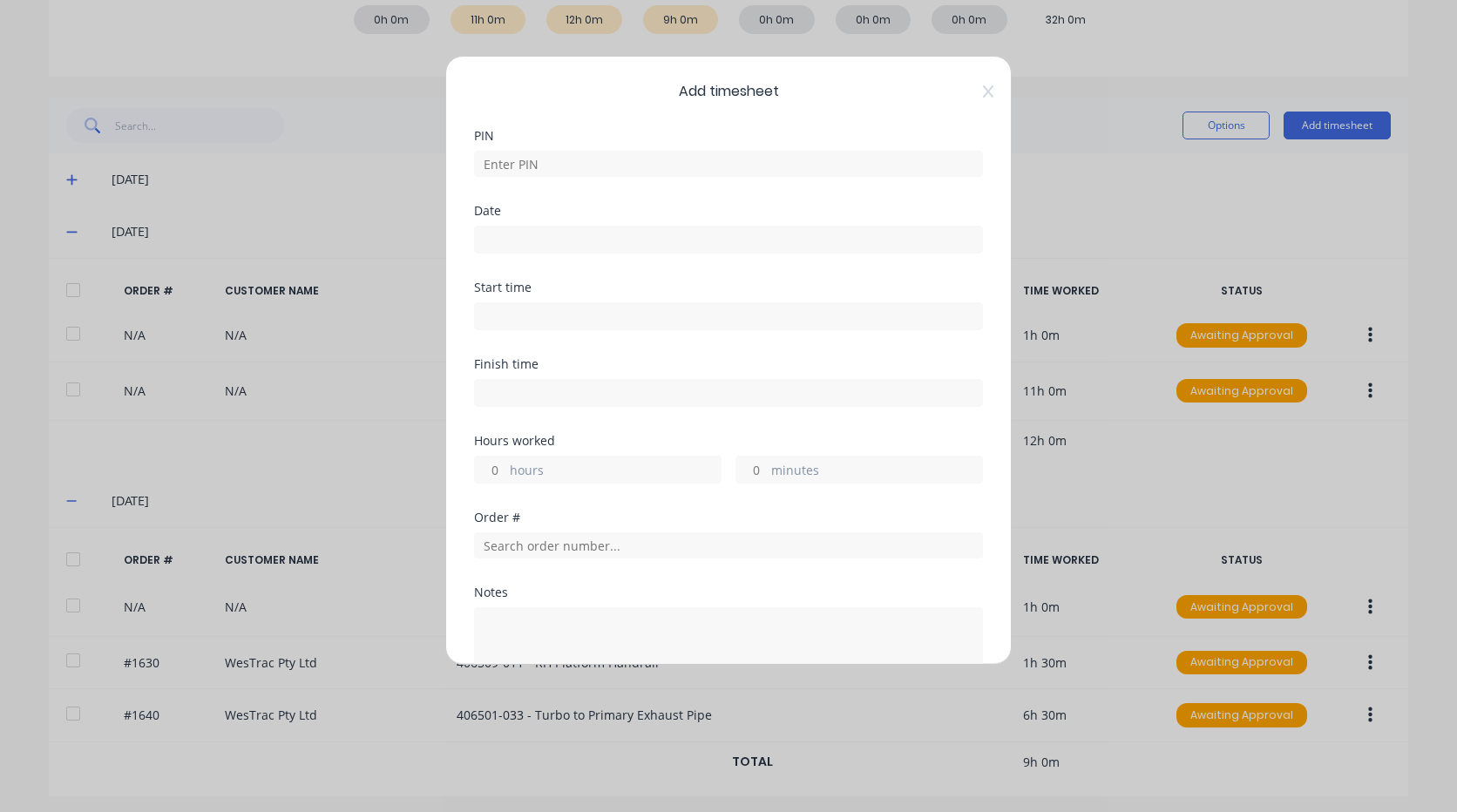
click at [1192, 73] on div "Add timesheet PIN Date Start time Finish time Hours worked hours minutes Order …" at bounding box center [728, 406] width 1457 height 812
click at [982, 87] on icon at bounding box center [987, 91] width 10 height 14
